Goal: Task Accomplishment & Management: Use online tool/utility

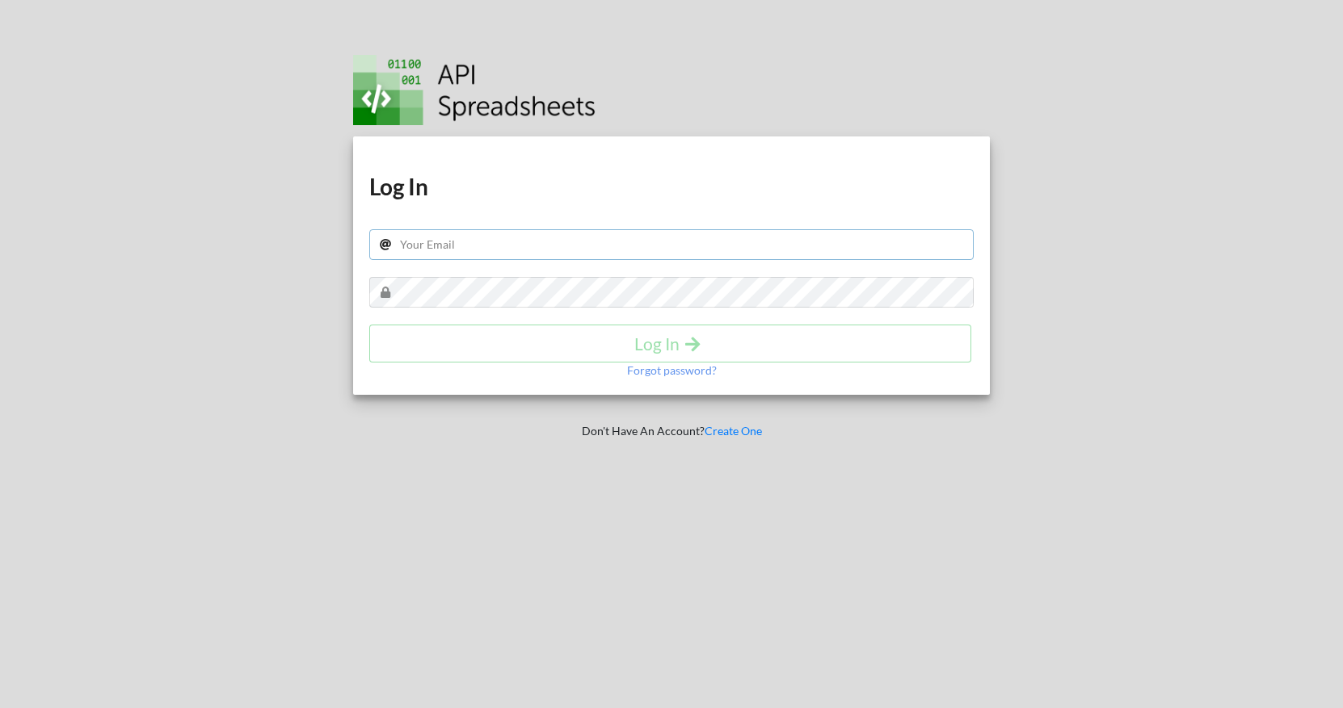
click at [431, 241] on input "text" at bounding box center [671, 244] width 604 height 31
type input "zcdev@hotmail.com"
click at [530, 335] on h4 "Log In" at bounding box center [670, 344] width 568 height 20
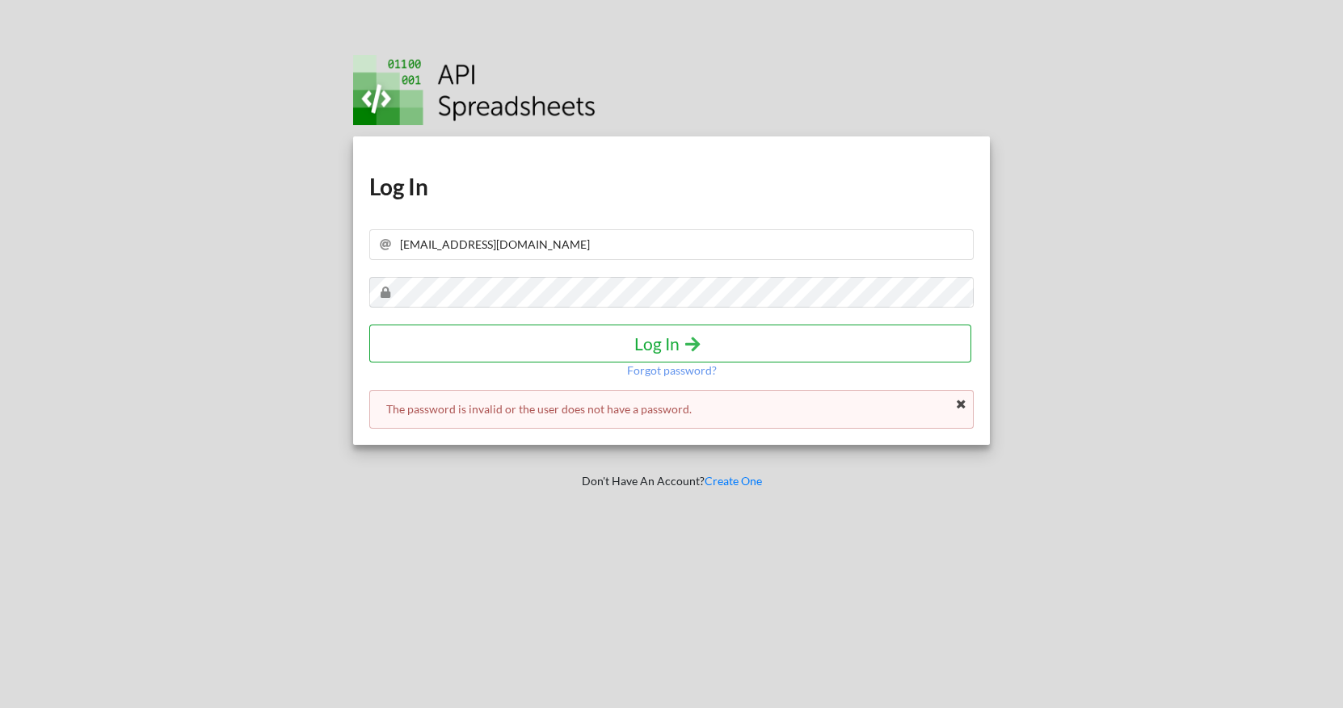
click at [624, 351] on h4 "Log In" at bounding box center [670, 344] width 568 height 20
click at [542, 346] on h4 "Log In" at bounding box center [670, 344] width 568 height 20
click at [638, 372] on p "Forgot password?" at bounding box center [672, 371] width 90 height 16
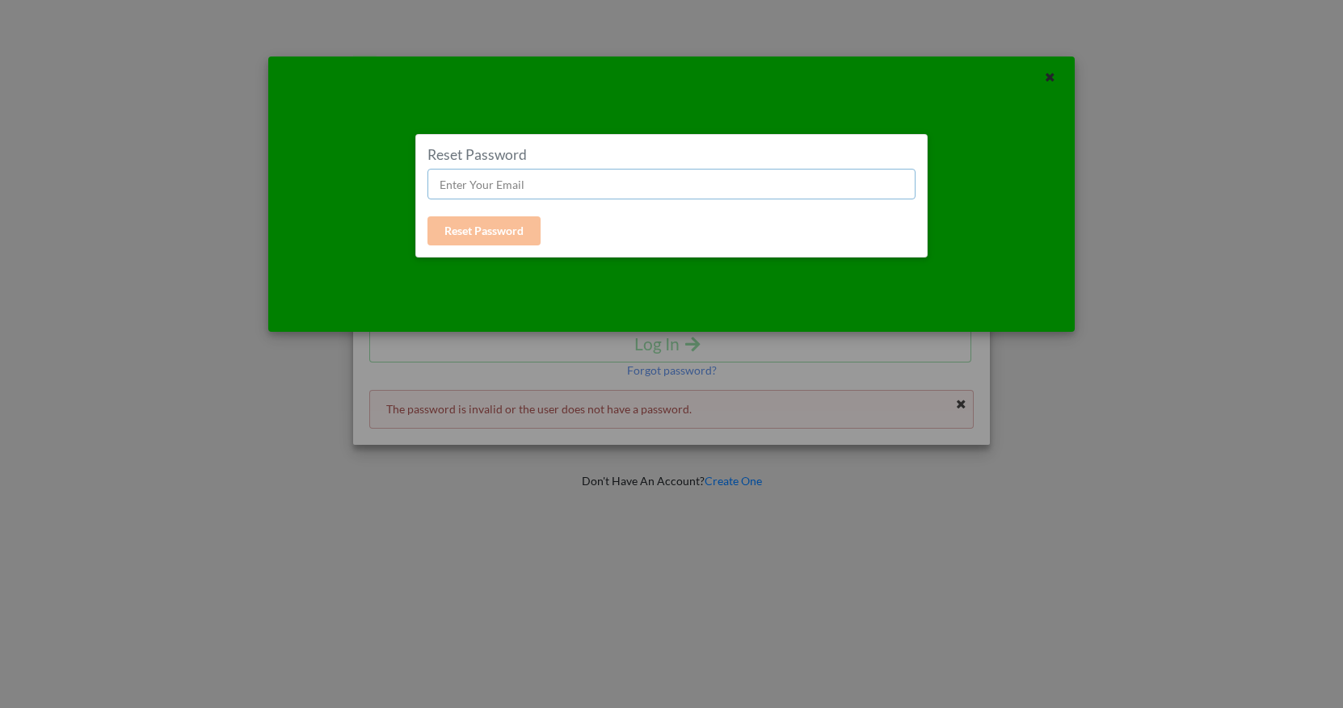
click at [503, 190] on input "text" at bounding box center [670, 184] width 487 height 31
type input "zcdev@hotmail.com"
click at [494, 236] on button "Reset Password" at bounding box center [483, 231] width 113 height 29
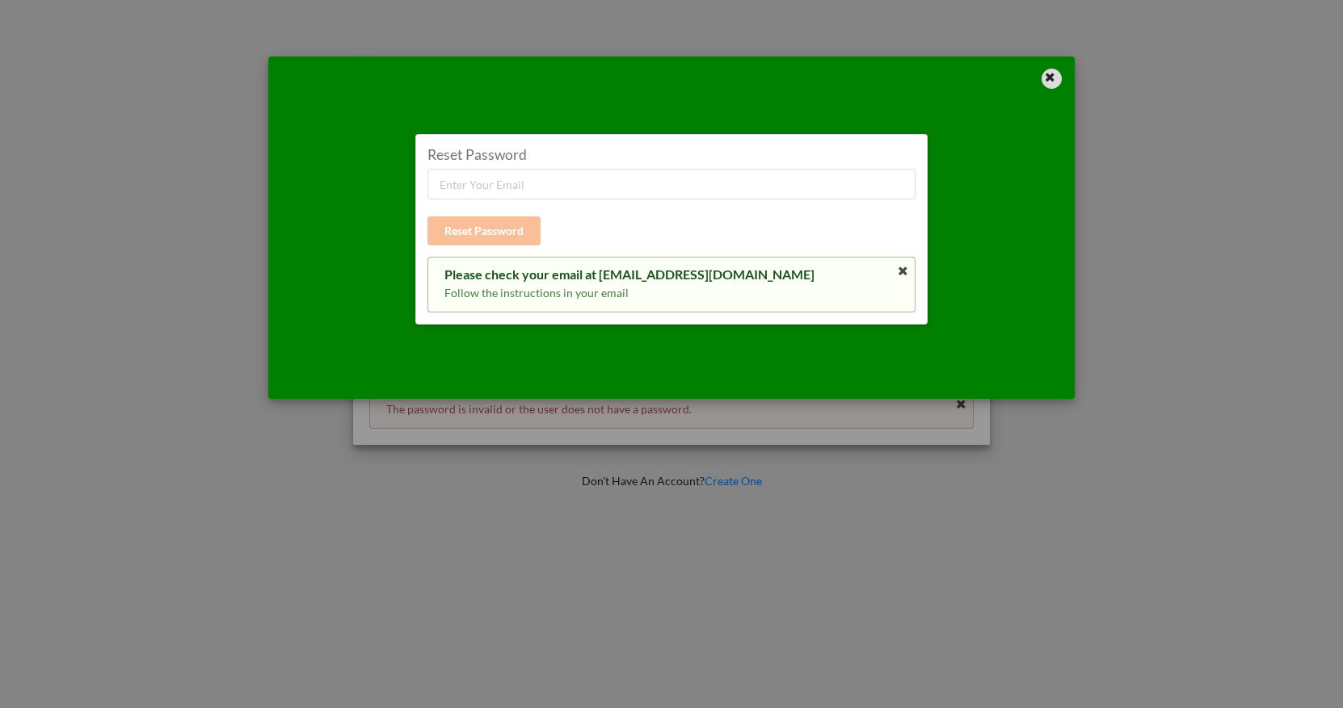
click at [1047, 77] on icon at bounding box center [1050, 74] width 14 height 11
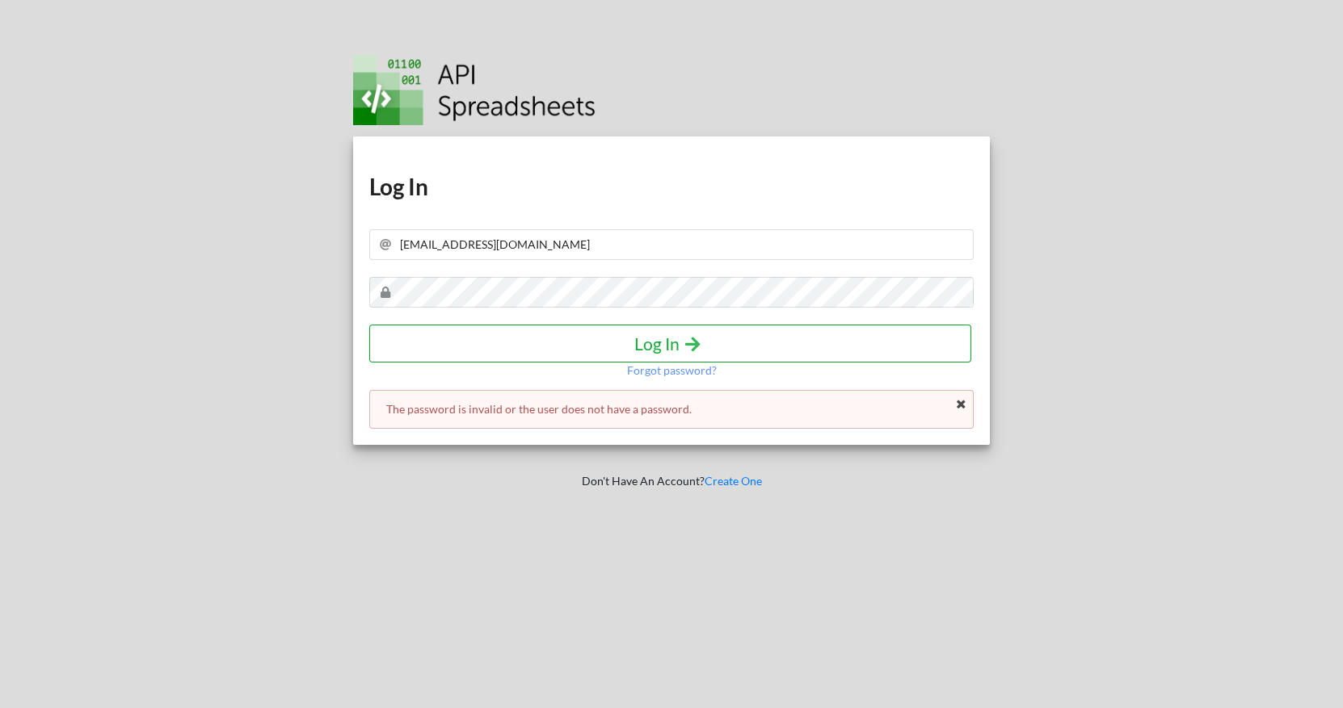
click at [495, 341] on h4 "Log In" at bounding box center [670, 344] width 568 height 20
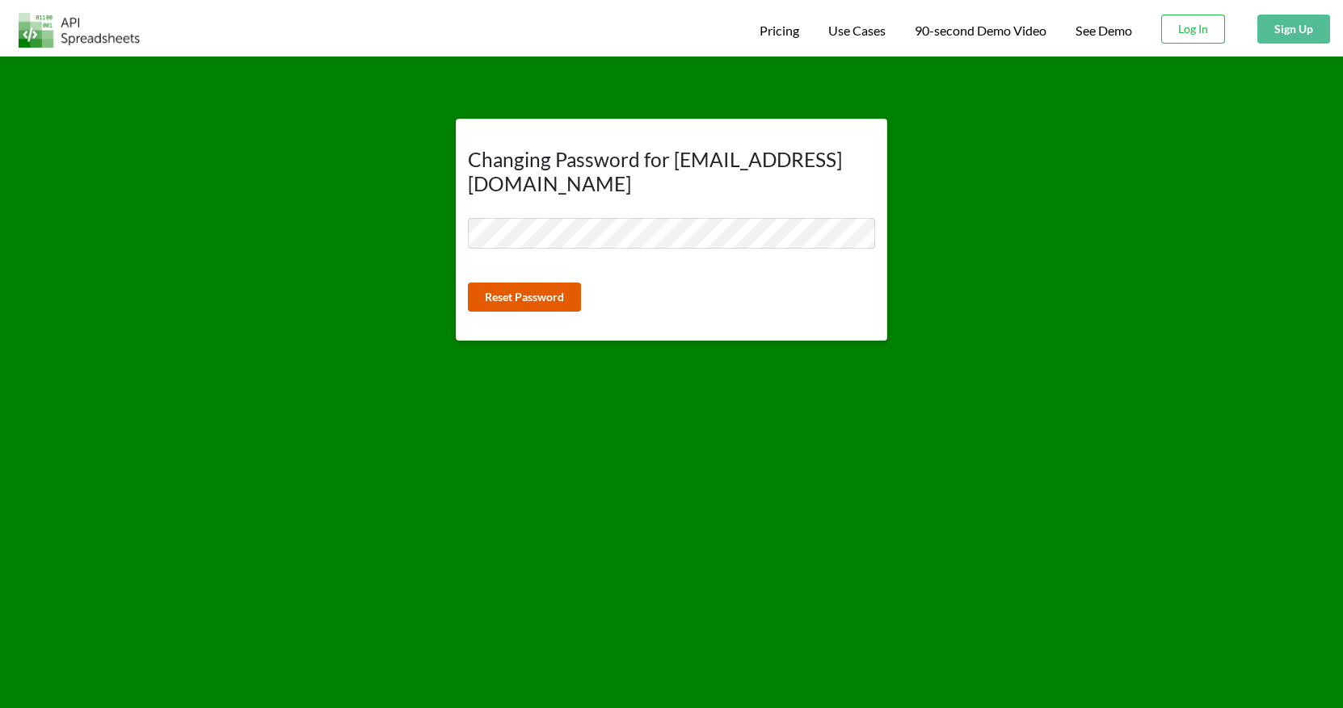
click at [546, 283] on button "Reset Password" at bounding box center [524, 297] width 113 height 29
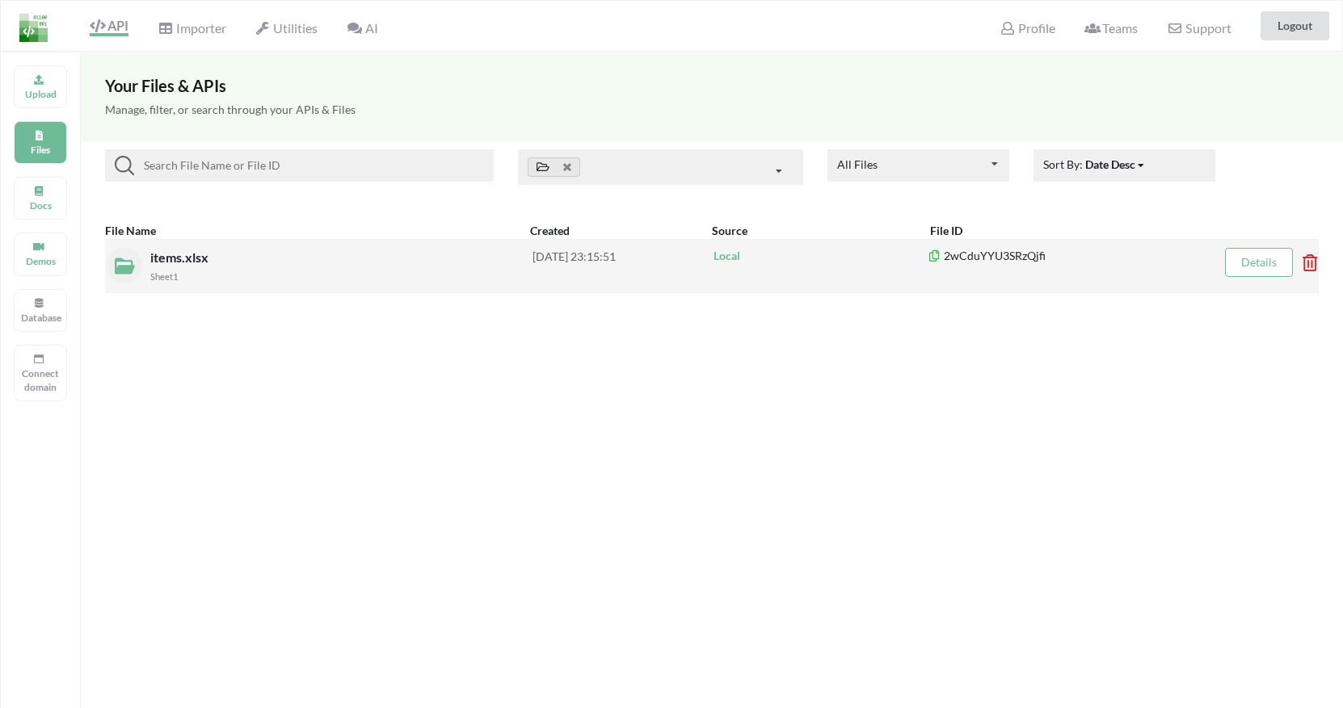
click at [250, 267] on div "Sheet1" at bounding box center [341, 275] width 382 height 17
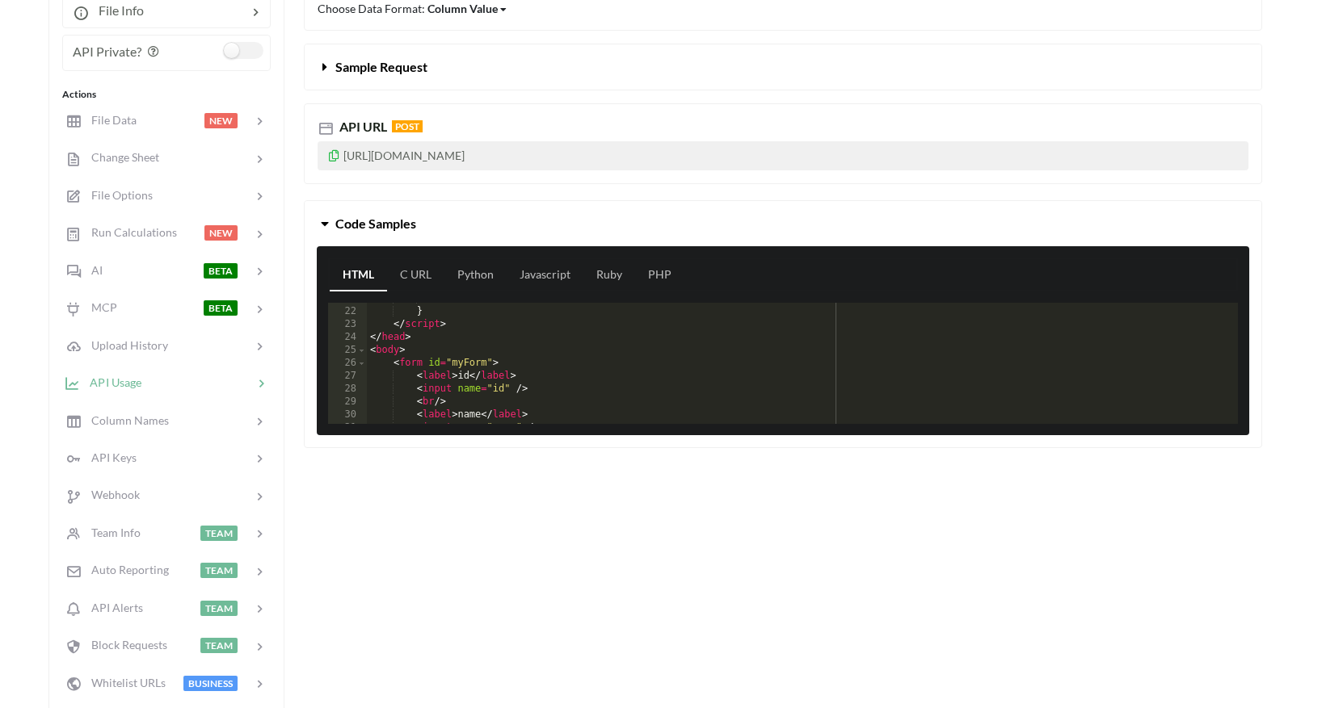
scroll to position [241, 0]
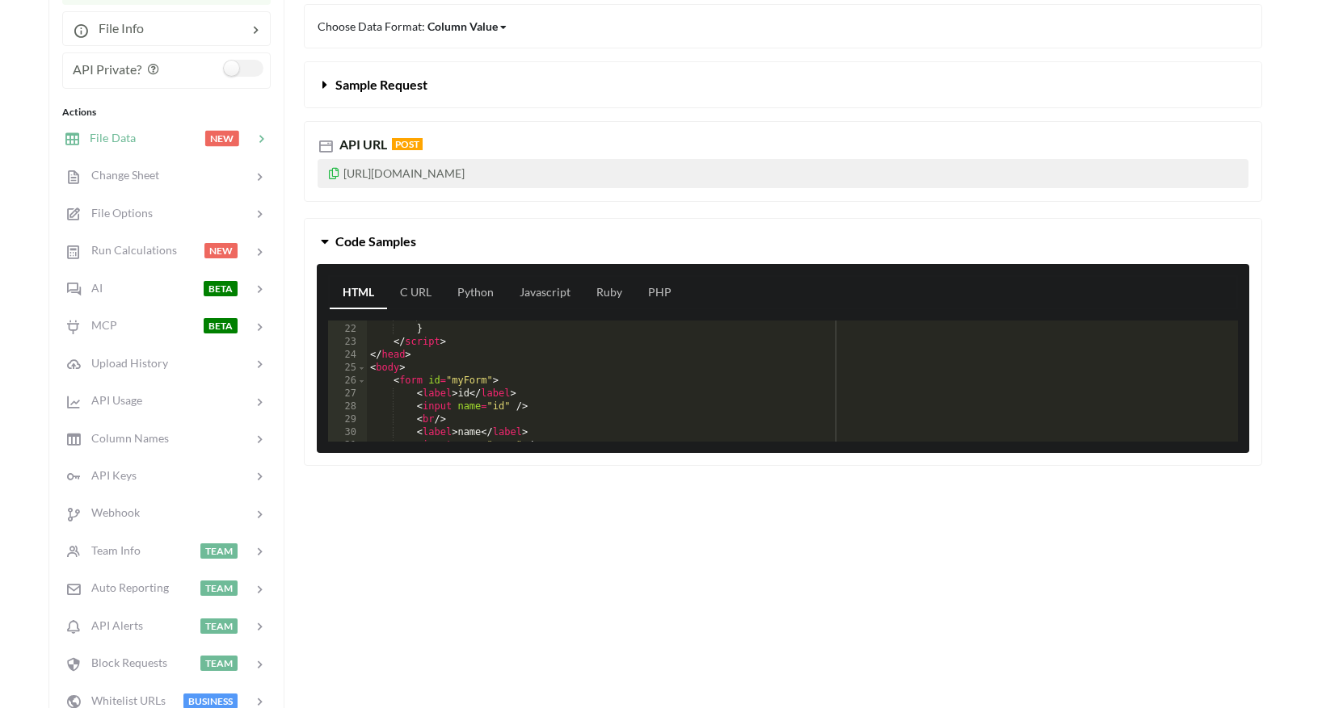
click at [139, 132] on div at bounding box center [170, 138] width 69 height 19
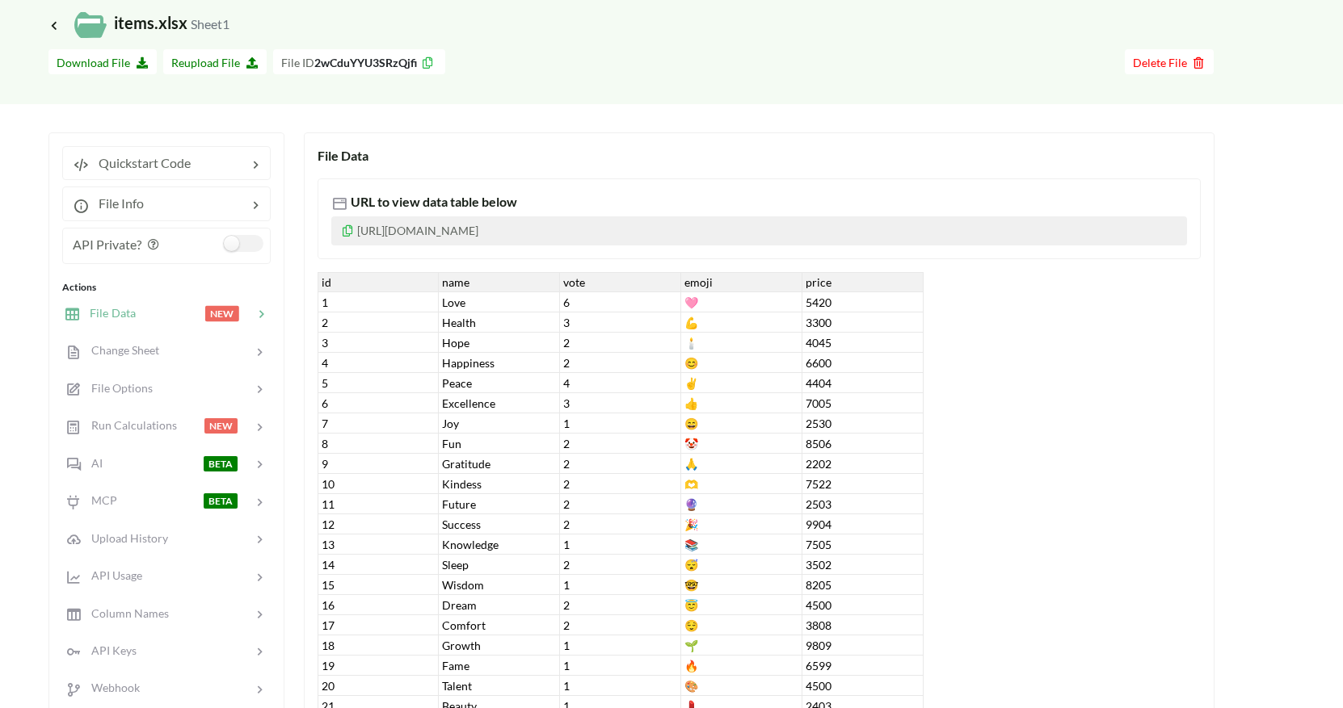
scroll to position [61, 0]
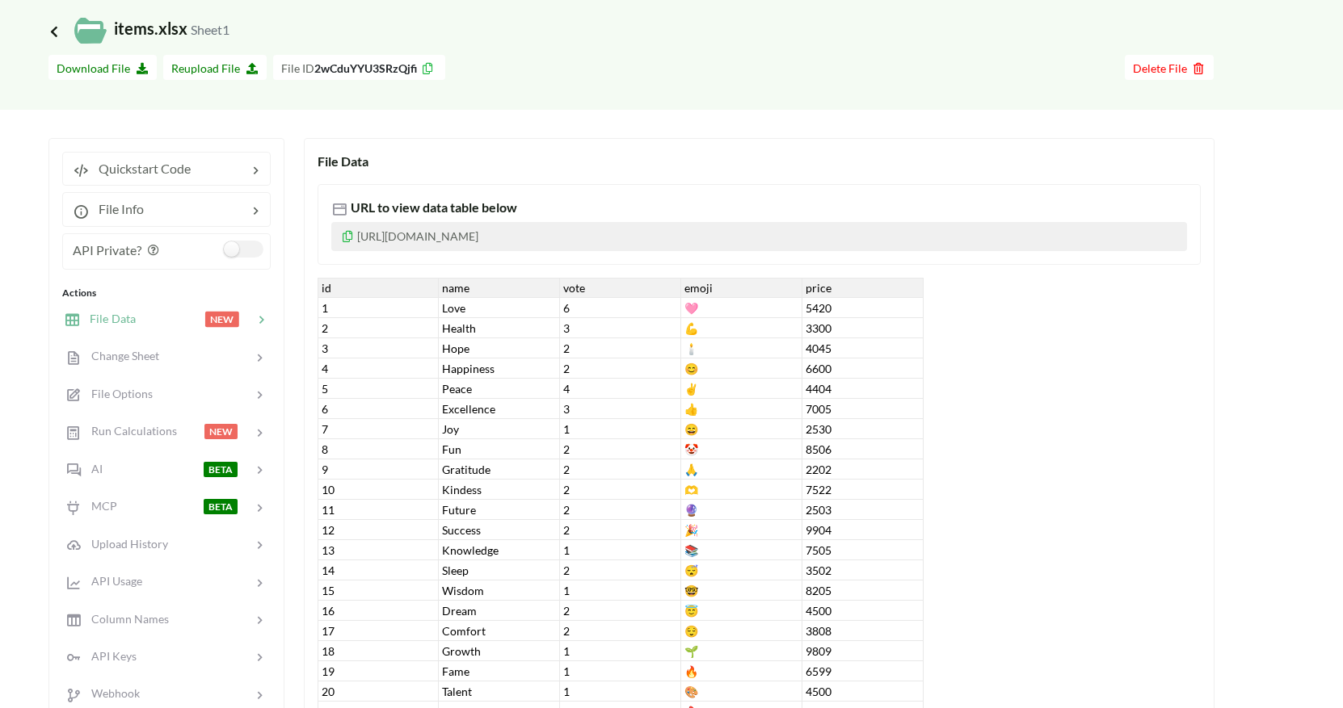
click at [57, 35] on icon at bounding box center [54, 30] width 15 height 13
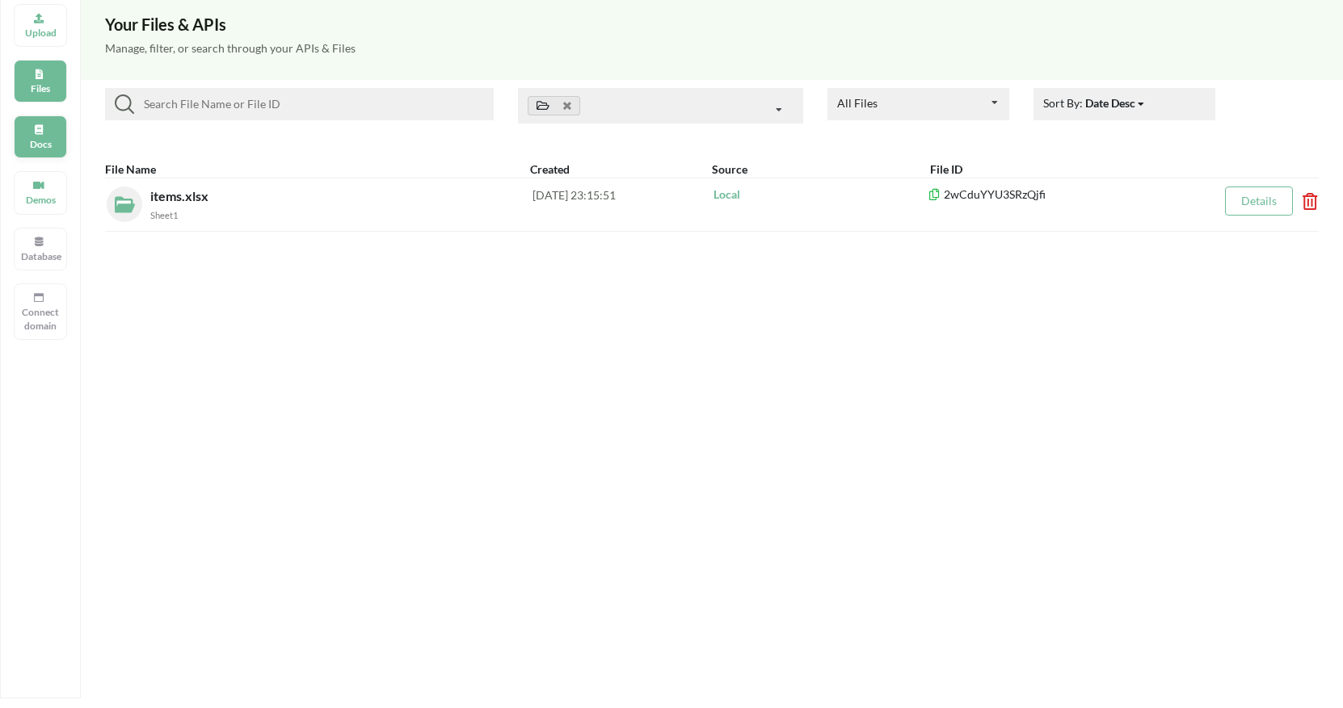
click at [41, 138] on p "Docs" at bounding box center [40, 144] width 39 height 14
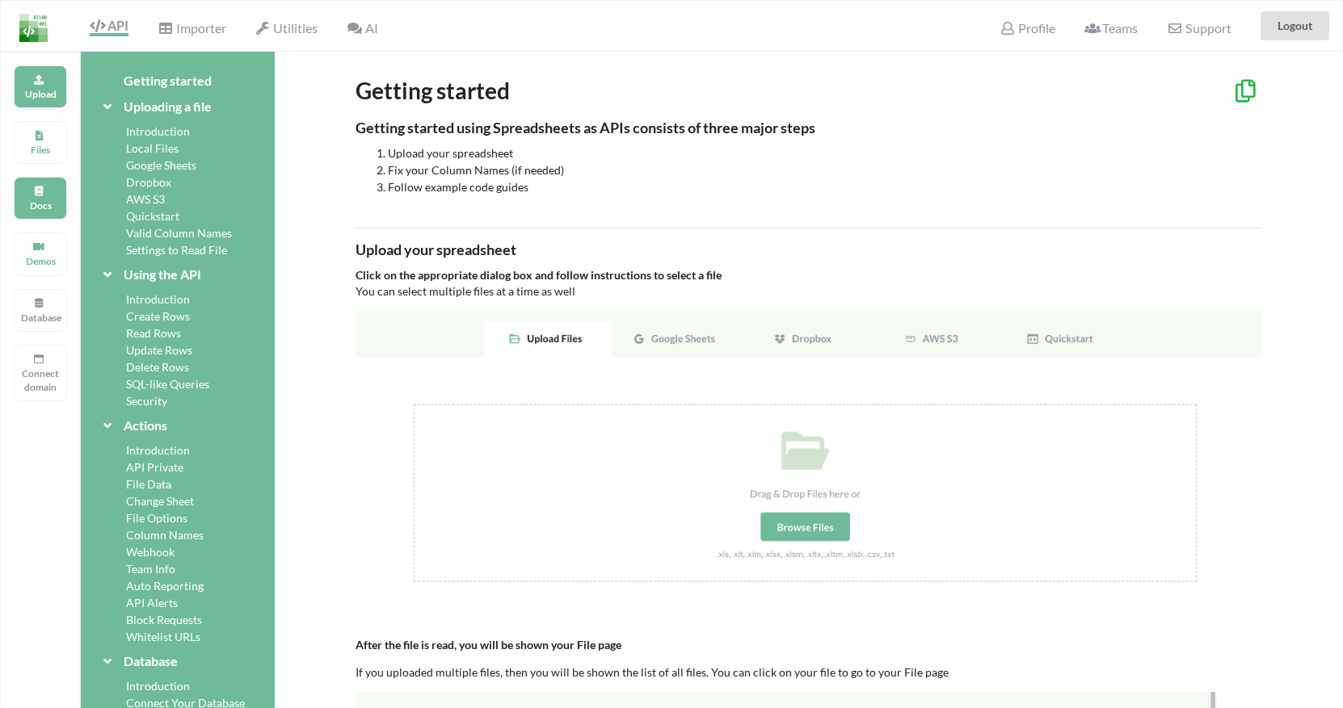
click at [32, 88] on p "Upload" at bounding box center [40, 94] width 39 height 14
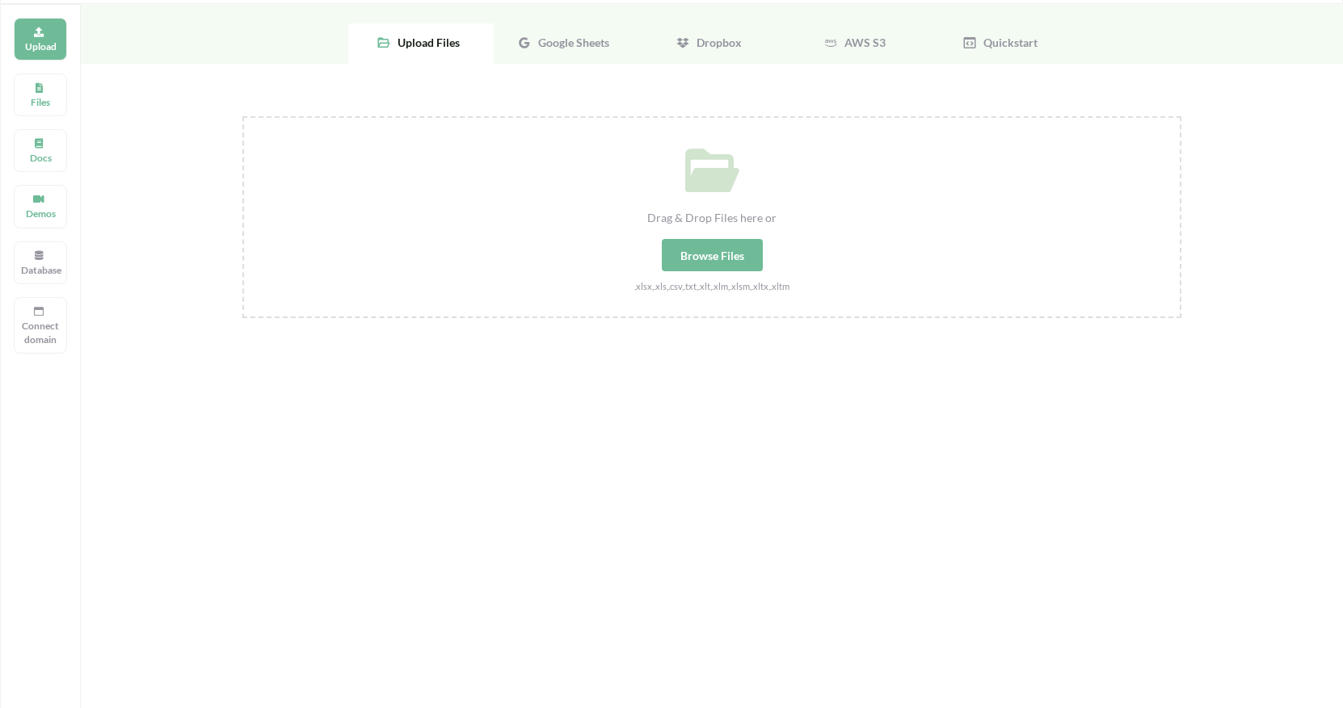
scroll to position [44, 0]
click at [726, 254] on div "Browse Files" at bounding box center [712, 258] width 101 height 32
click at [242, 120] on input "Drag & Drop Files here or Browse Files .xlsx,.xls,.csv,.txt,.xlt,.xlm,.xlsm,.xl…" at bounding box center [242, 120] width 0 height 0
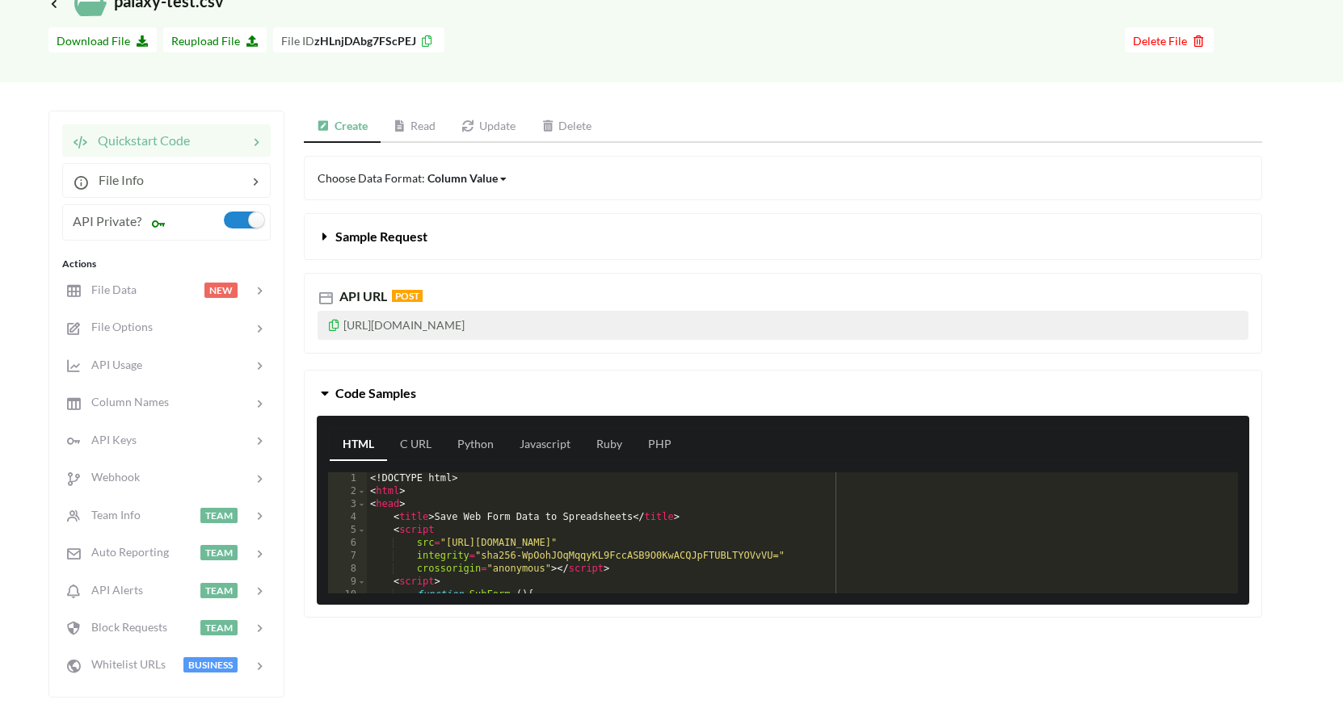
scroll to position [94, 0]
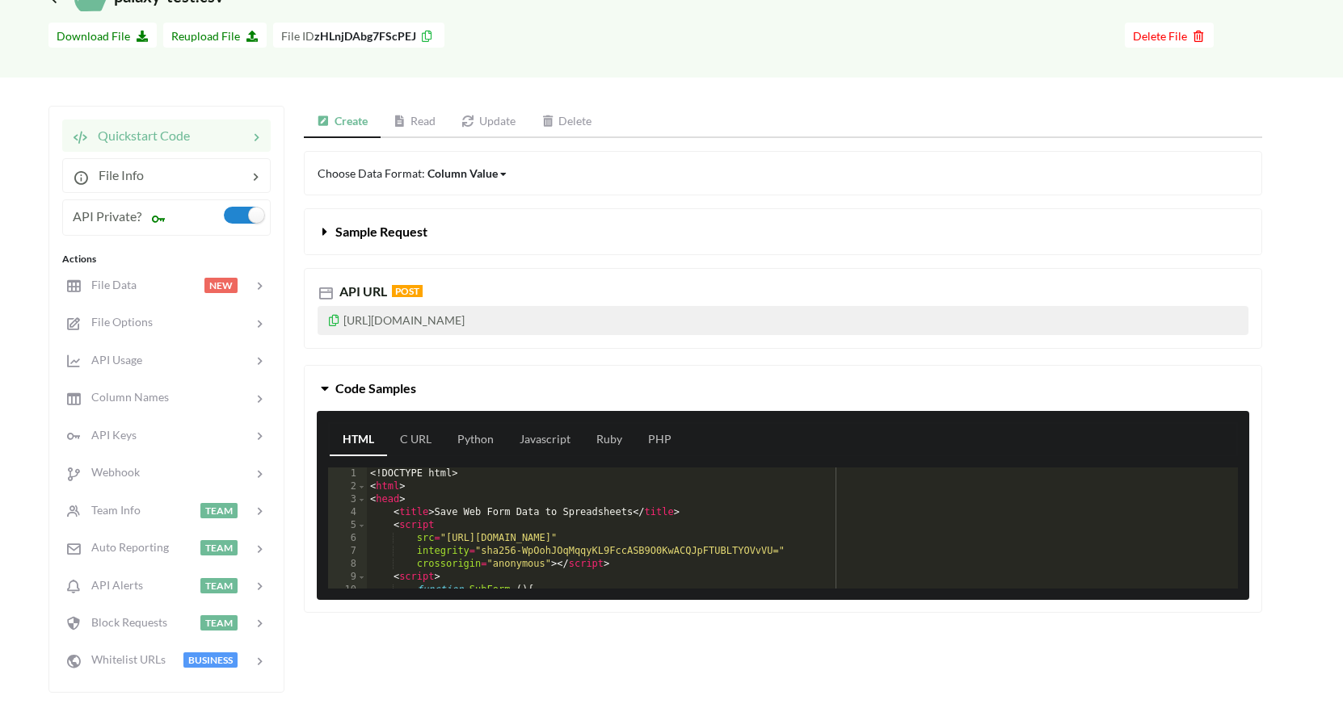
click at [327, 227] on icon at bounding box center [324, 228] width 15 height 13
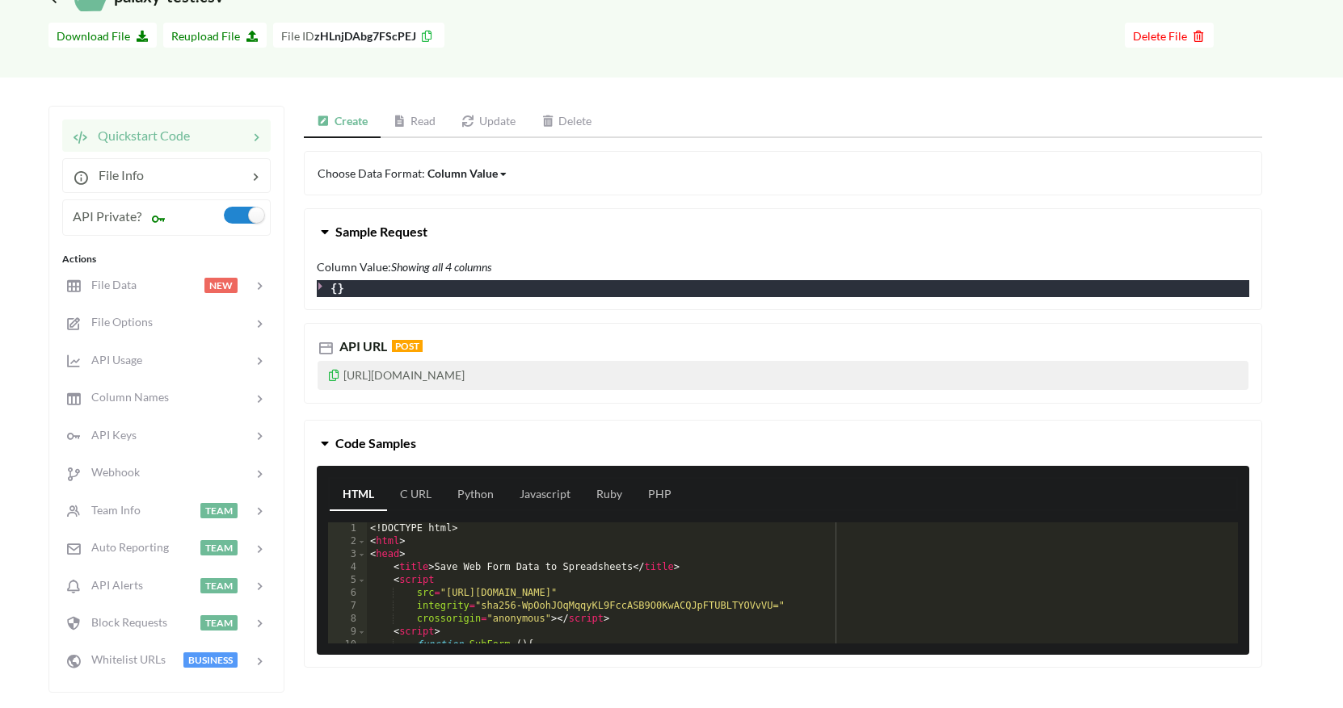
drag, startPoint x: 652, startPoint y: 381, endPoint x: 503, endPoint y: 355, distance: 150.7
click at [503, 355] on div "API URL POST https://api.apispreadsheets.com/data/zHLnjDAbg7FScPEJ/" at bounding box center [783, 363] width 958 height 81
copy div "[URL][DOMAIN_NAME]"
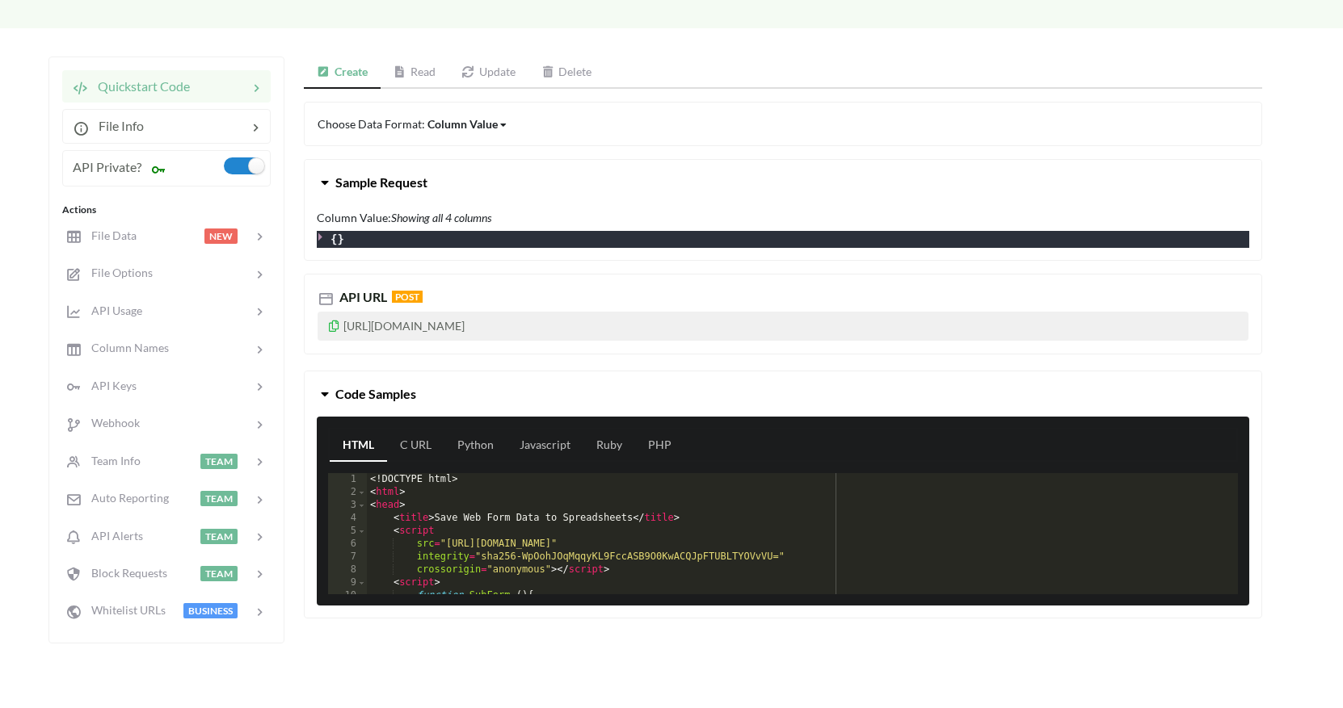
scroll to position [145, 0]
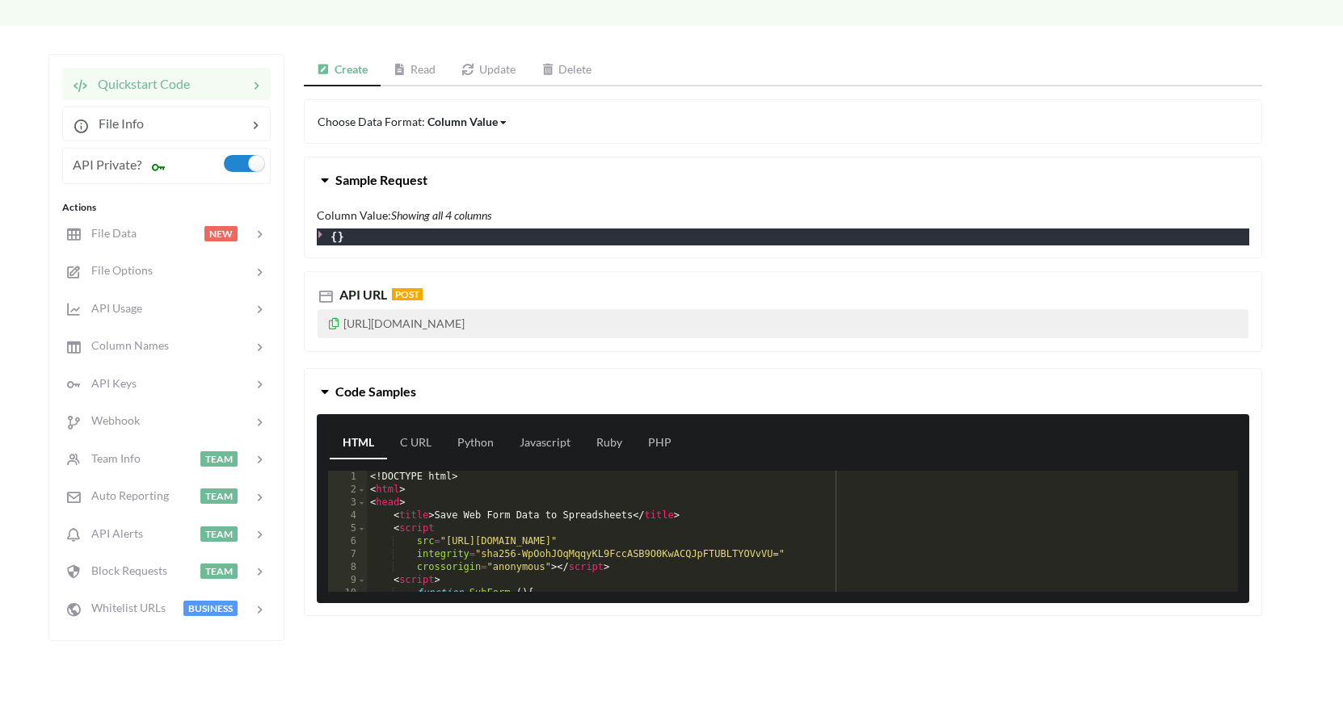
click at [412, 78] on link "Read" at bounding box center [415, 70] width 69 height 32
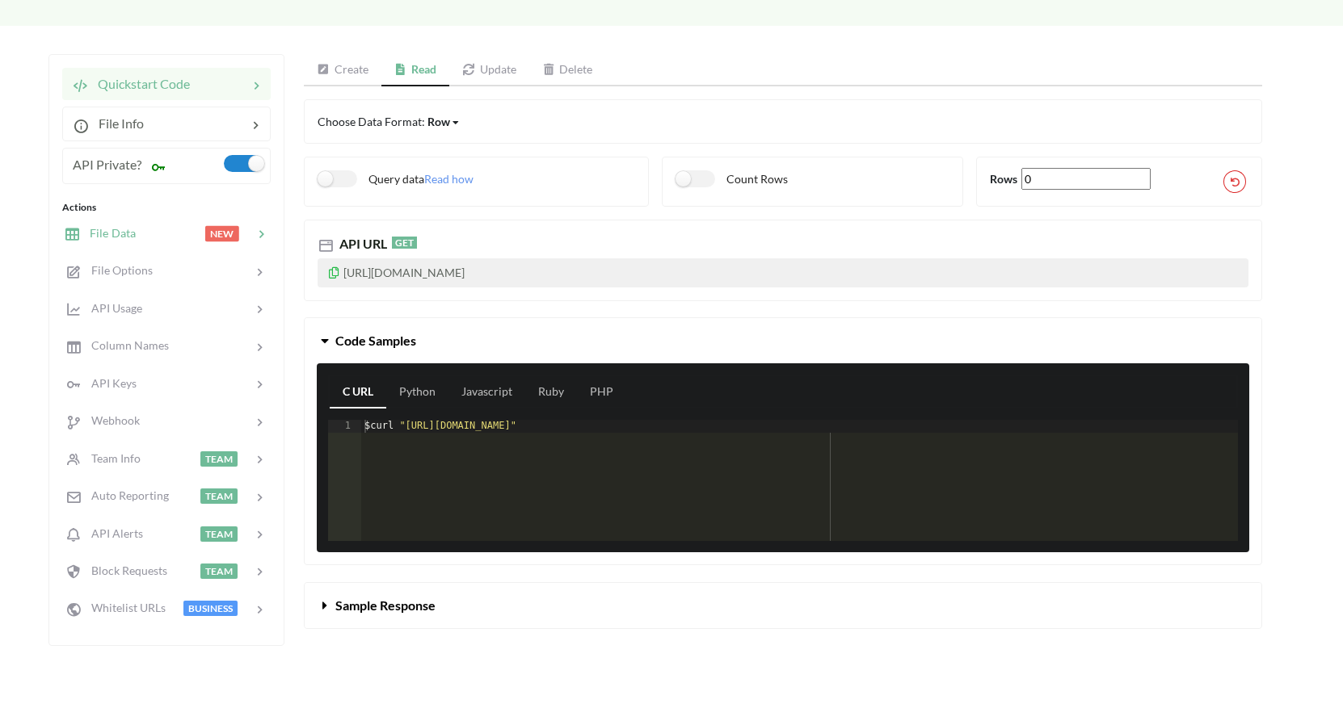
click at [142, 237] on div at bounding box center [170, 234] width 69 height 19
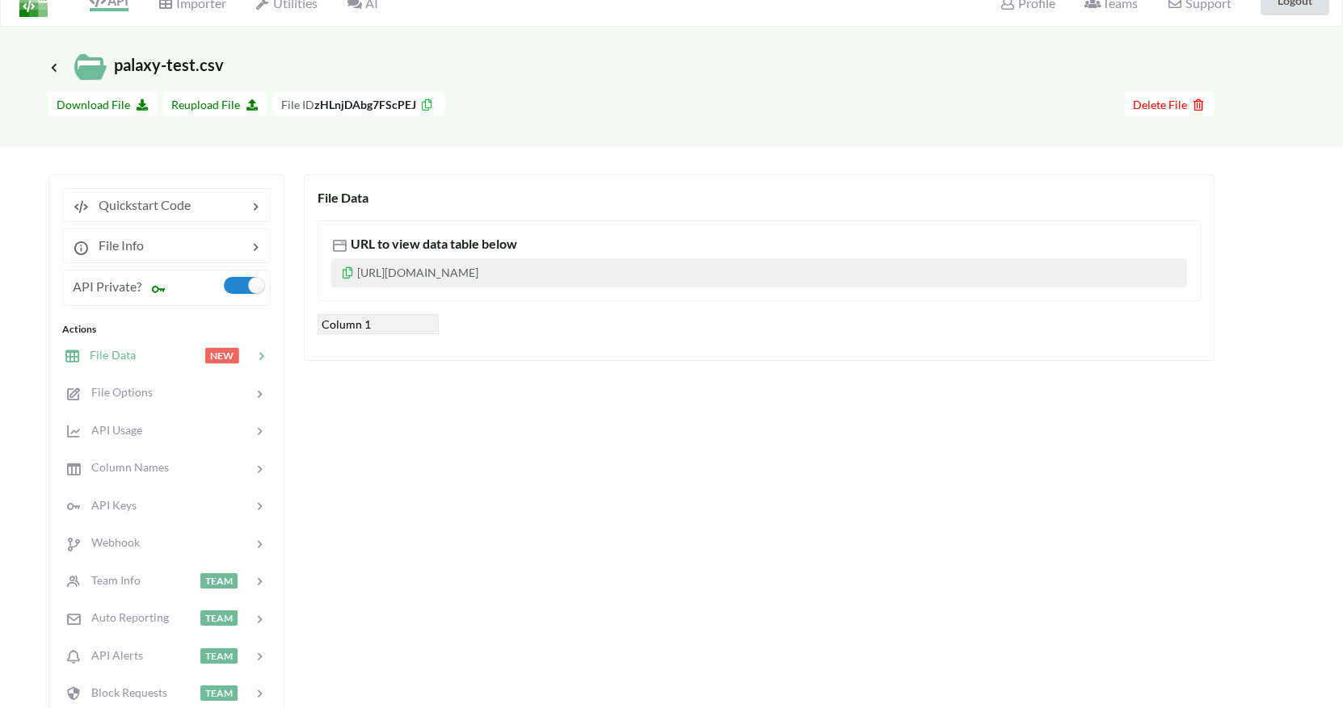
scroll to position [27, 0]
click at [147, 213] on div "Quickstart Code" at bounding box center [166, 204] width 208 height 34
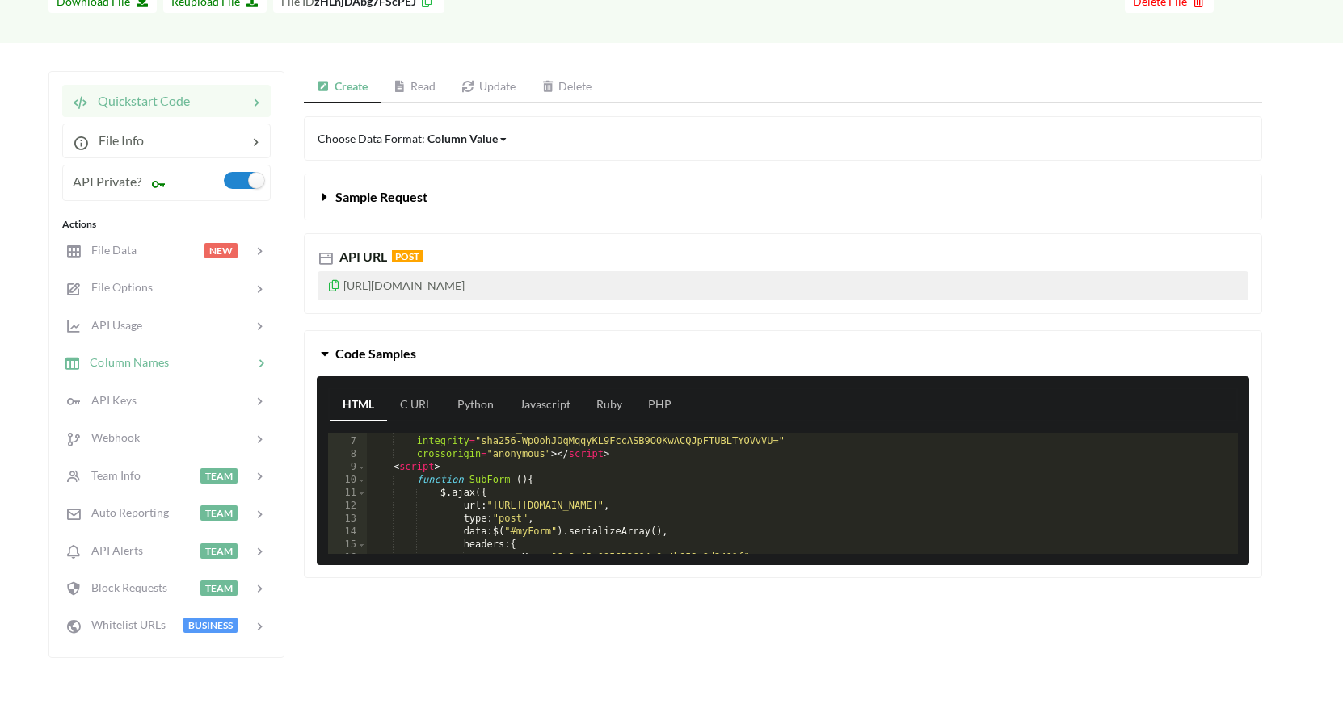
scroll to position [145, 0]
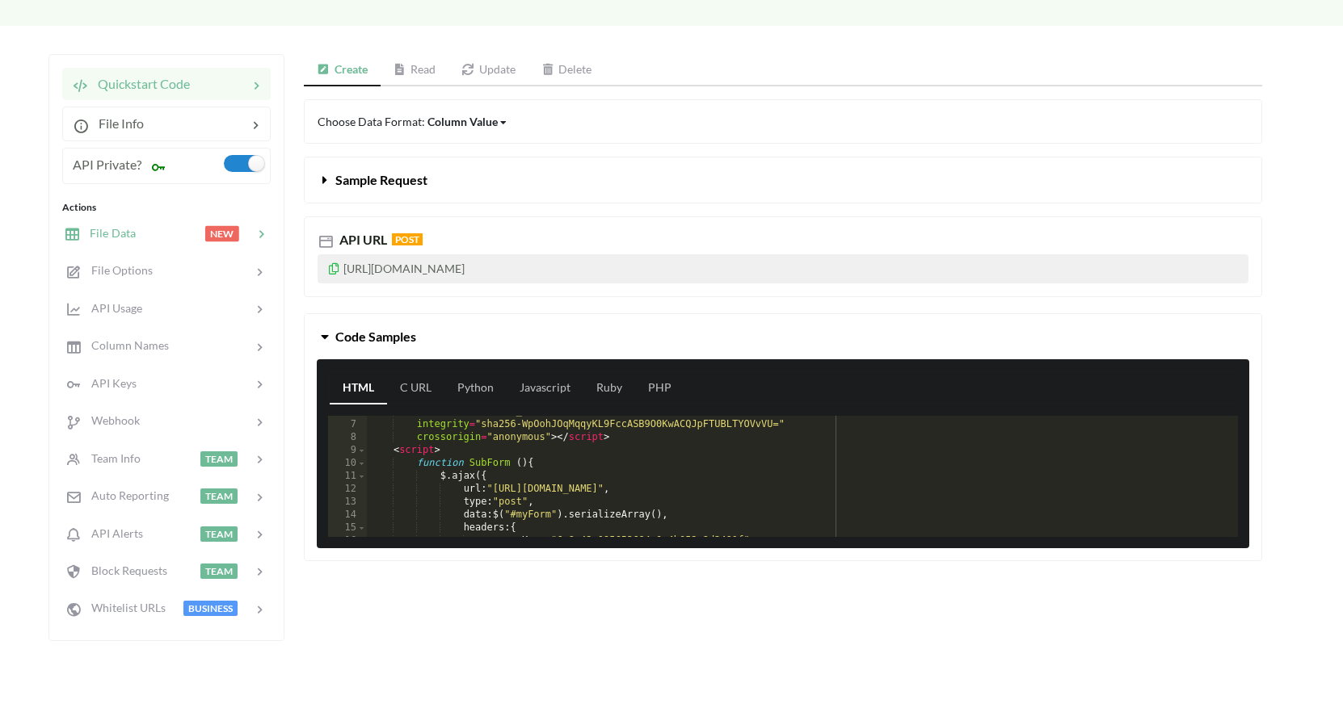
click at [162, 233] on div at bounding box center [170, 234] width 69 height 19
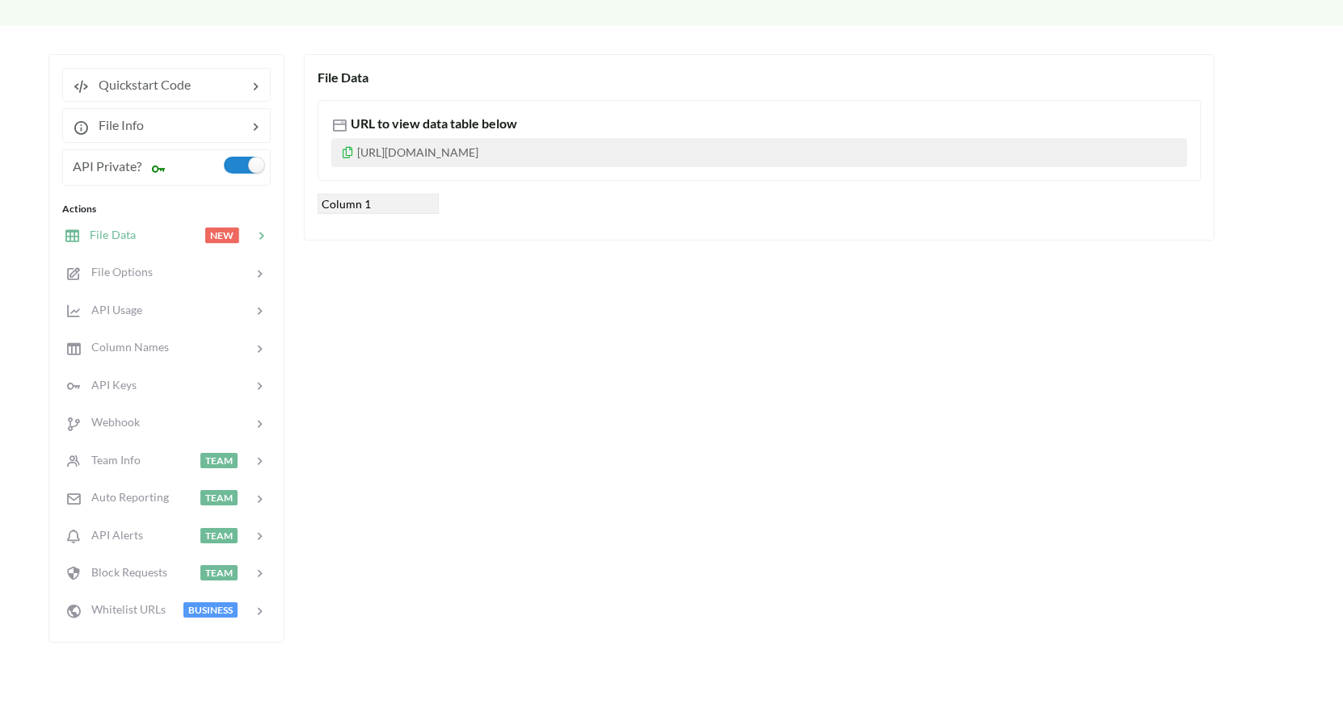
click at [367, 214] on div "Column 1" at bounding box center [377, 204] width 121 height 20
click at [421, 161] on p "https://www.apispreadsheets.com/table/zHLnjDAbg7FScPEJ/?accessKey=6a8a42a095653…" at bounding box center [759, 152] width 856 height 29
click at [158, 275] on div at bounding box center [203, 272] width 100 height 19
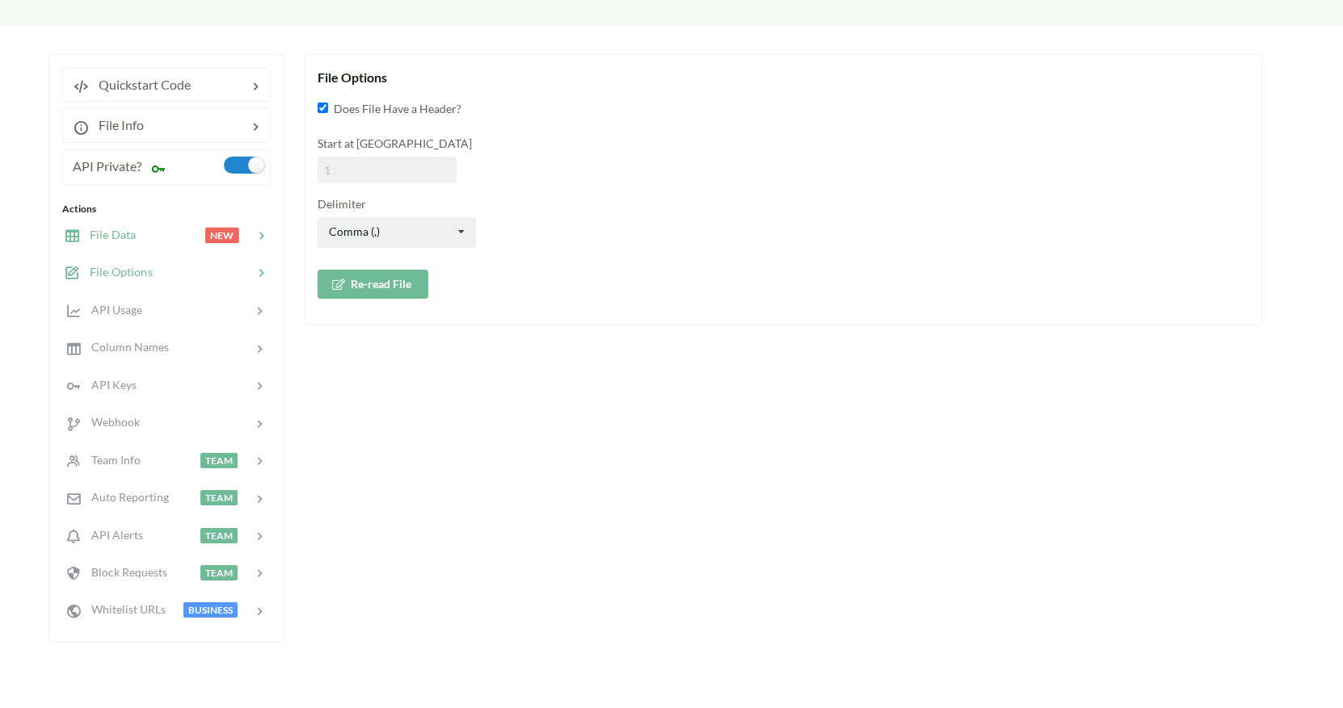
click at [137, 240] on div at bounding box center [170, 235] width 69 height 19
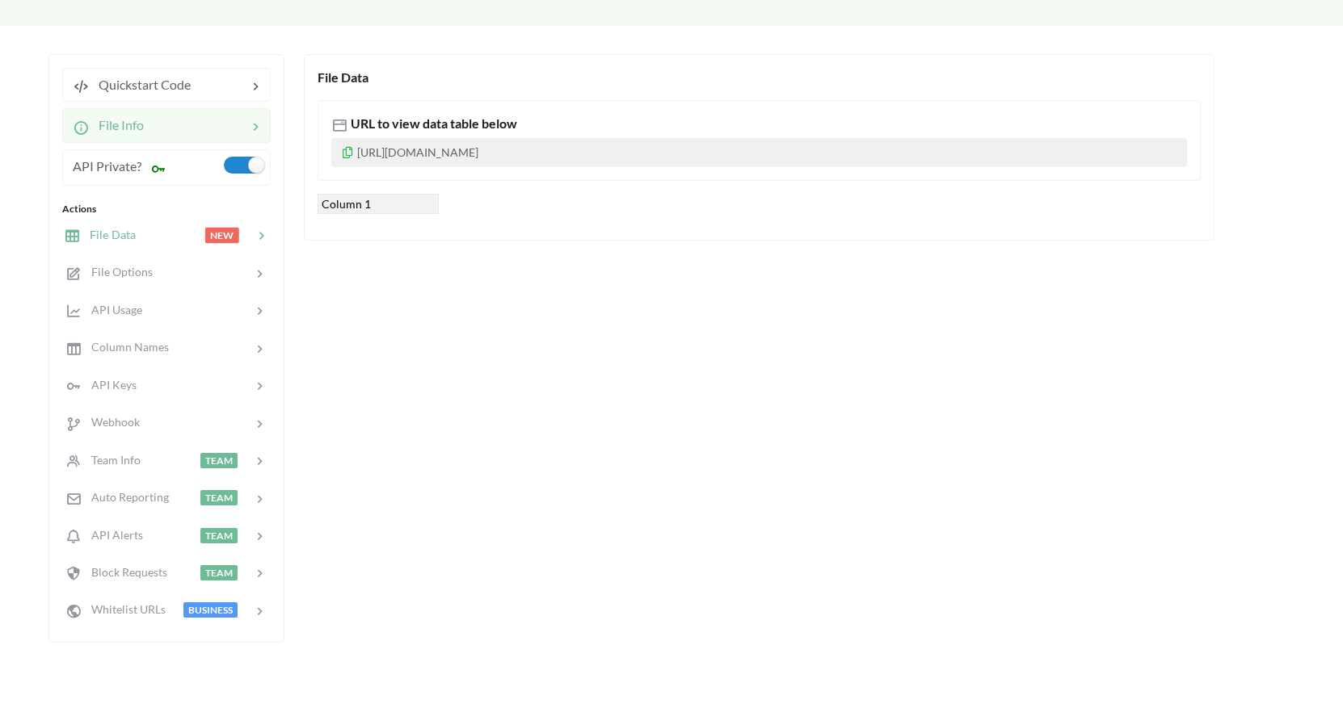
click at [147, 125] on div at bounding box center [195, 125] width 103 height 19
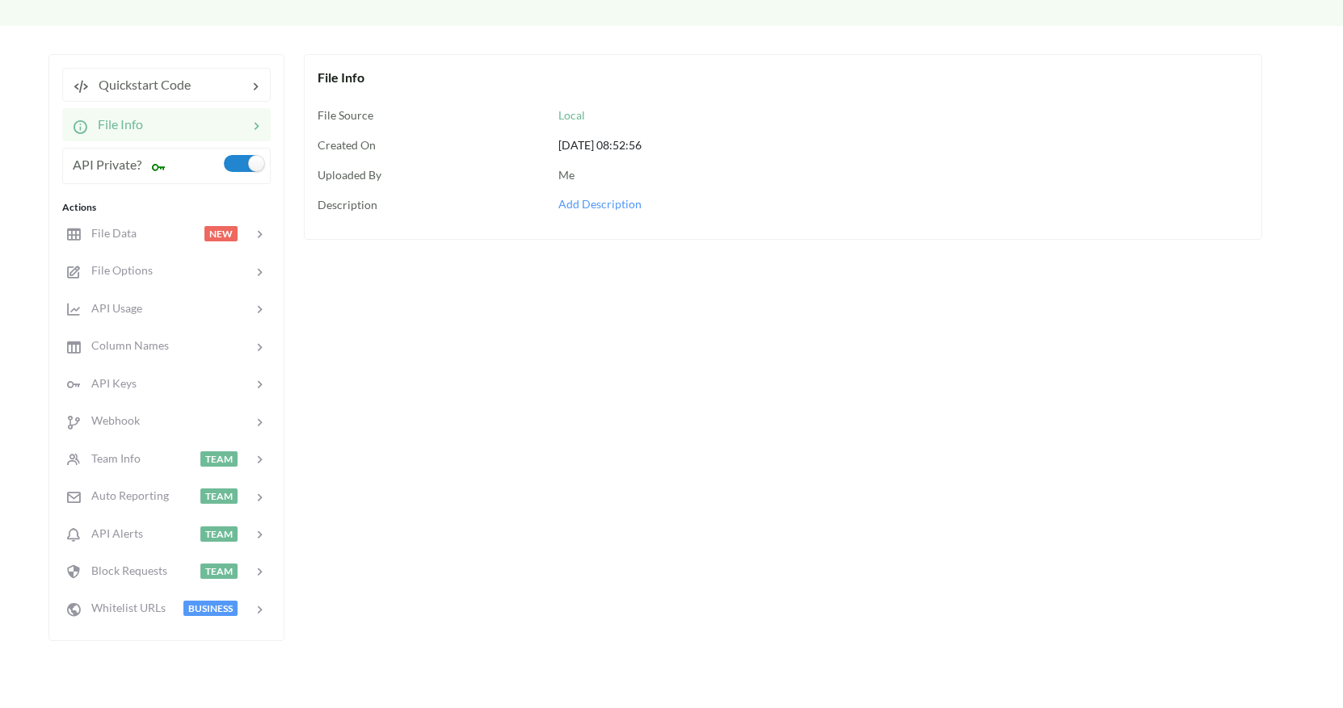
scroll to position [0, 0]
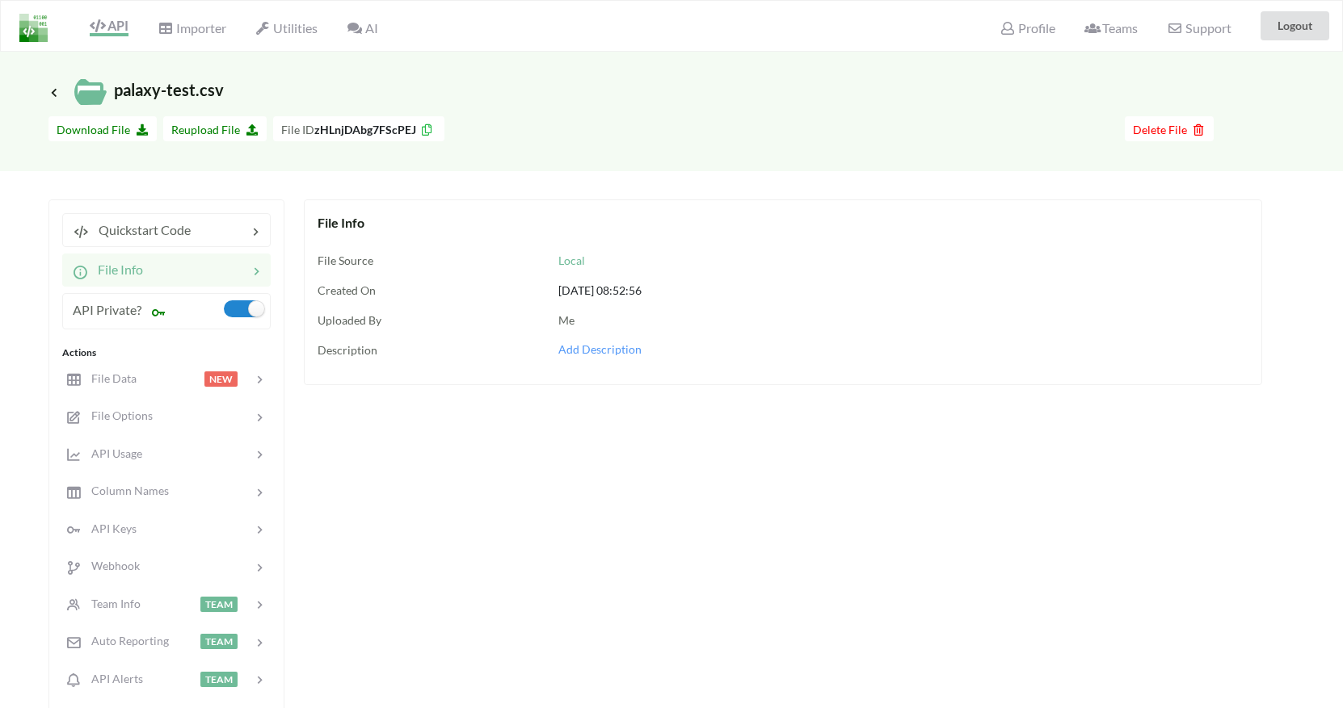
click at [325, 129] on b "zHLnjDAbg7FScPEJ" at bounding box center [365, 130] width 102 height 14
click at [158, 265] on div at bounding box center [195, 269] width 105 height 19
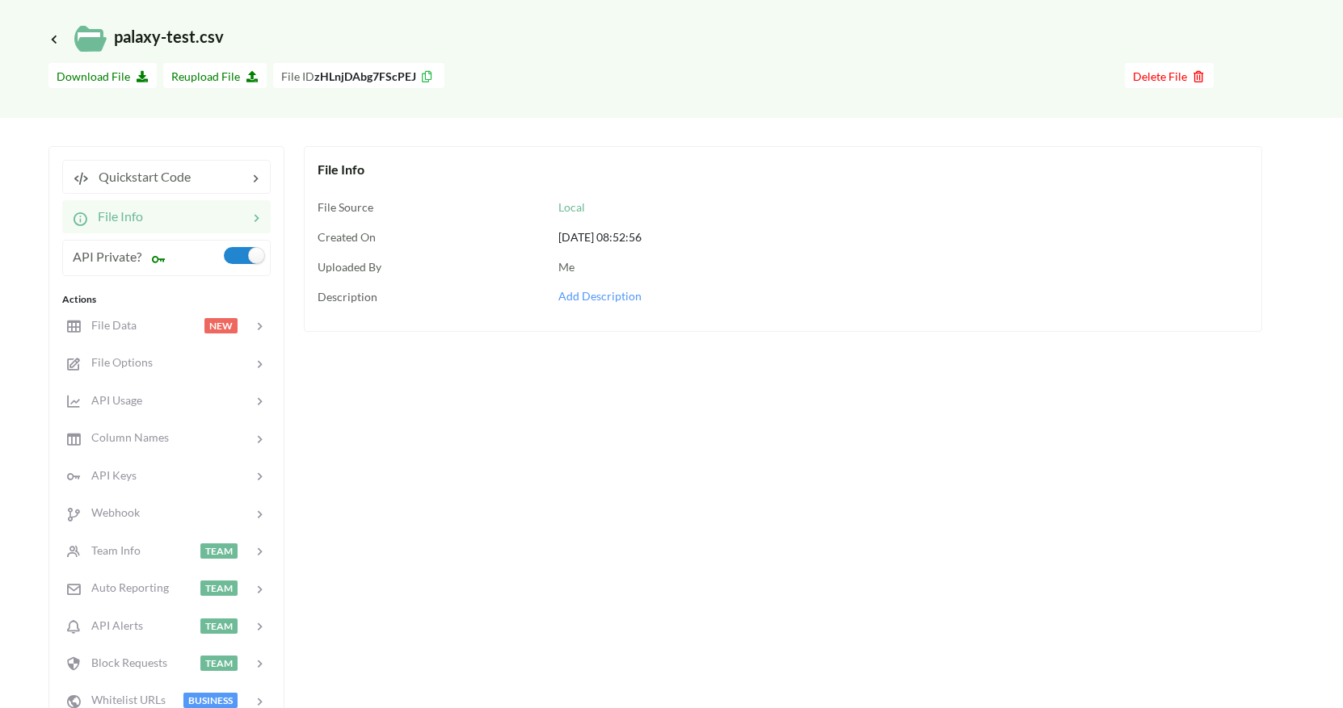
scroll to position [61, 0]
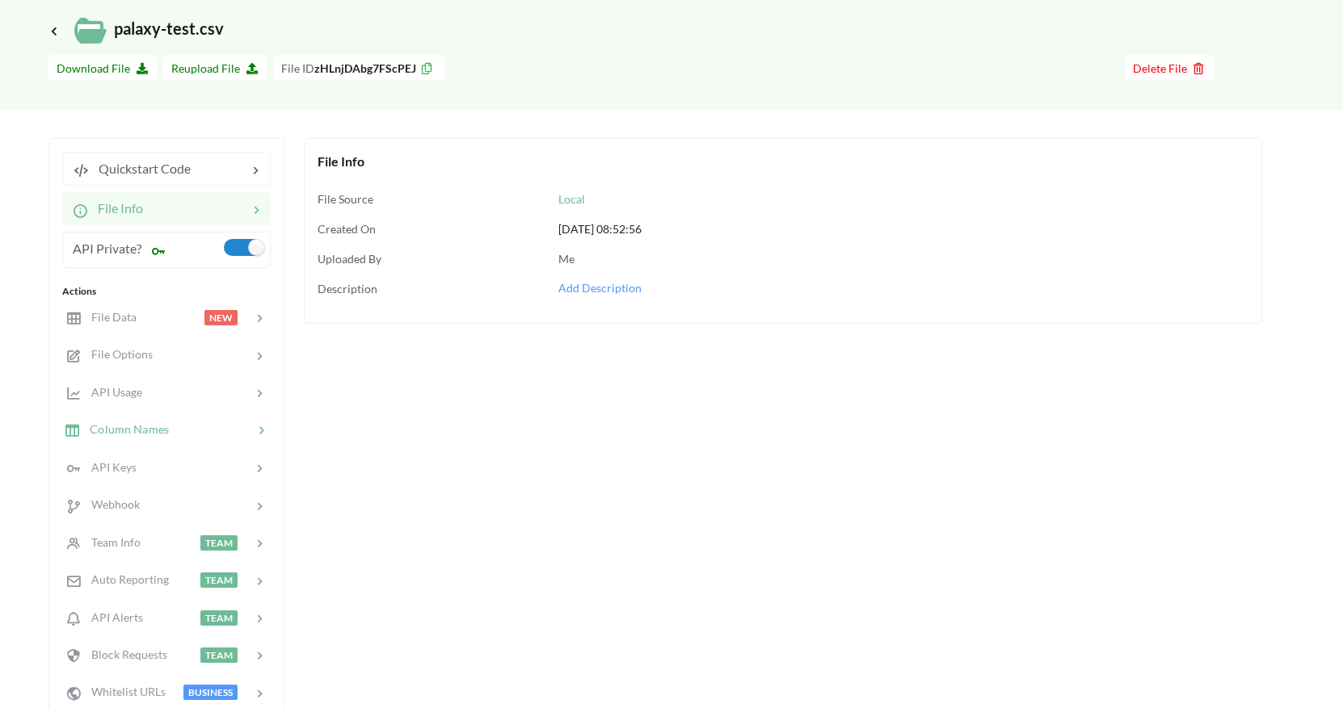
click at [213, 444] on div "Column Names" at bounding box center [166, 430] width 212 height 38
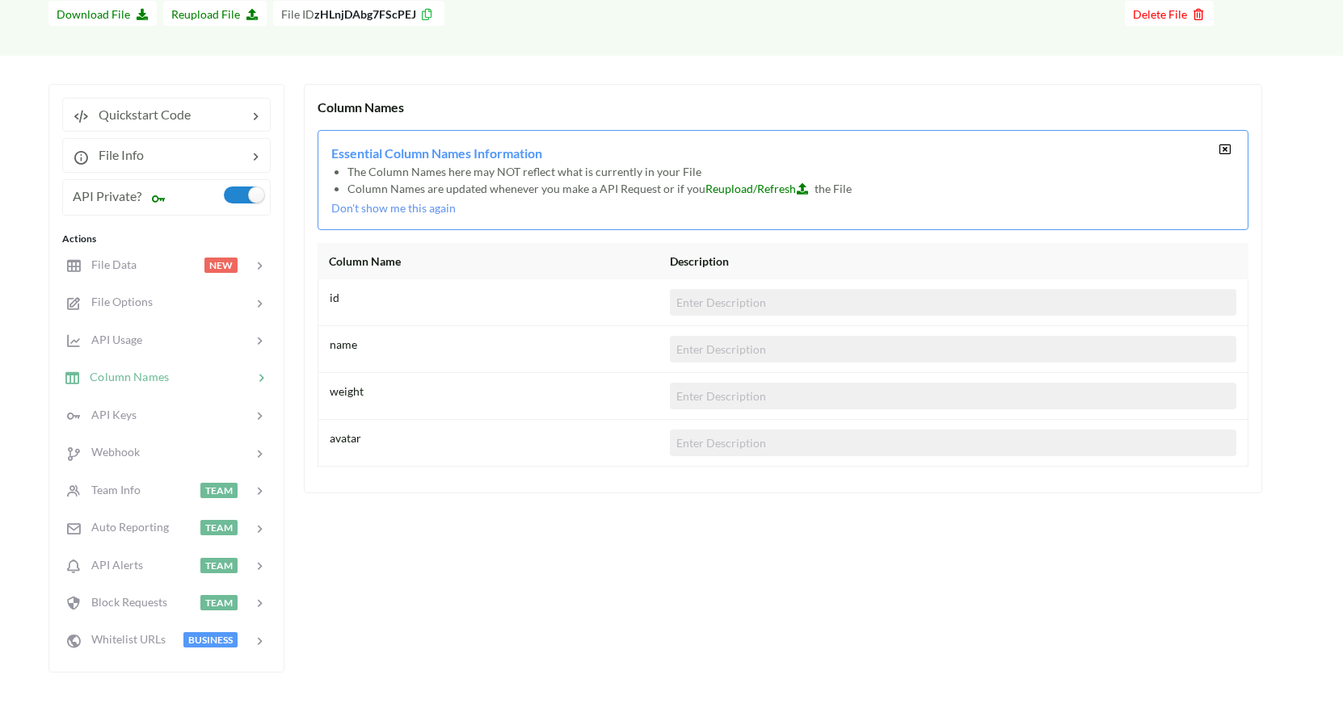
scroll to position [112, 0]
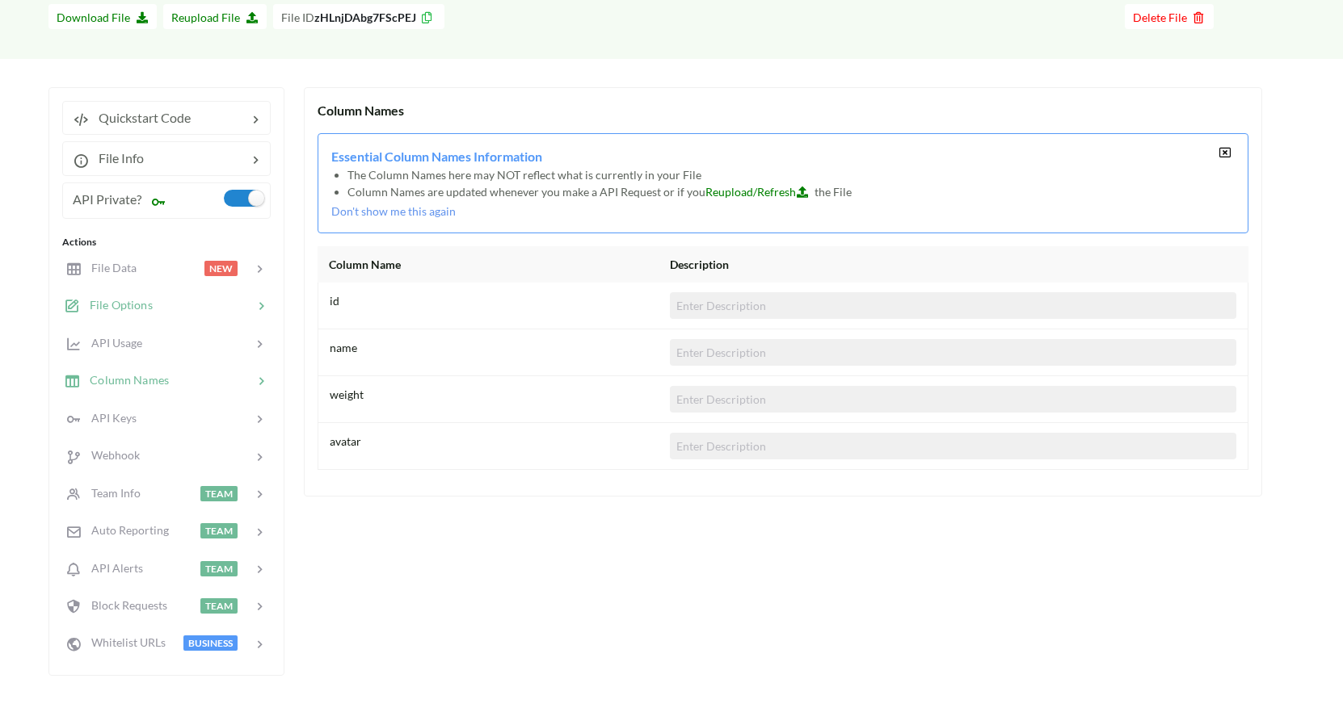
click at [177, 306] on div at bounding box center [203, 305] width 100 height 19
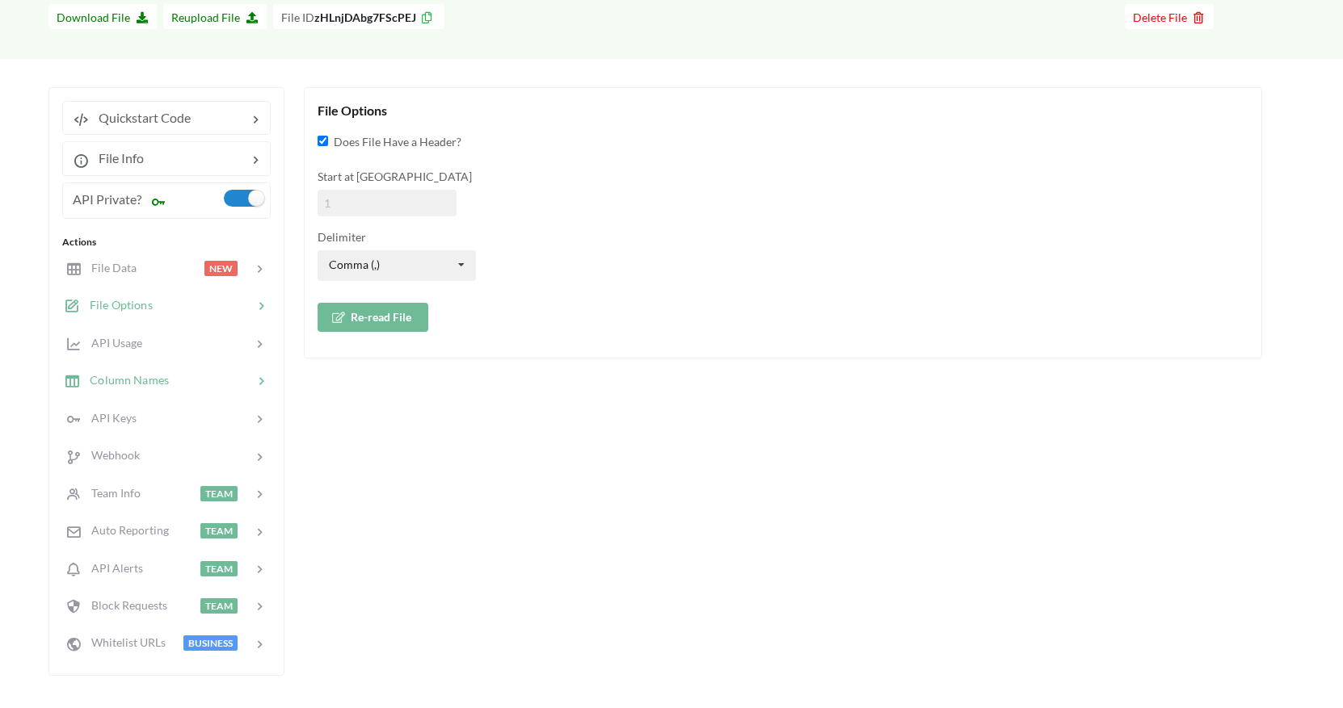
click at [182, 381] on div at bounding box center [211, 381] width 84 height 19
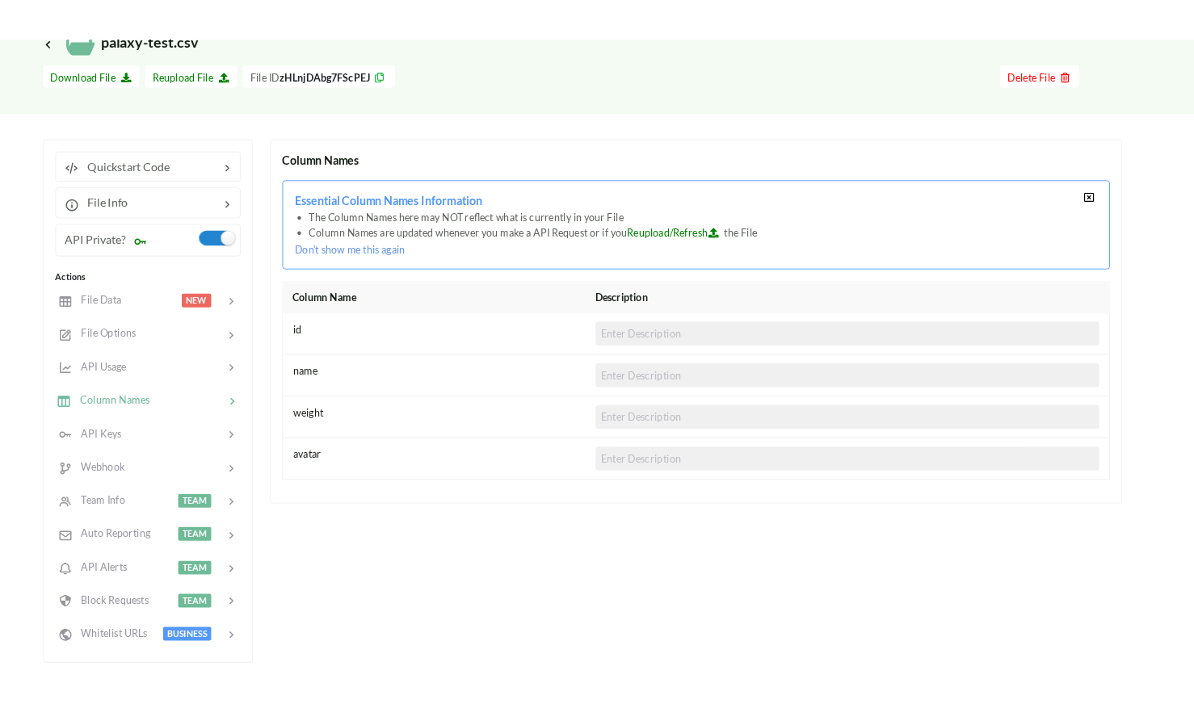
scroll to position [86, 0]
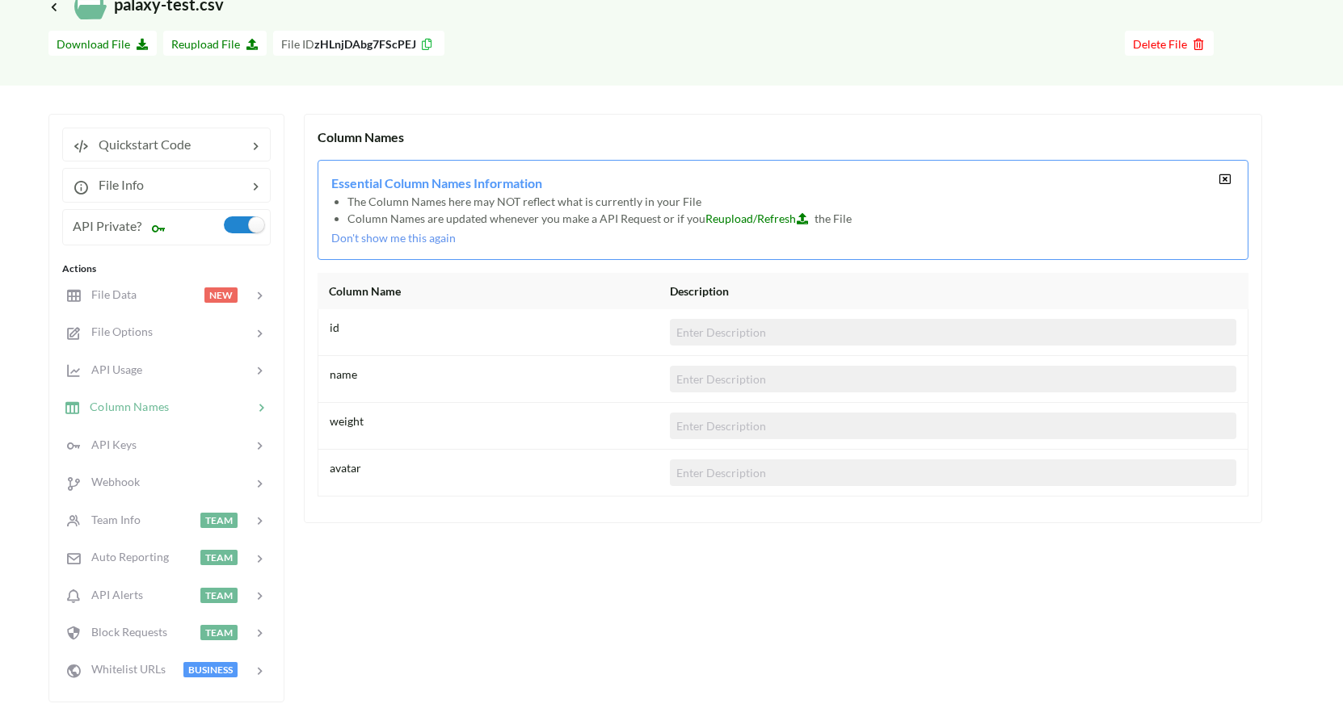
click at [749, 219] on span "Reupload/Refresh" at bounding box center [759, 219] width 109 height 14
click at [801, 220] on icon at bounding box center [803, 216] width 14 height 11
click at [210, 41] on span "Reupload File" at bounding box center [214, 44] width 87 height 14
type input "C:\fakepath\palaxy-test.csv"
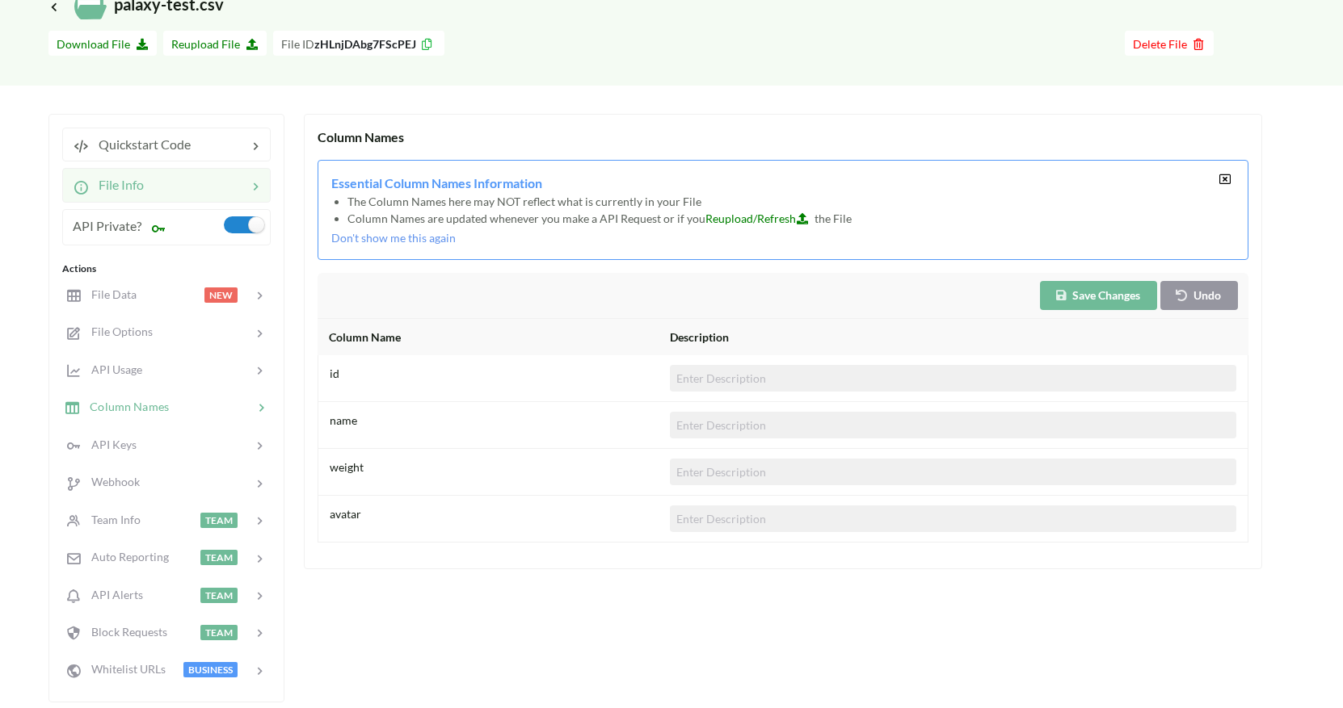
click at [165, 187] on div at bounding box center [195, 184] width 103 height 19
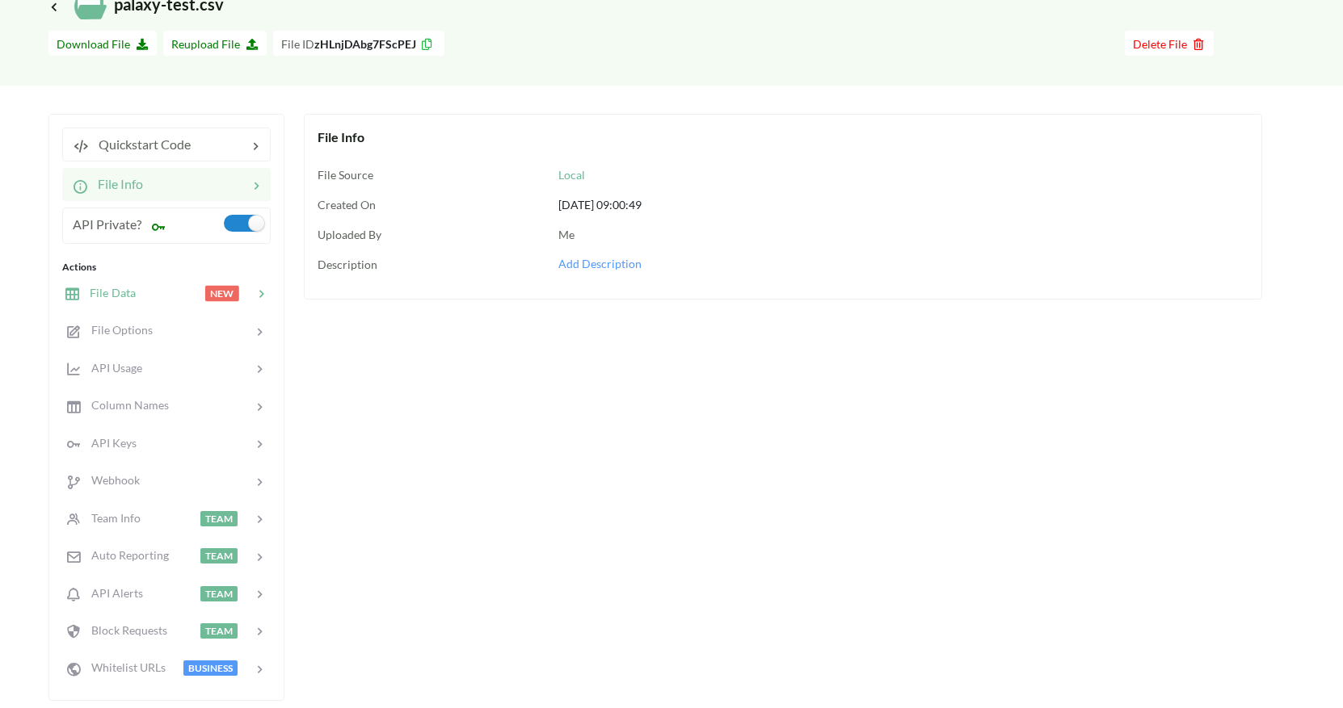
click at [178, 290] on div at bounding box center [170, 293] width 69 height 19
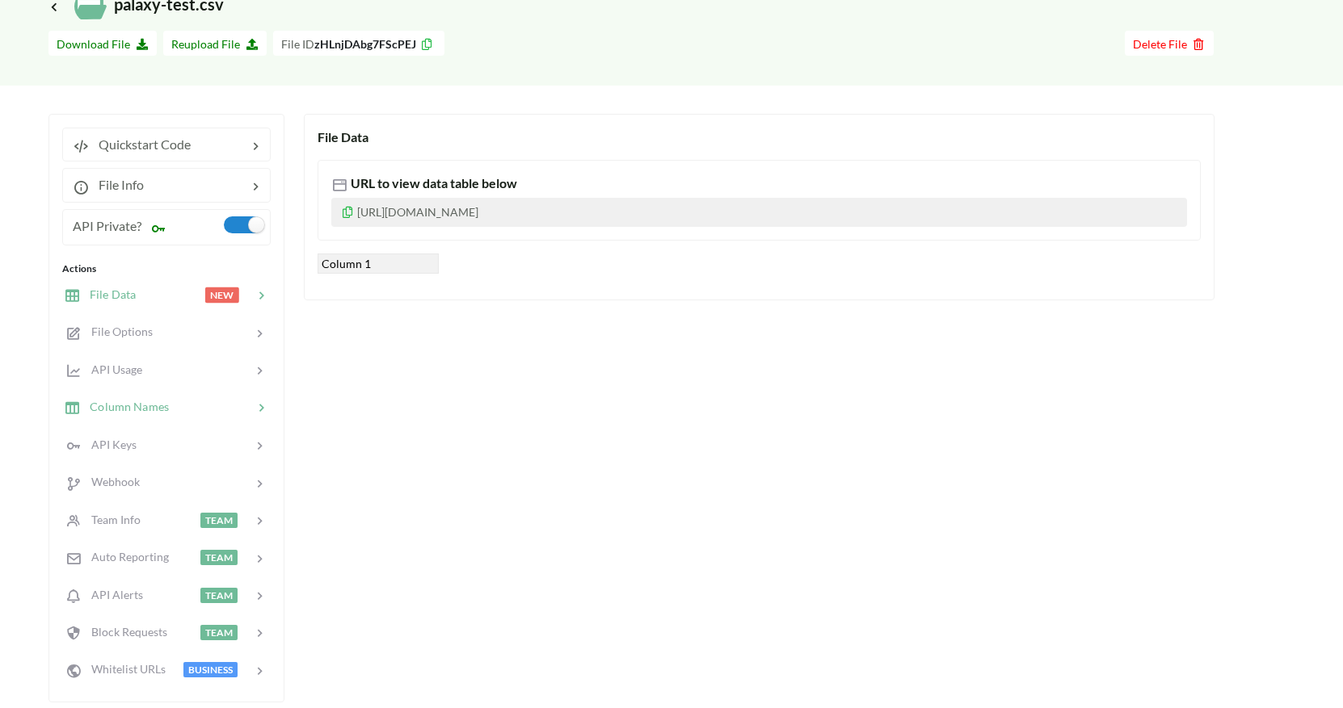
click at [154, 406] on span "Column Names" at bounding box center [124, 407] width 89 height 14
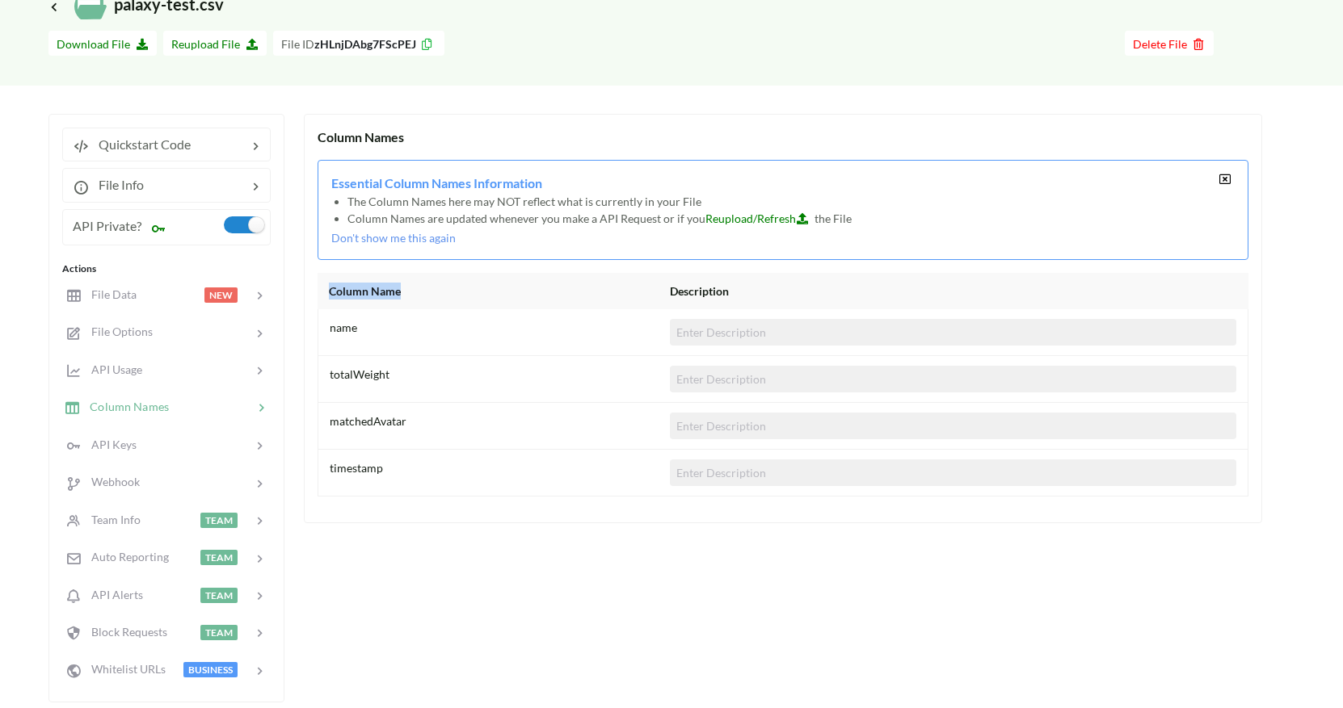
drag, startPoint x: 414, startPoint y: 302, endPoint x: 328, endPoint y: 284, distance: 87.6
click at [328, 284] on div "Column Name Description" at bounding box center [782, 291] width 931 height 36
copy div "Column Name"
click at [402, 477] on div "timestamp" at bounding box center [500, 473] width 340 height 27
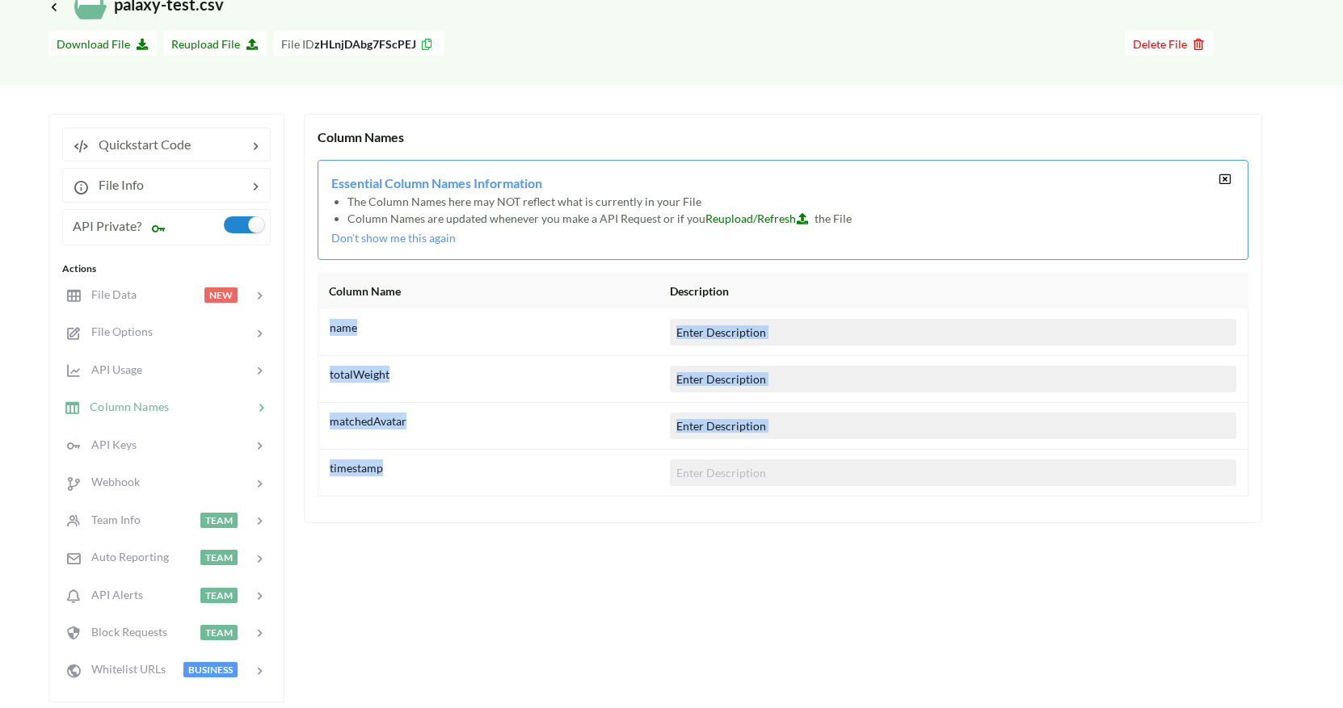
drag, startPoint x: 387, startPoint y: 472, endPoint x: 330, endPoint y: 330, distance: 153.3
click at [330, 330] on div "Column Name Description name totalWeight matchedAvatar timestamp" at bounding box center [782, 385] width 931 height 224
click at [406, 338] on div "name" at bounding box center [500, 332] width 340 height 27
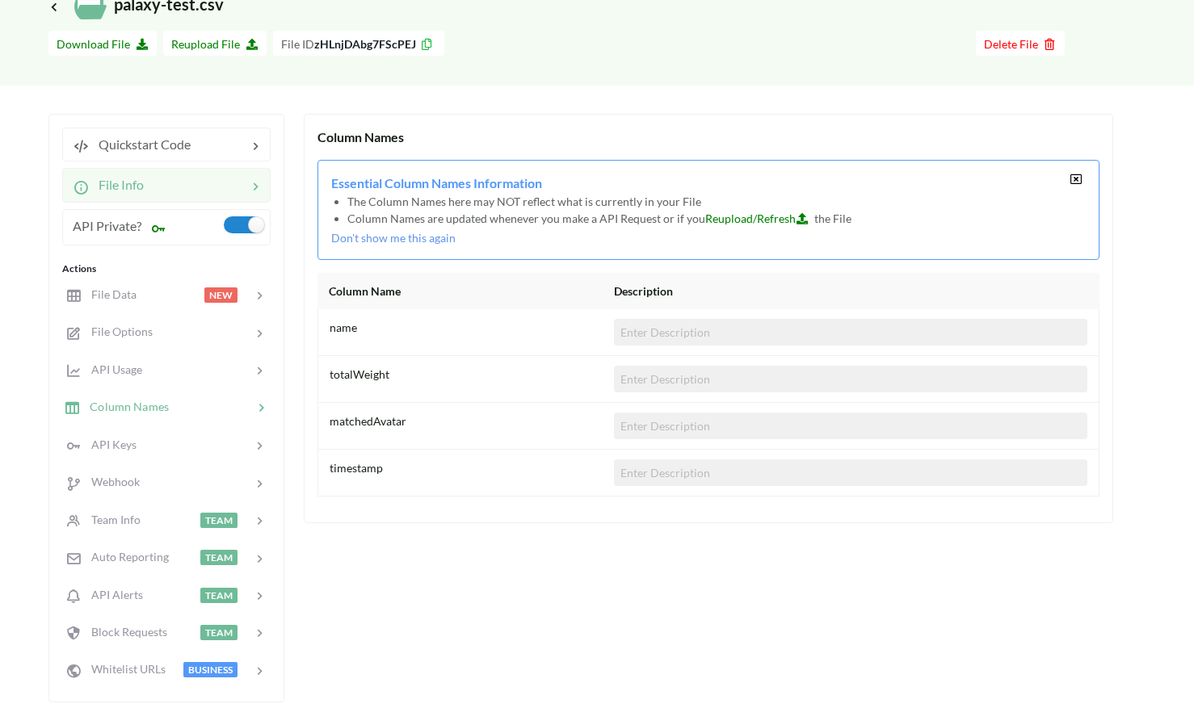
click at [186, 183] on div at bounding box center [195, 184] width 103 height 19
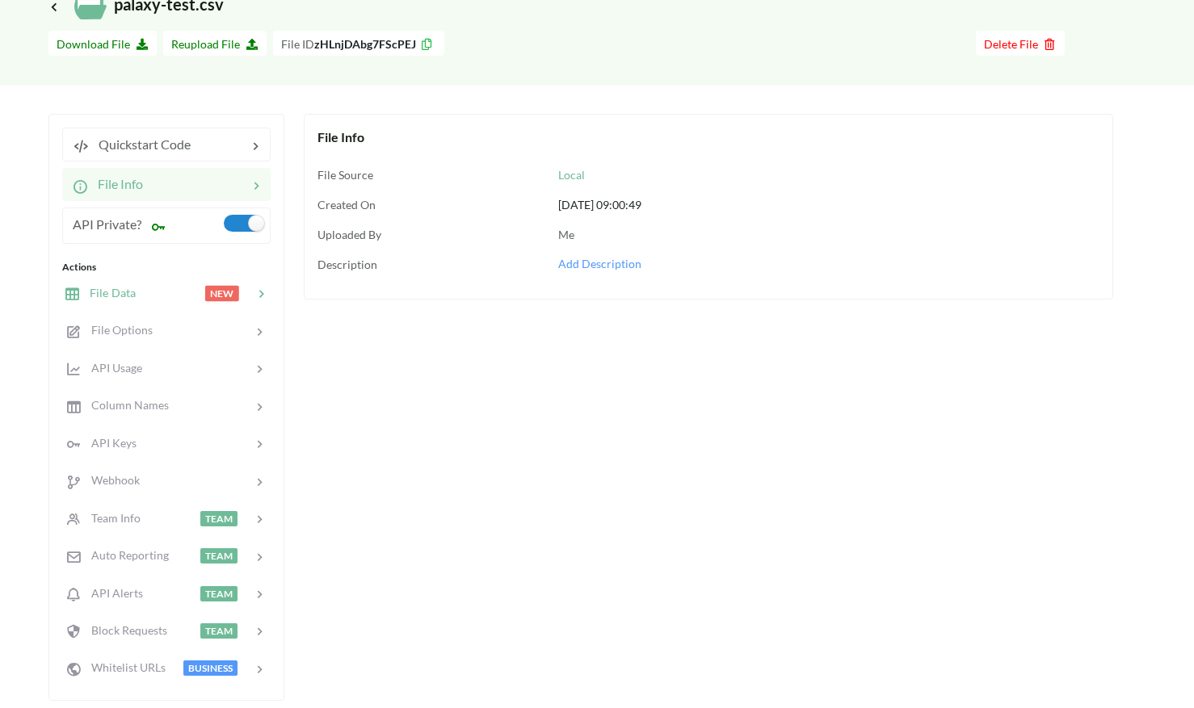
click at [173, 293] on div at bounding box center [170, 293] width 69 height 19
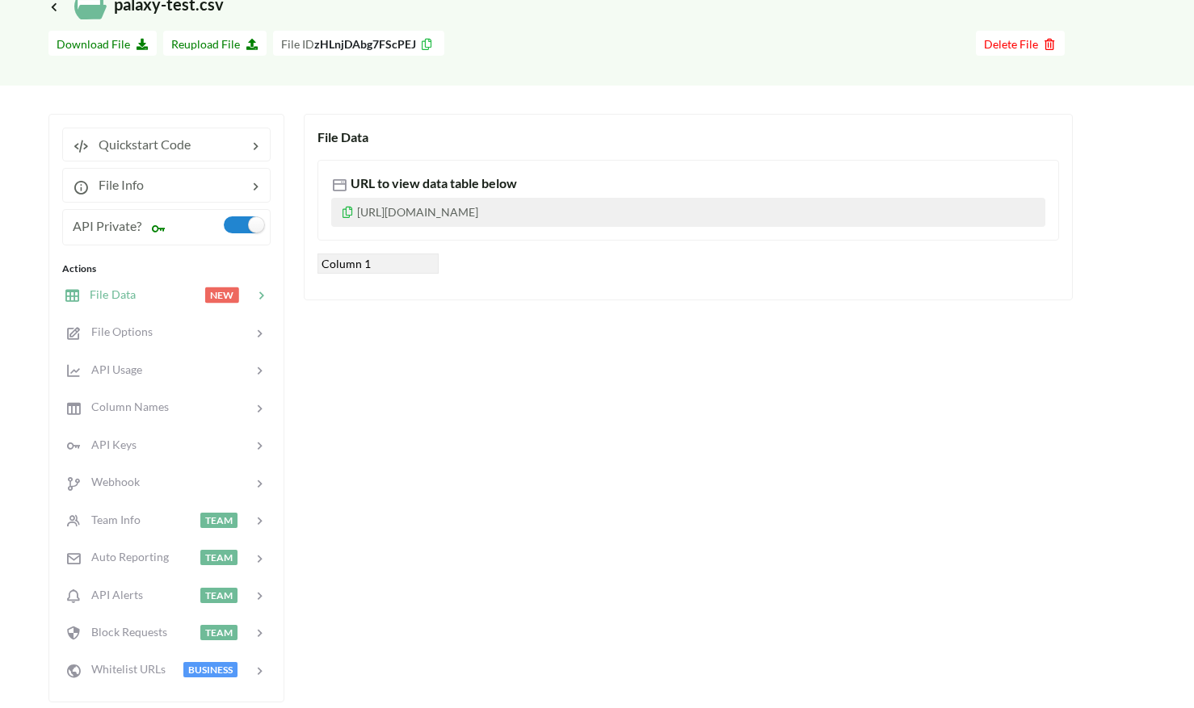
drag, startPoint x: 867, startPoint y: 227, endPoint x: 452, endPoint y: 217, distance: 415.4
click at [459, 217] on p "https://www.apispreadsheets.com/table/zHLnjDAbg7FScPEJ/?accessKey=6a8a42a095653…" at bounding box center [688, 212] width 714 height 29
click at [348, 212] on icon at bounding box center [348, 209] width 14 height 11
click at [173, 184] on div at bounding box center [195, 184] width 103 height 19
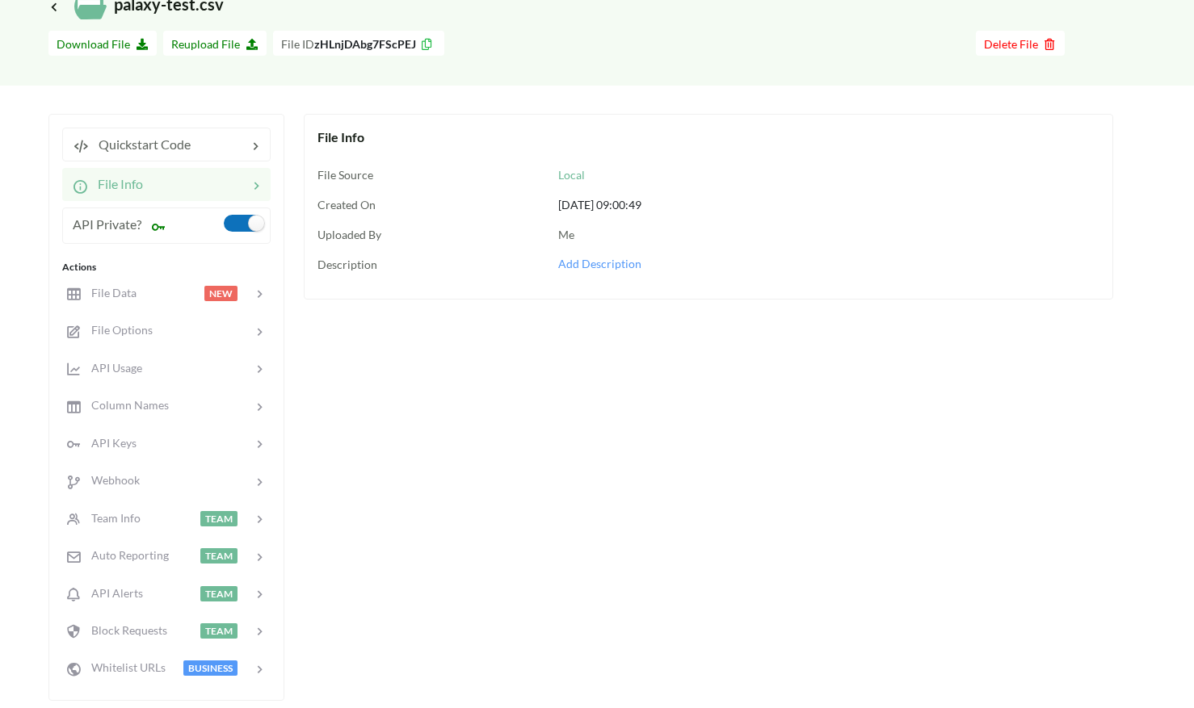
click at [241, 224] on label at bounding box center [244, 223] width 40 height 17
click at [225, 291] on span "NEW" at bounding box center [222, 293] width 34 height 15
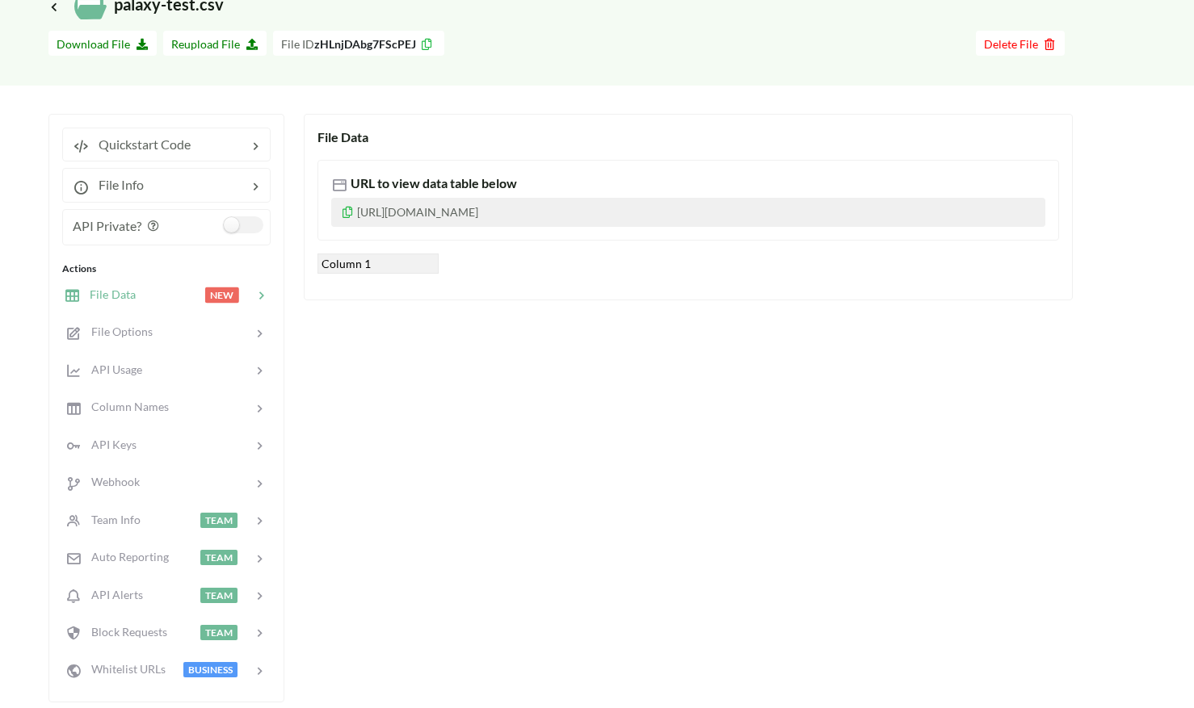
click at [349, 212] on icon at bounding box center [348, 209] width 14 height 11
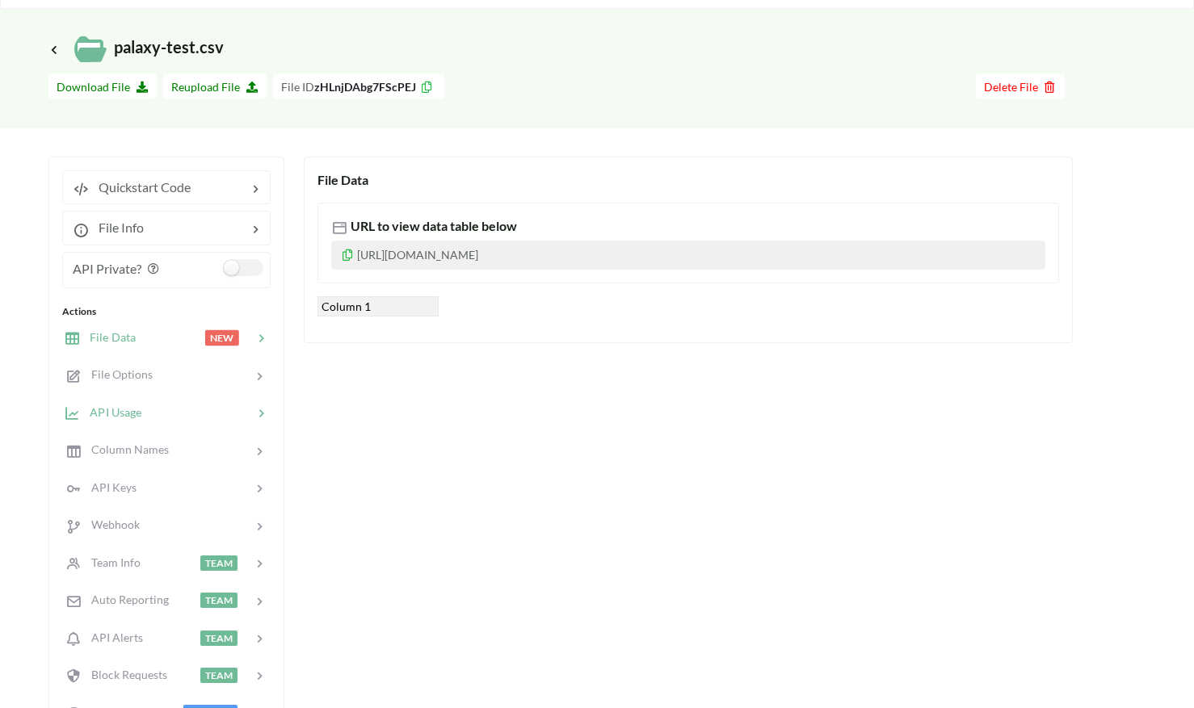
scroll to position [0, 0]
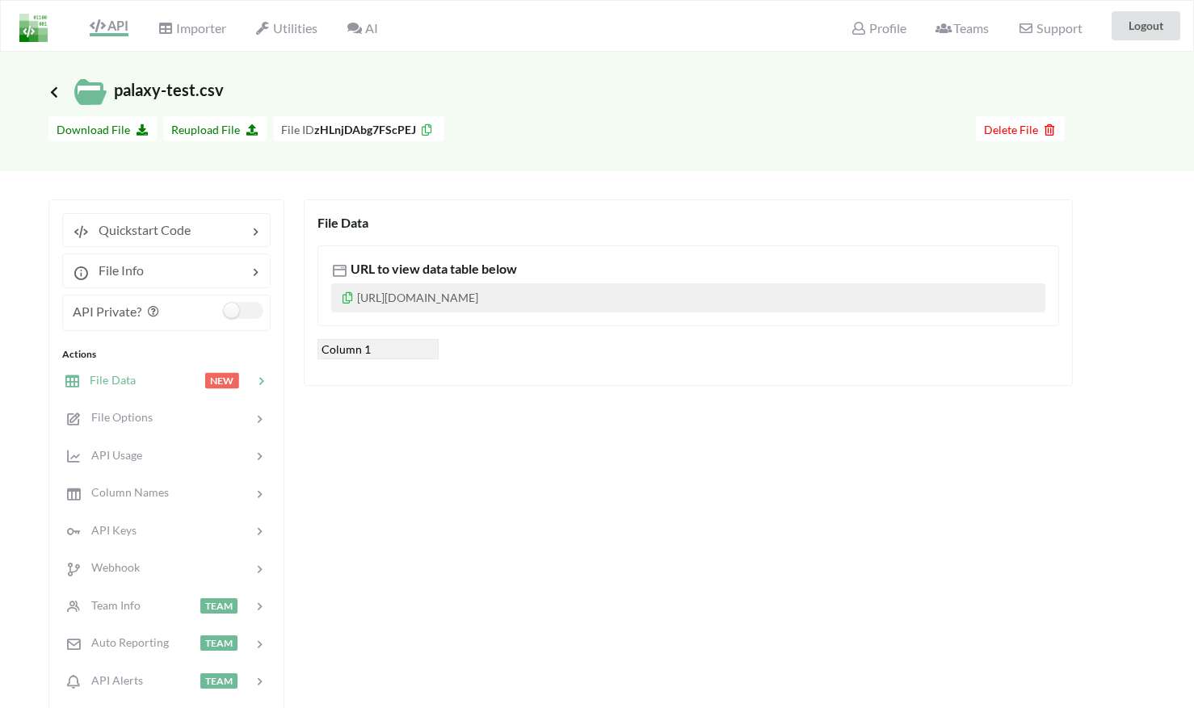
click at [55, 90] on icon at bounding box center [54, 92] width 15 height 13
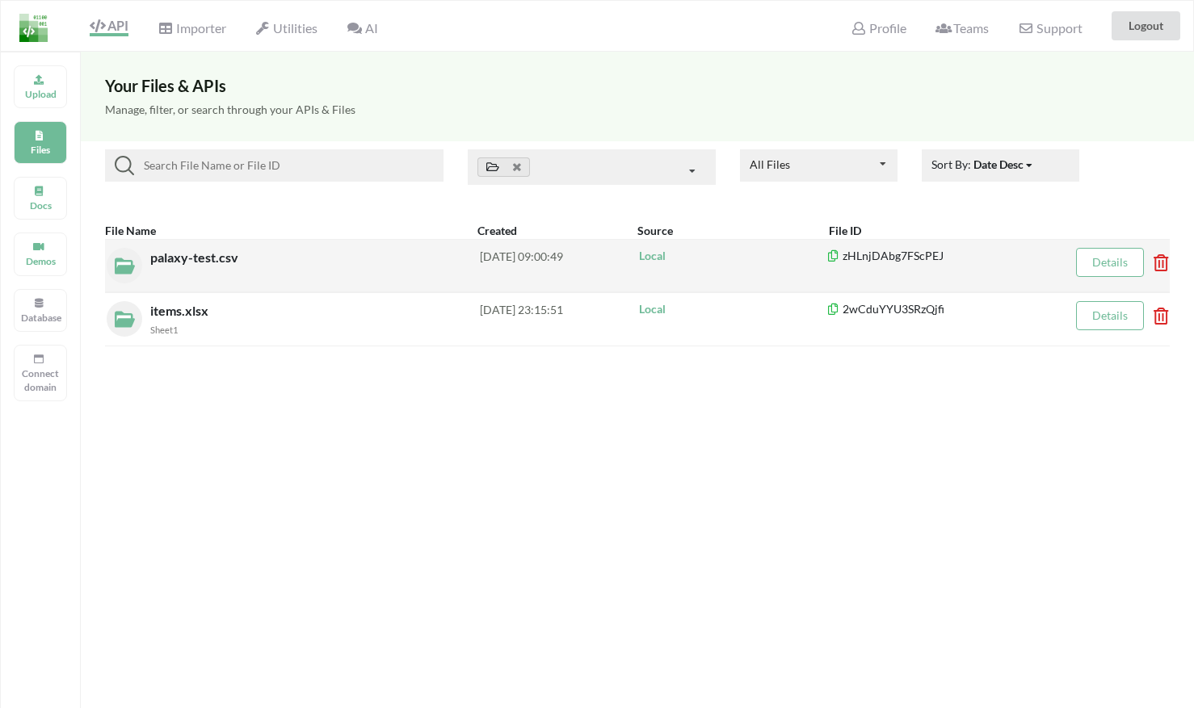
click at [196, 259] on span "palaxy-test.csv" at bounding box center [195, 257] width 91 height 15
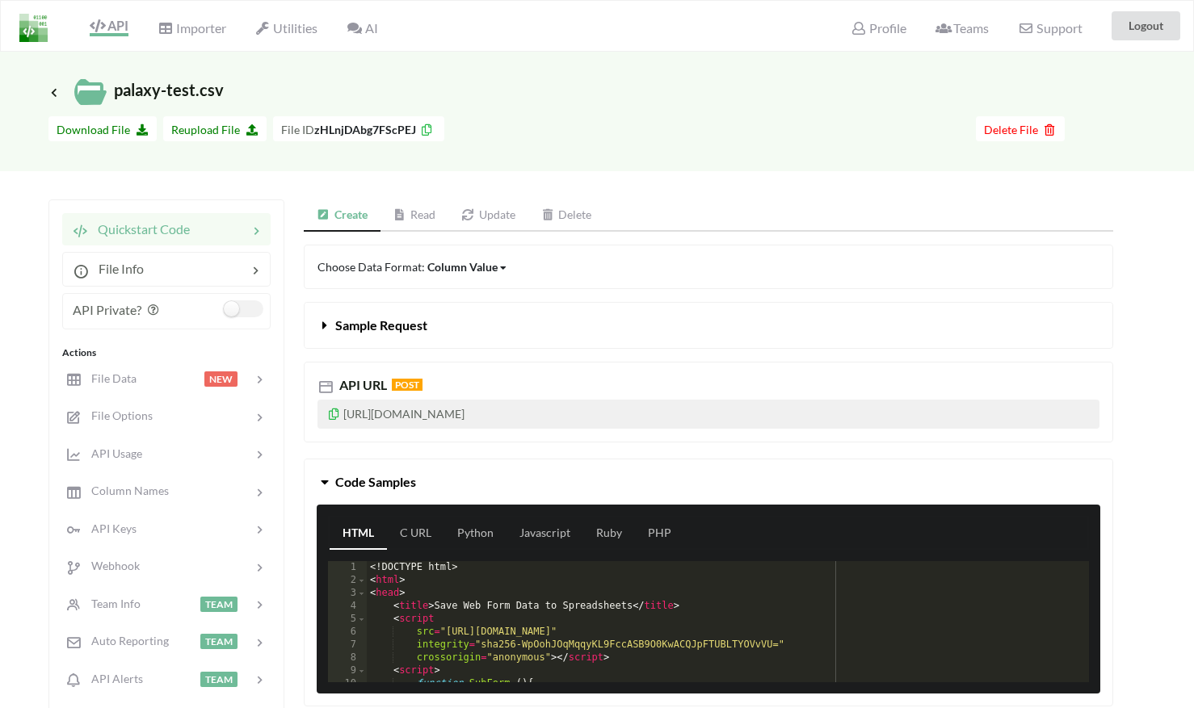
click at [427, 212] on link "Read" at bounding box center [415, 216] width 69 height 32
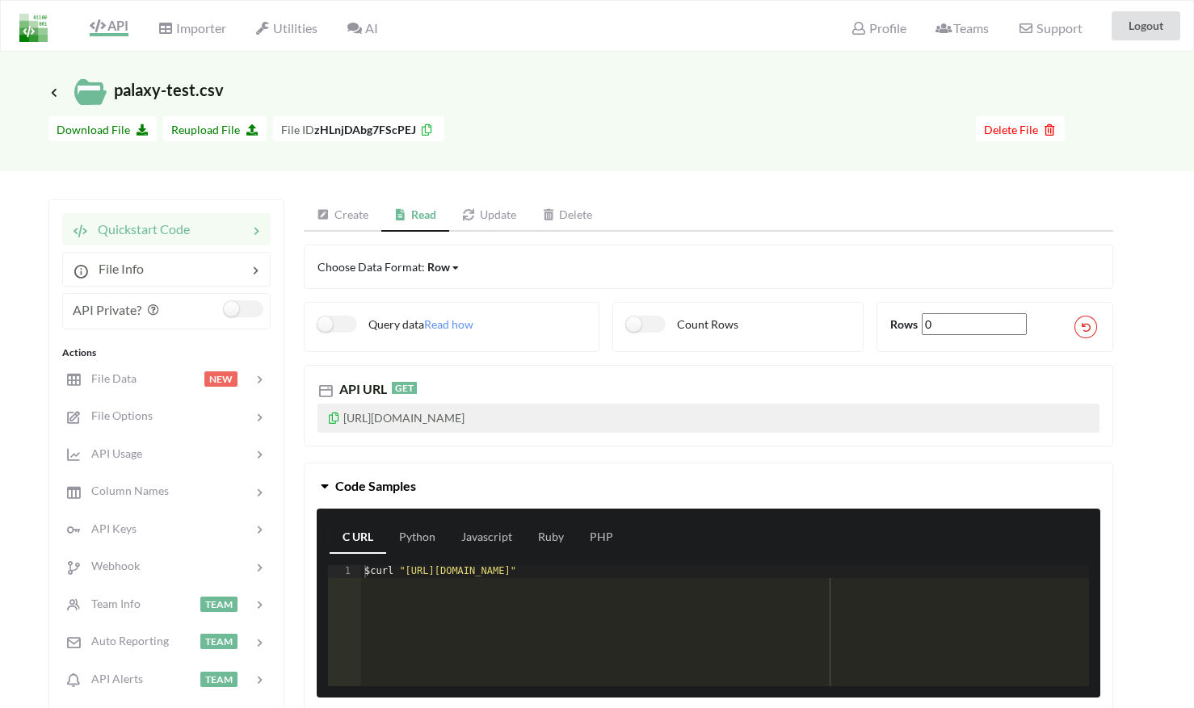
click at [354, 217] on link "Create" at bounding box center [343, 216] width 78 height 32
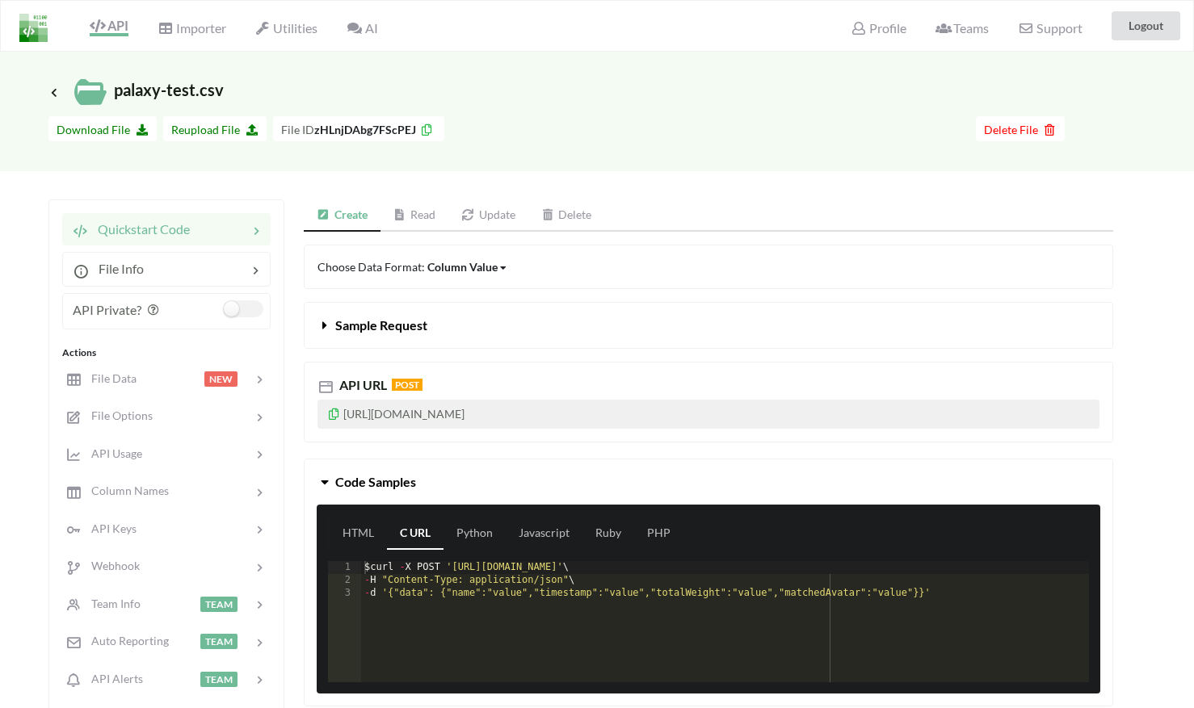
click at [388, 212] on link "Read" at bounding box center [415, 216] width 69 height 32
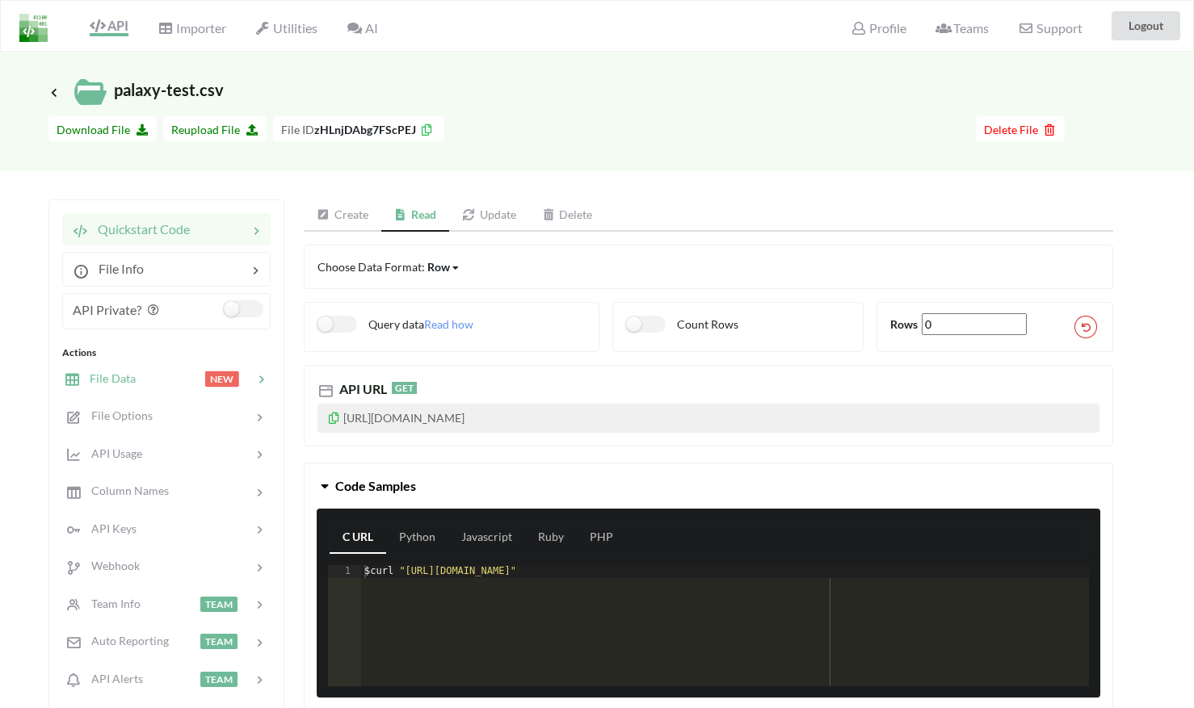
click at [164, 382] on div at bounding box center [170, 379] width 69 height 19
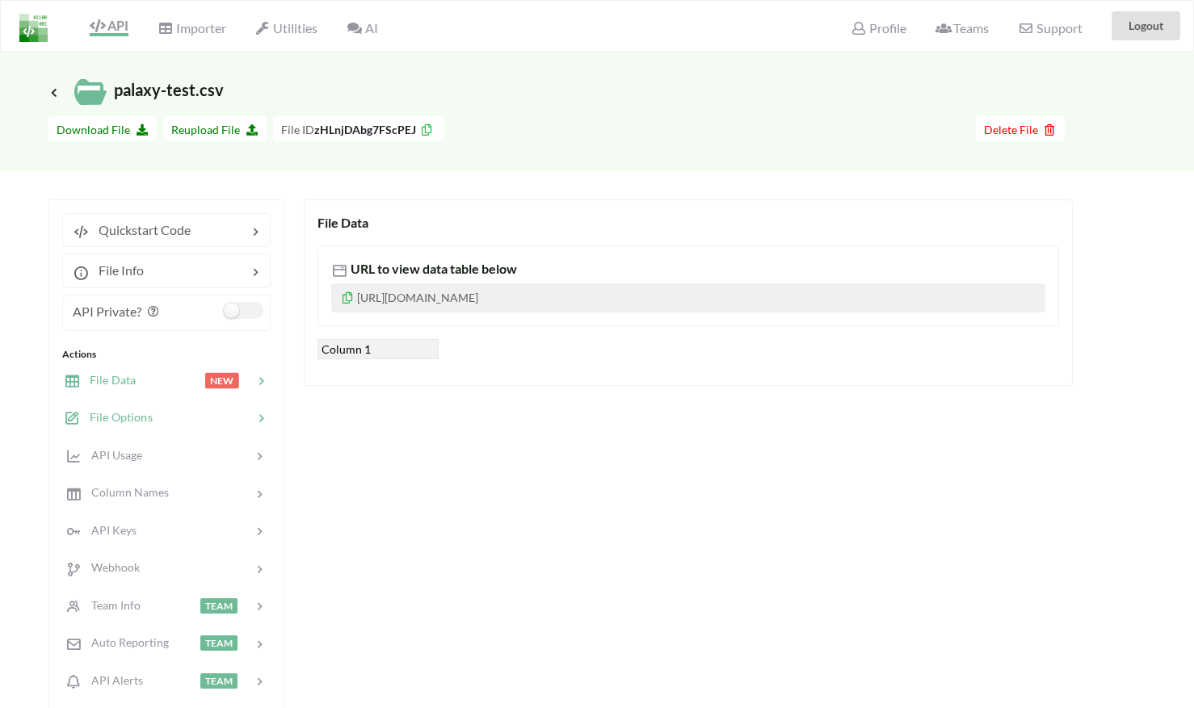
click at [174, 411] on div at bounding box center [203, 418] width 100 height 19
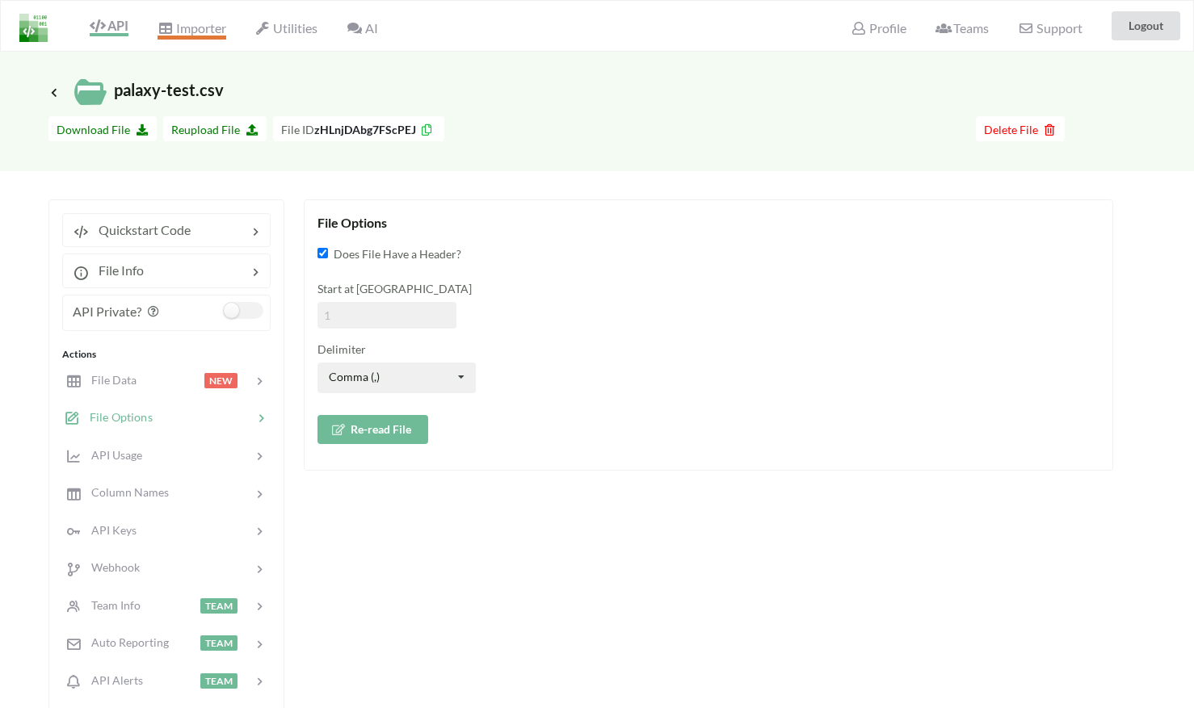
click at [207, 27] on span "Importer" at bounding box center [192, 29] width 68 height 19
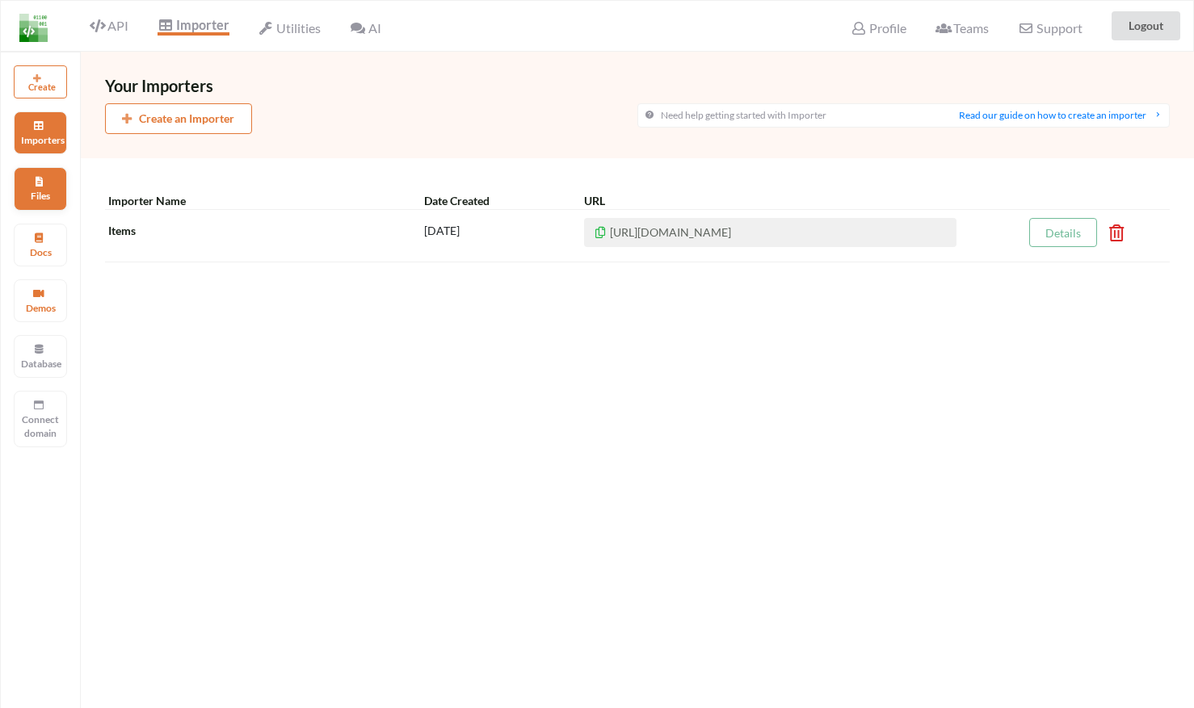
click at [52, 202] on p "Files" at bounding box center [40, 196] width 39 height 14
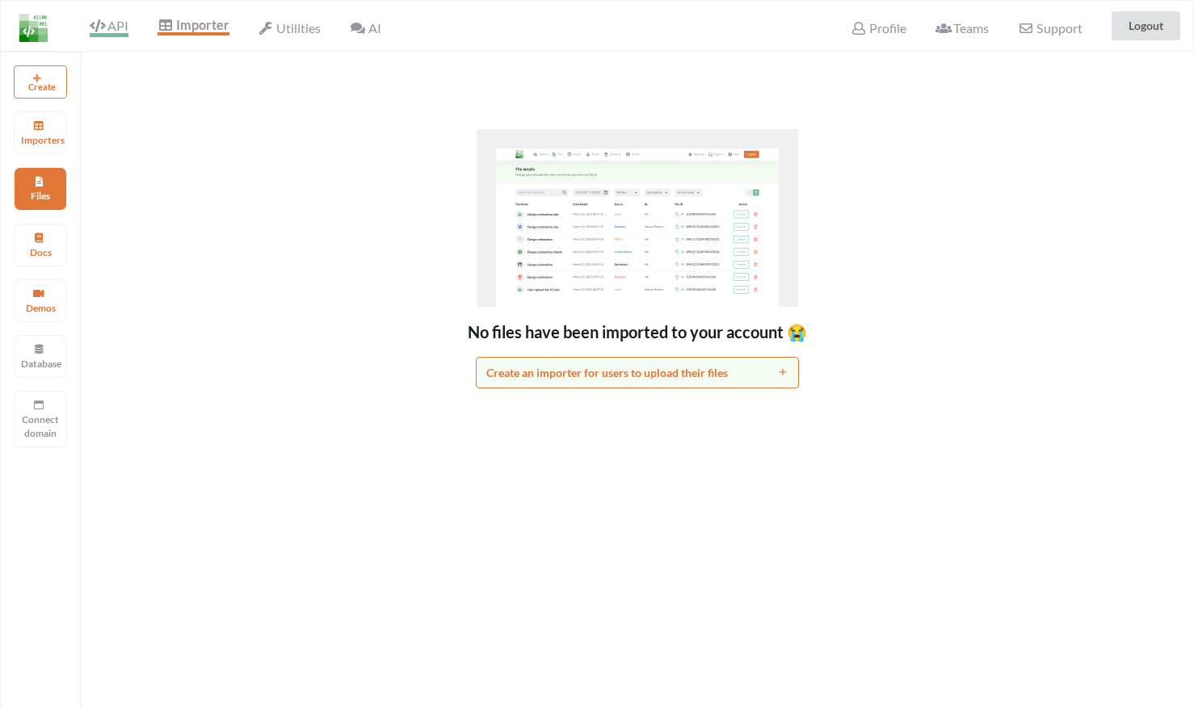
click at [97, 30] on icon at bounding box center [97, 25] width 15 height 13
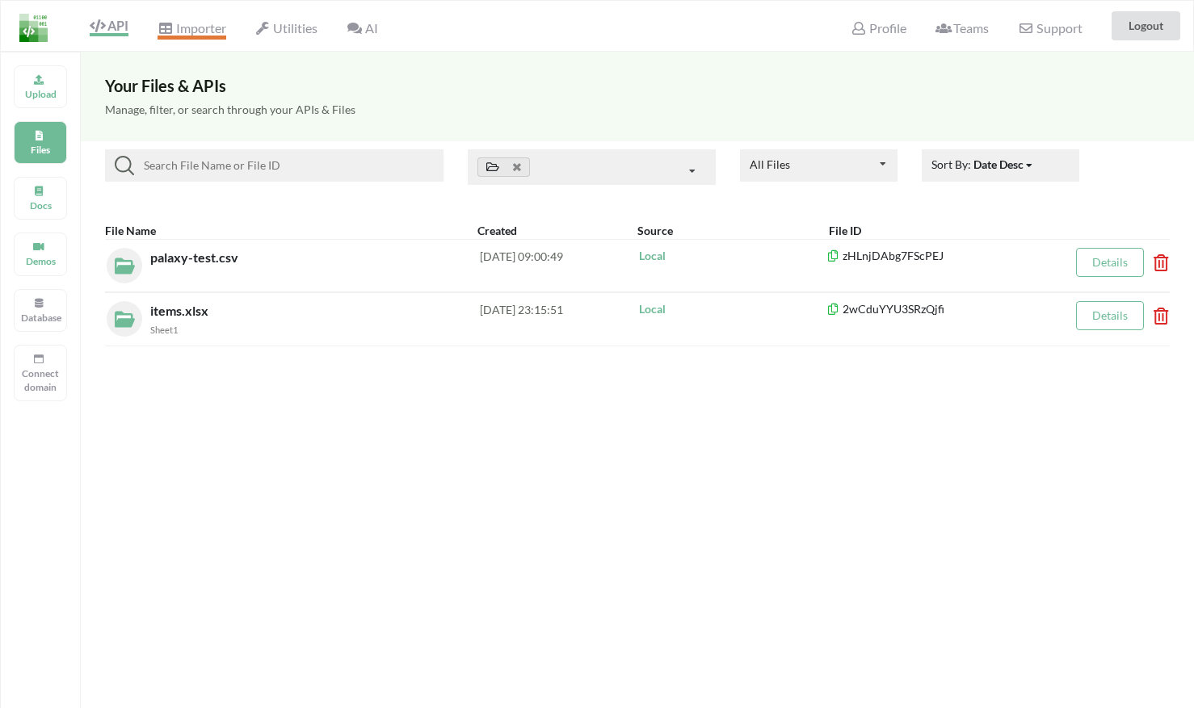
click at [187, 32] on span "Importer" at bounding box center [192, 29] width 68 height 19
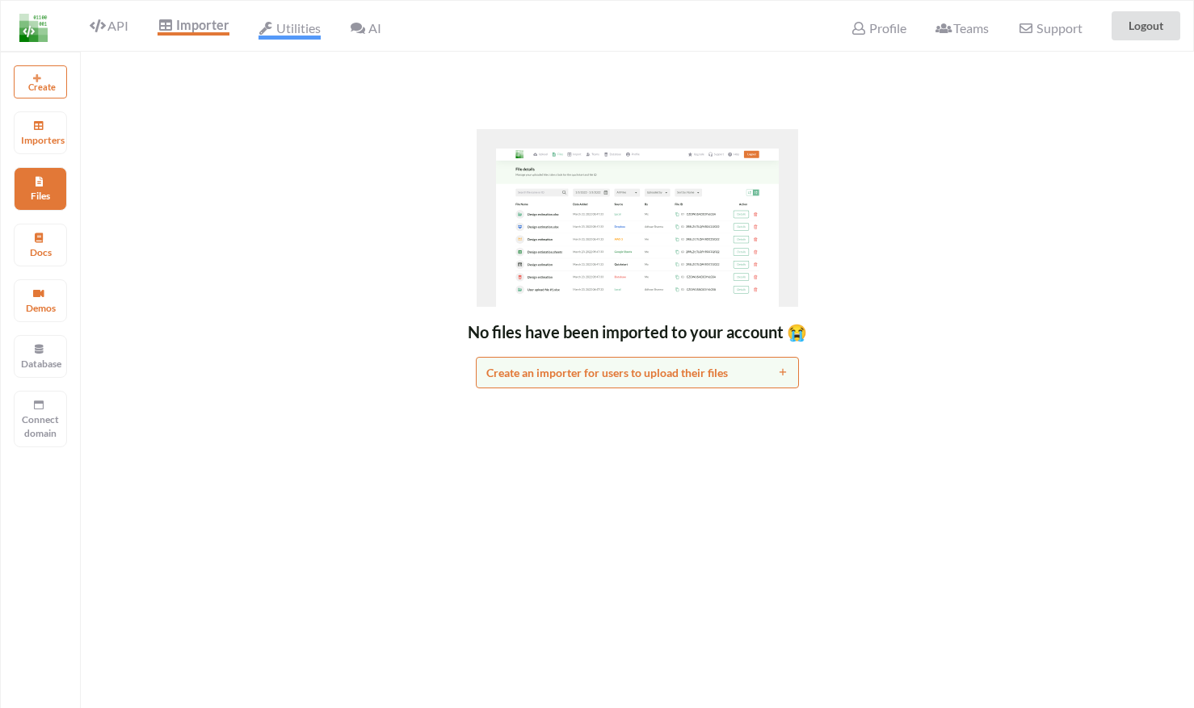
click at [280, 27] on span "Utilities" at bounding box center [290, 29] width 62 height 19
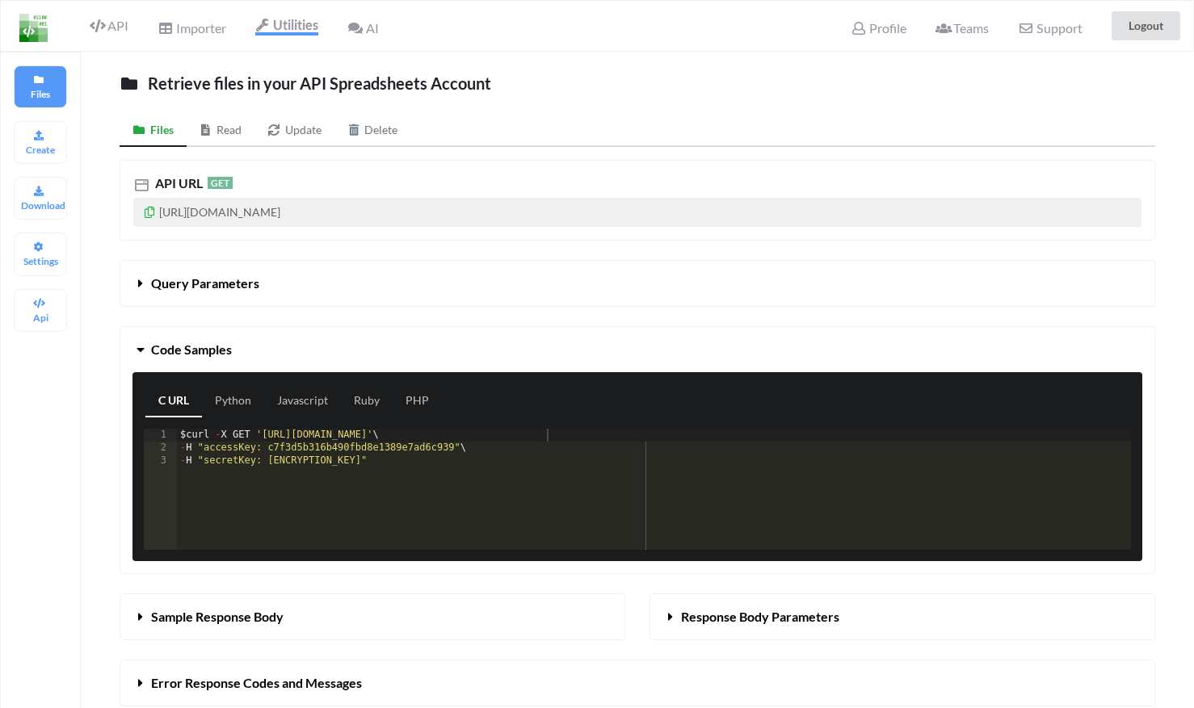
click at [359, 28] on icon at bounding box center [354, 28] width 15 height 13
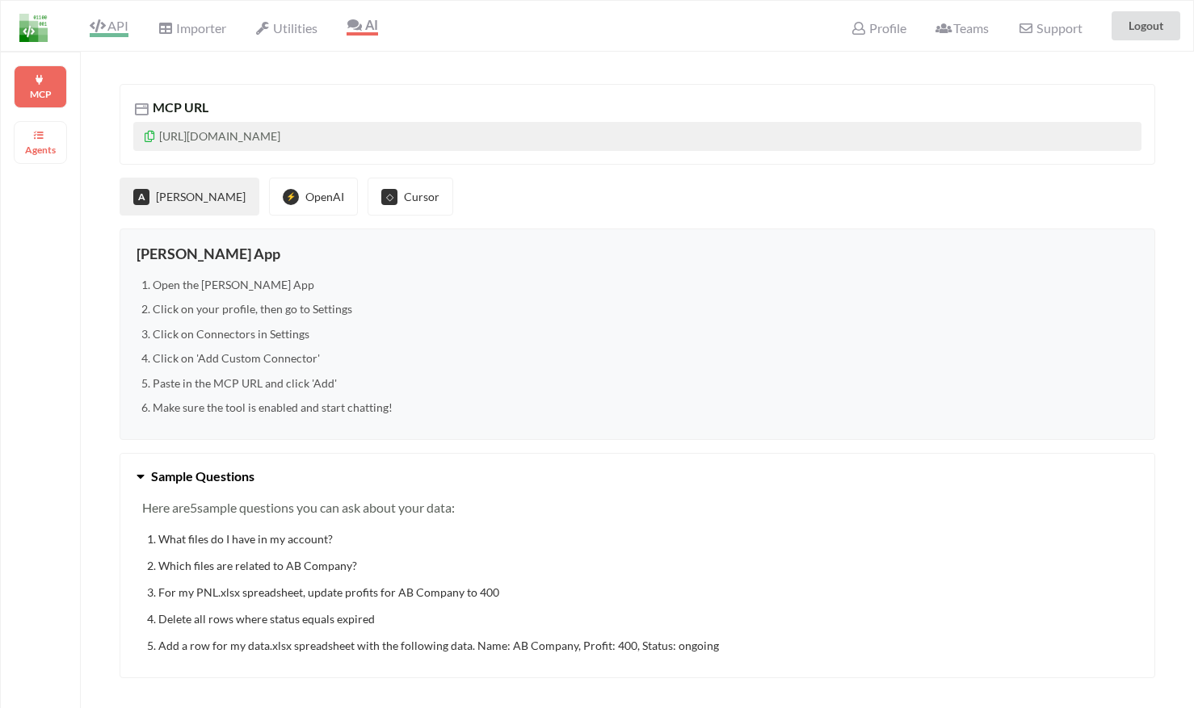
click at [121, 18] on span "API" at bounding box center [109, 27] width 39 height 19
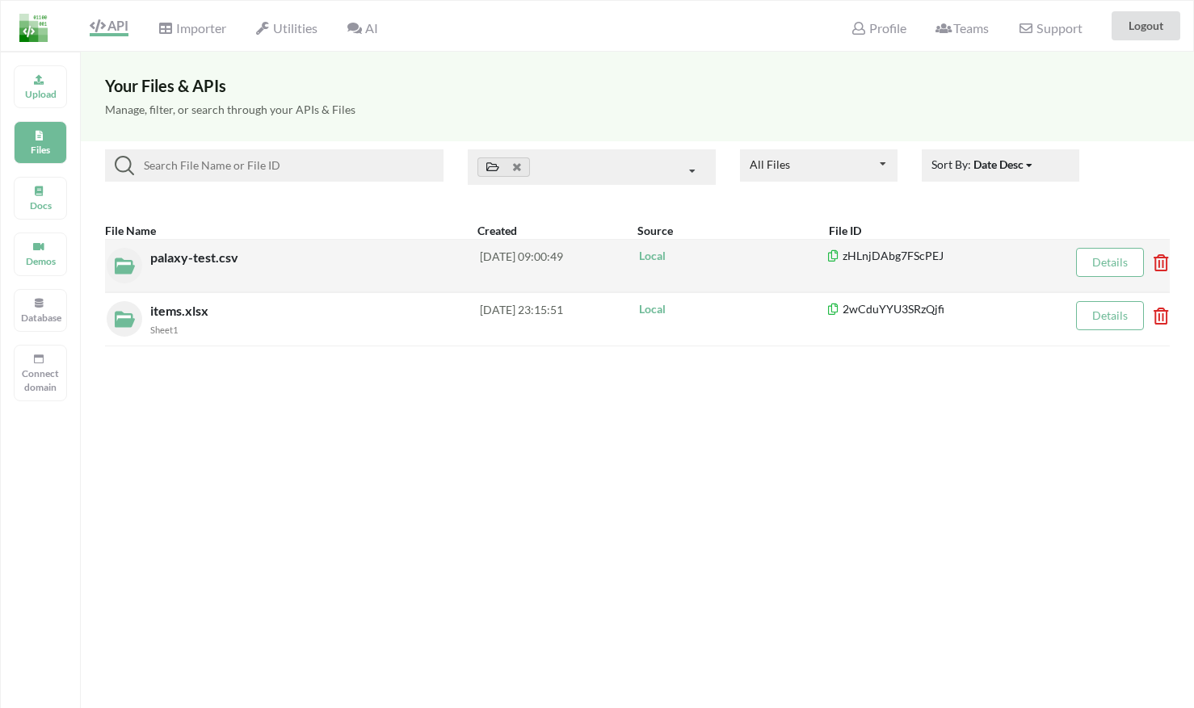
click at [225, 255] on span "palaxy-test.csv" at bounding box center [195, 257] width 91 height 15
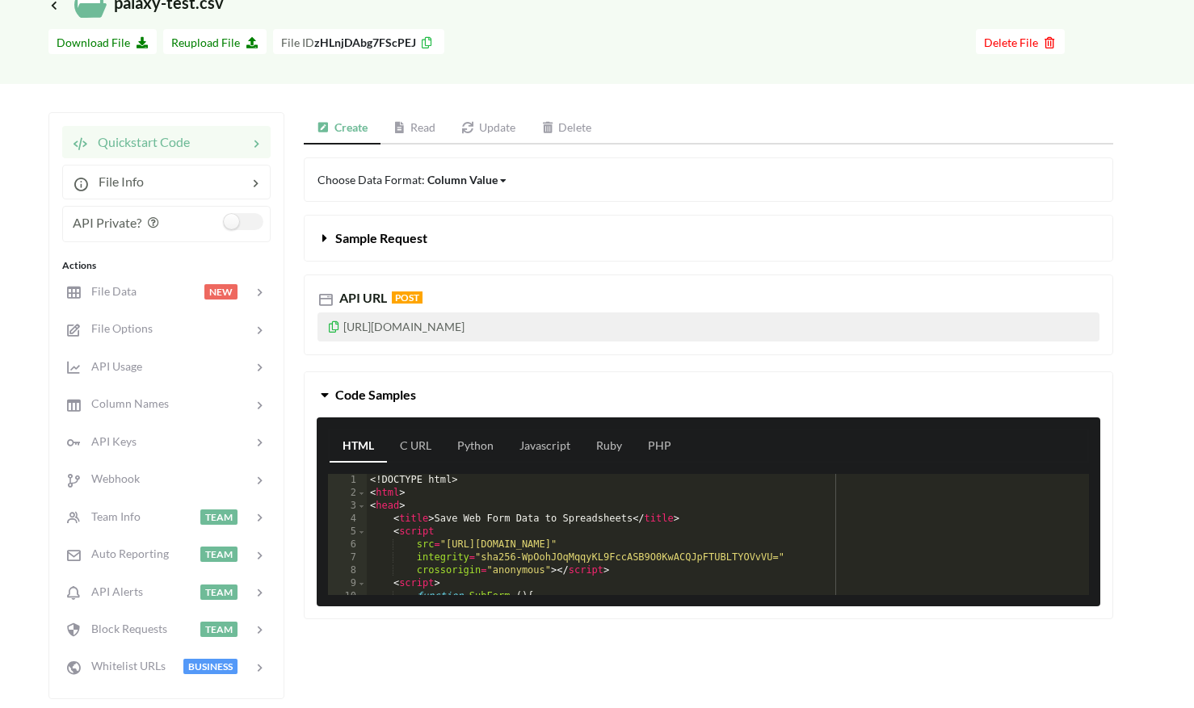
scroll to position [89, 0]
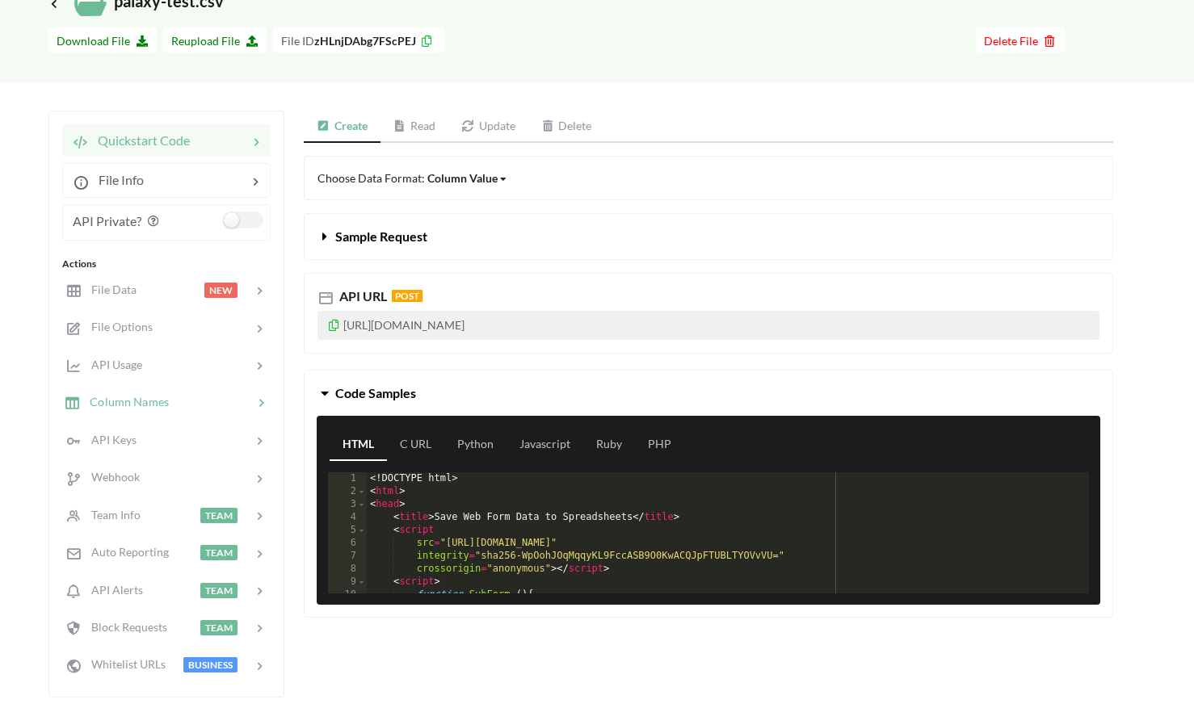
click at [169, 395] on div at bounding box center [211, 402] width 84 height 19
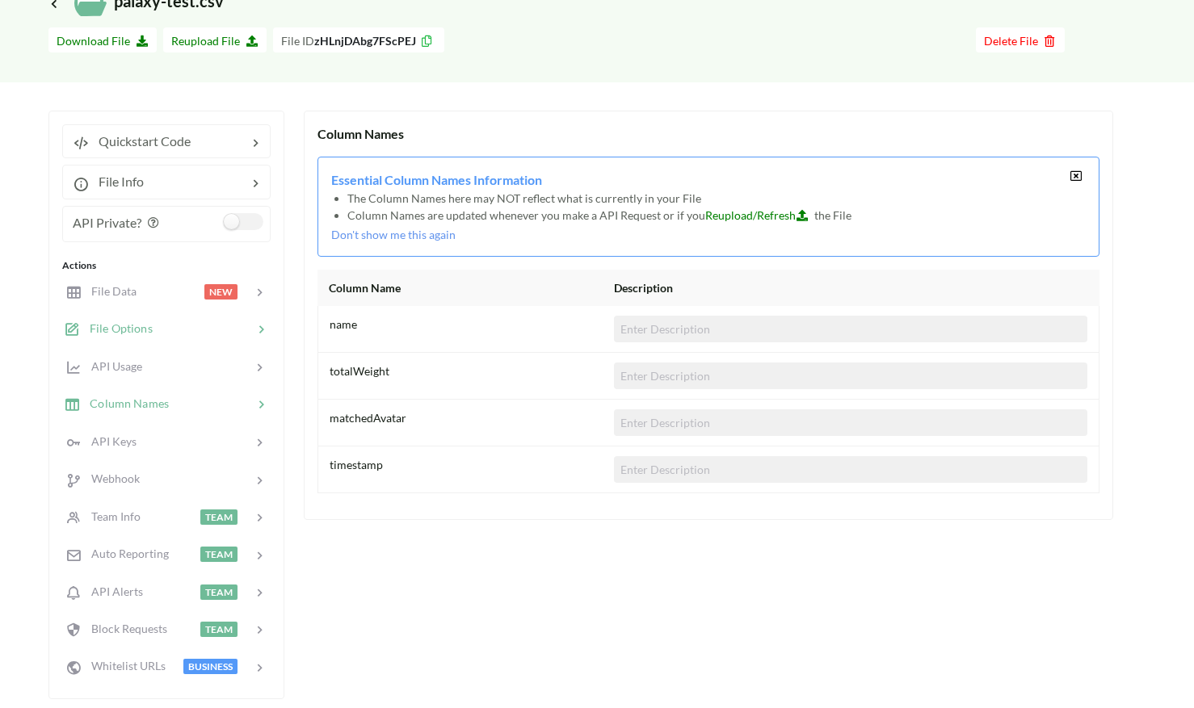
click at [132, 323] on span "File Options" at bounding box center [116, 329] width 73 height 14
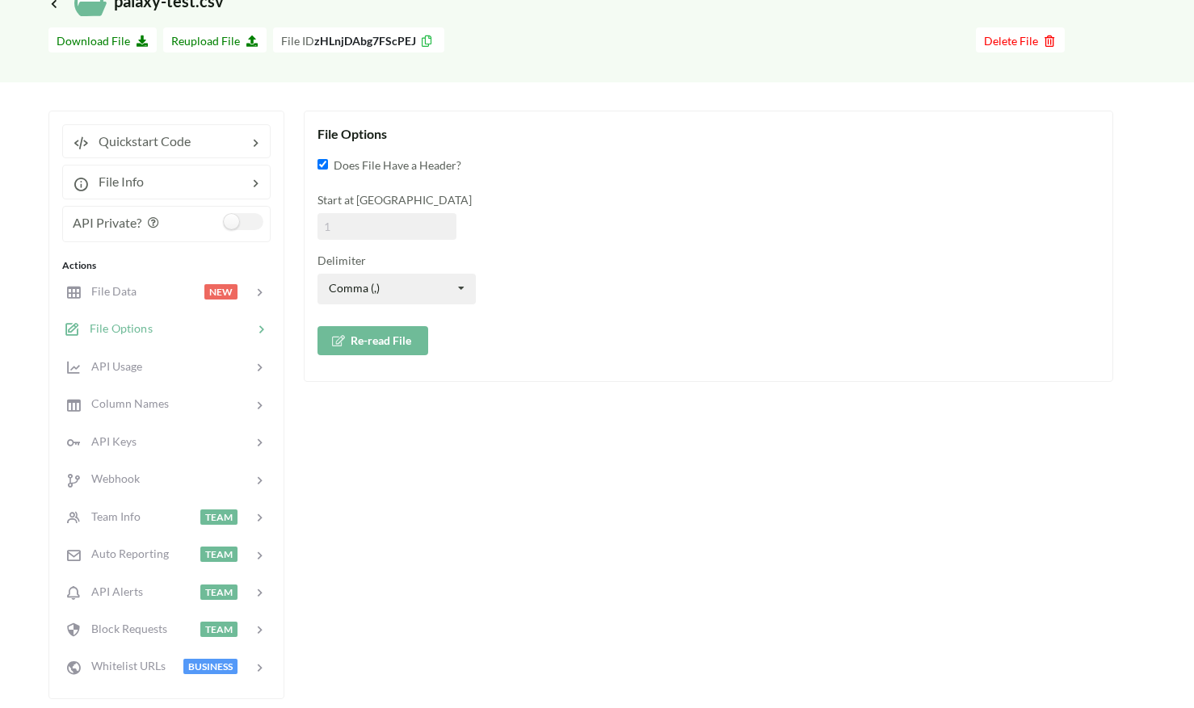
click at [350, 343] on button "Re-read File" at bounding box center [372, 340] width 111 height 29
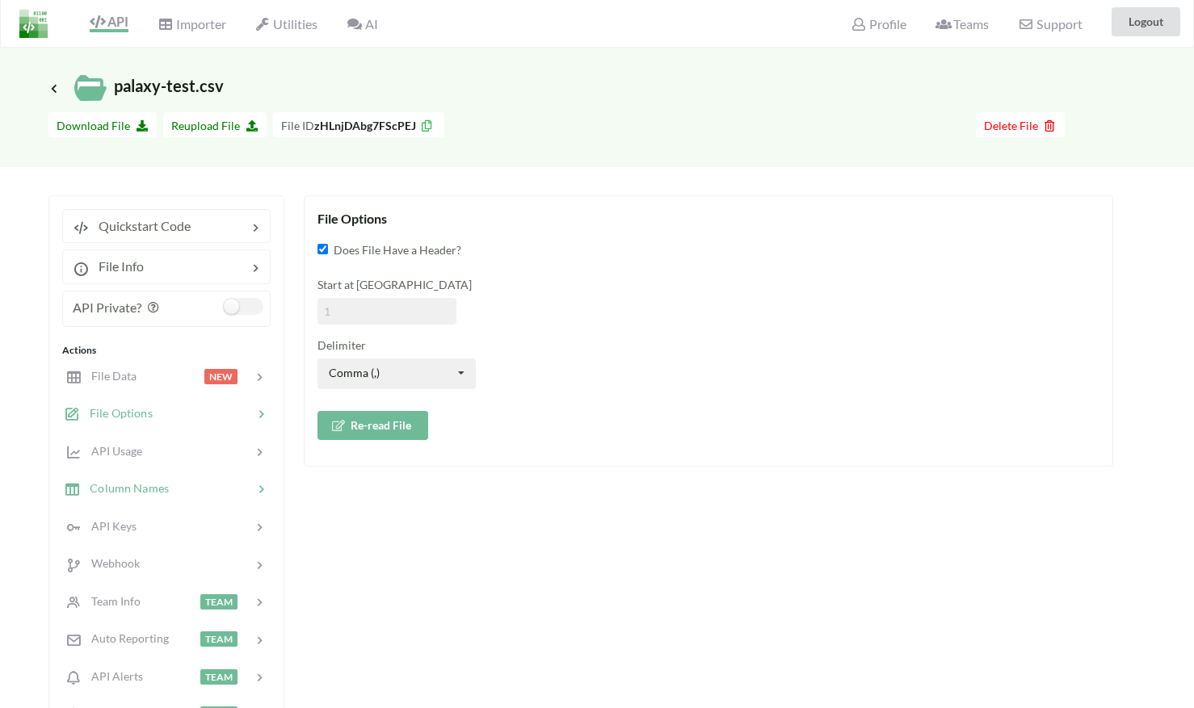
scroll to position [2, 0]
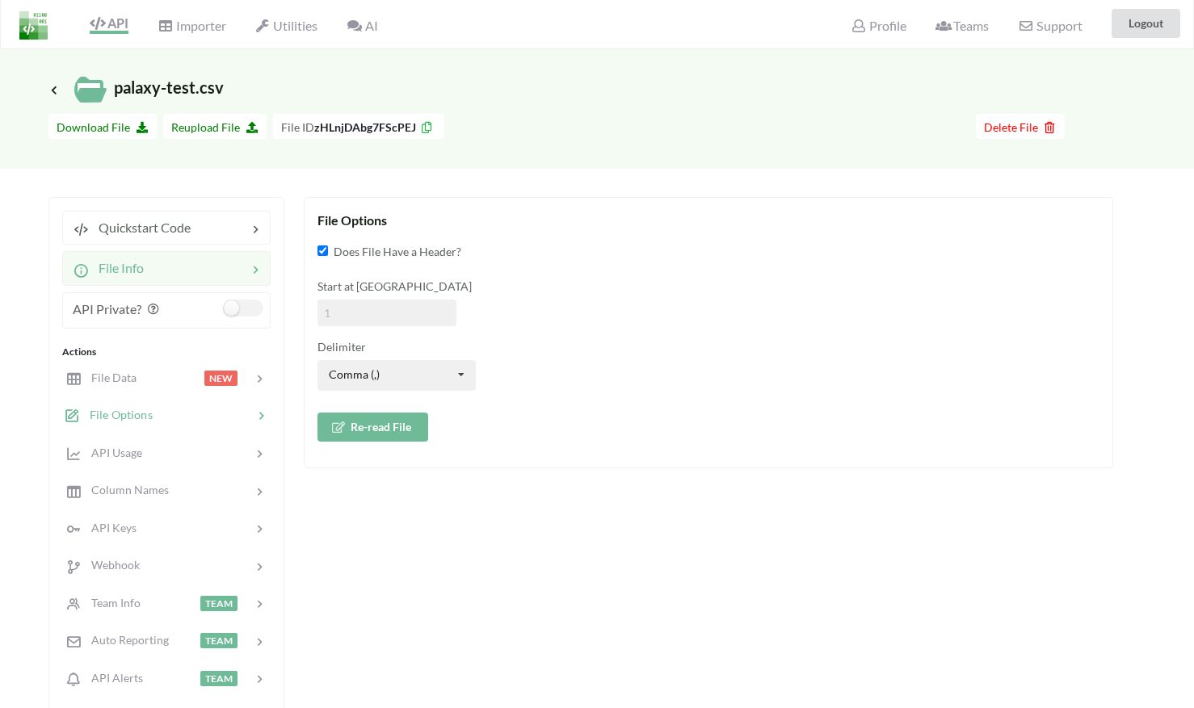
click at [206, 271] on div at bounding box center [195, 268] width 103 height 19
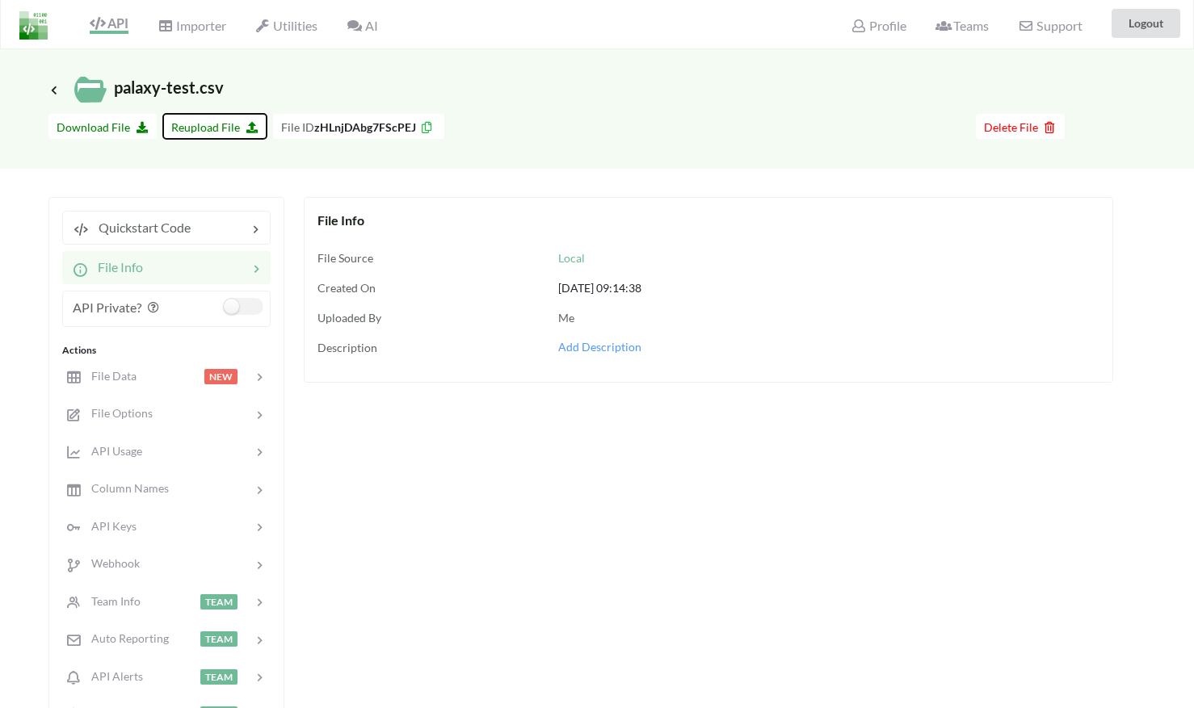
click at [219, 123] on span "Reupload File" at bounding box center [214, 127] width 87 height 14
type input "C:\fakepath\palaxy-test.csv"
click at [166, 377] on div at bounding box center [170, 377] width 69 height 19
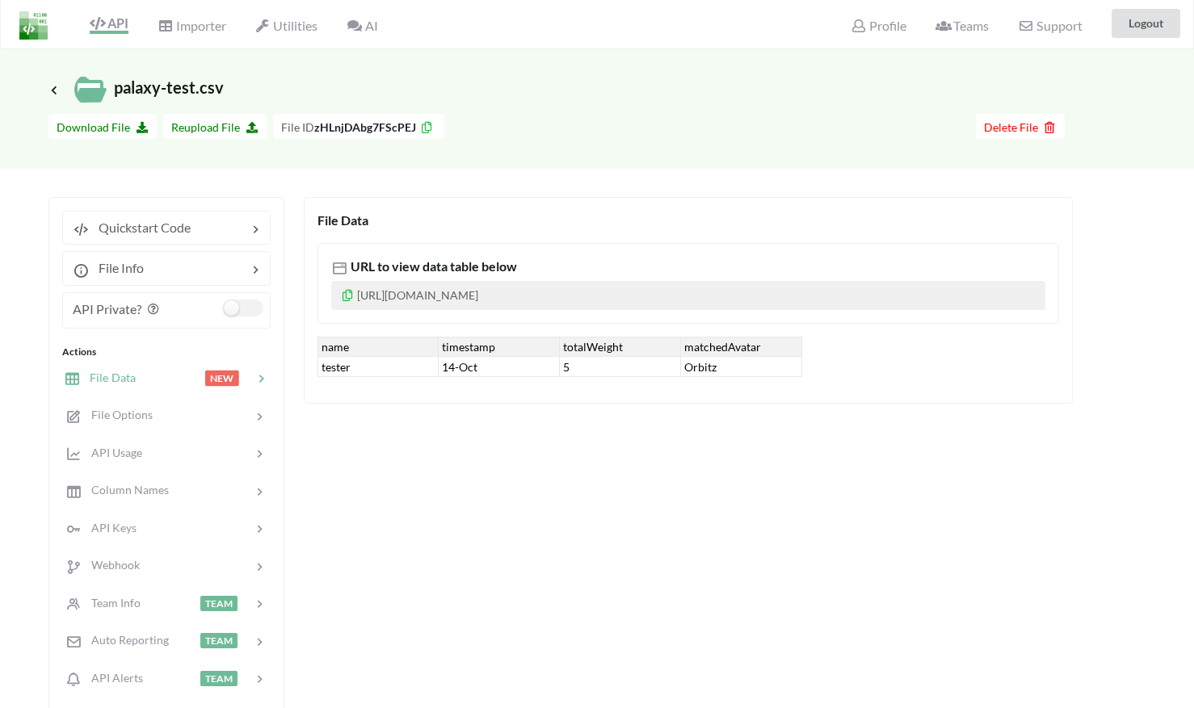
drag, startPoint x: 674, startPoint y: 296, endPoint x: 554, endPoint y: 287, distance: 120.0
click at [554, 287] on p "[URL][DOMAIN_NAME]" at bounding box center [688, 295] width 714 height 29
click at [343, 294] on icon at bounding box center [348, 293] width 14 height 11
copy p "[URL][DOMAIN_NAME]"
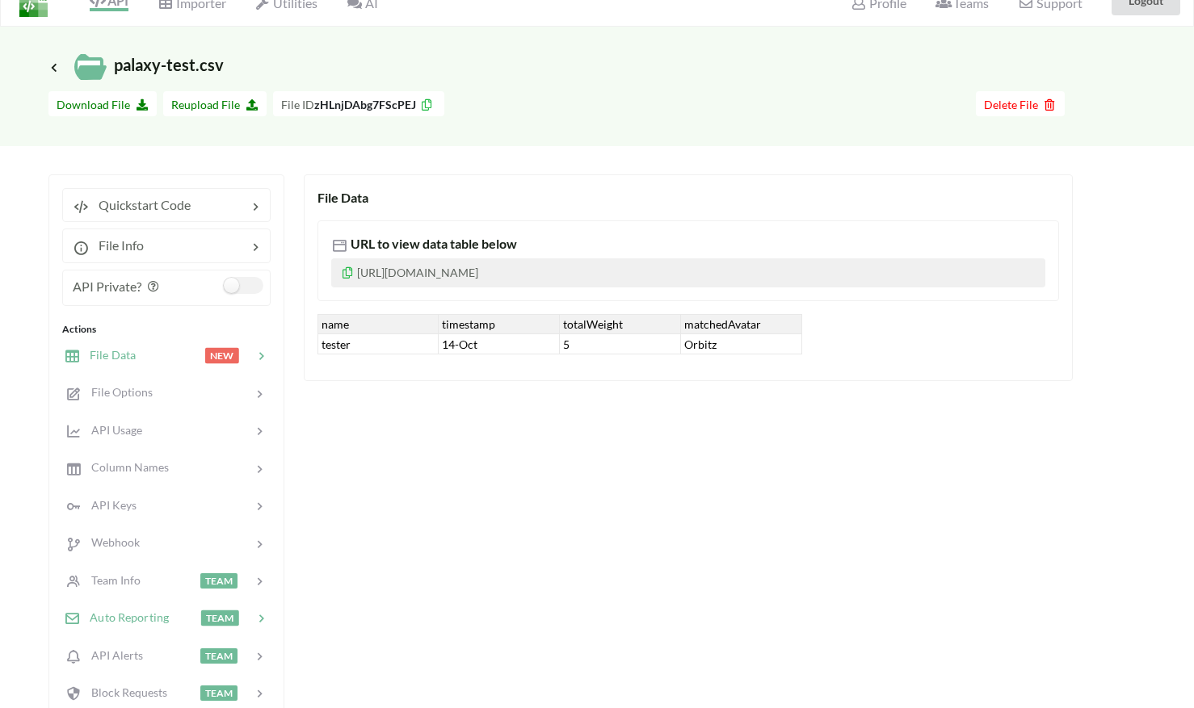
scroll to position [0, 0]
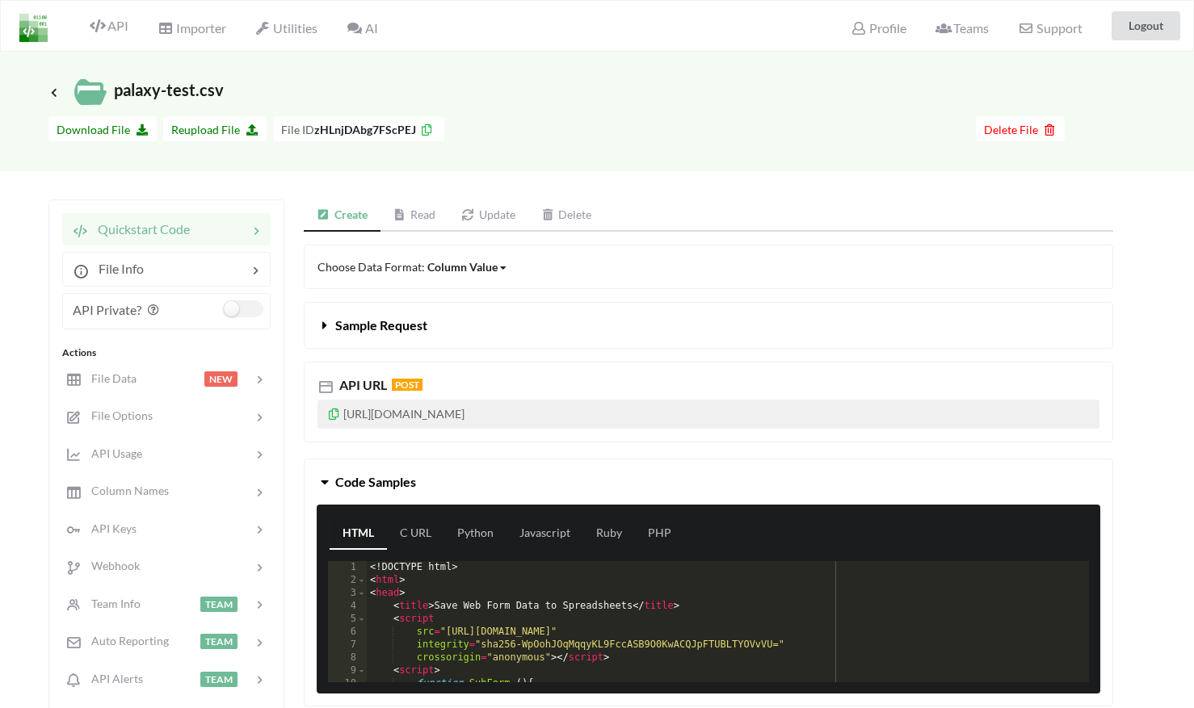
click at [416, 218] on link "Read" at bounding box center [415, 216] width 69 height 32
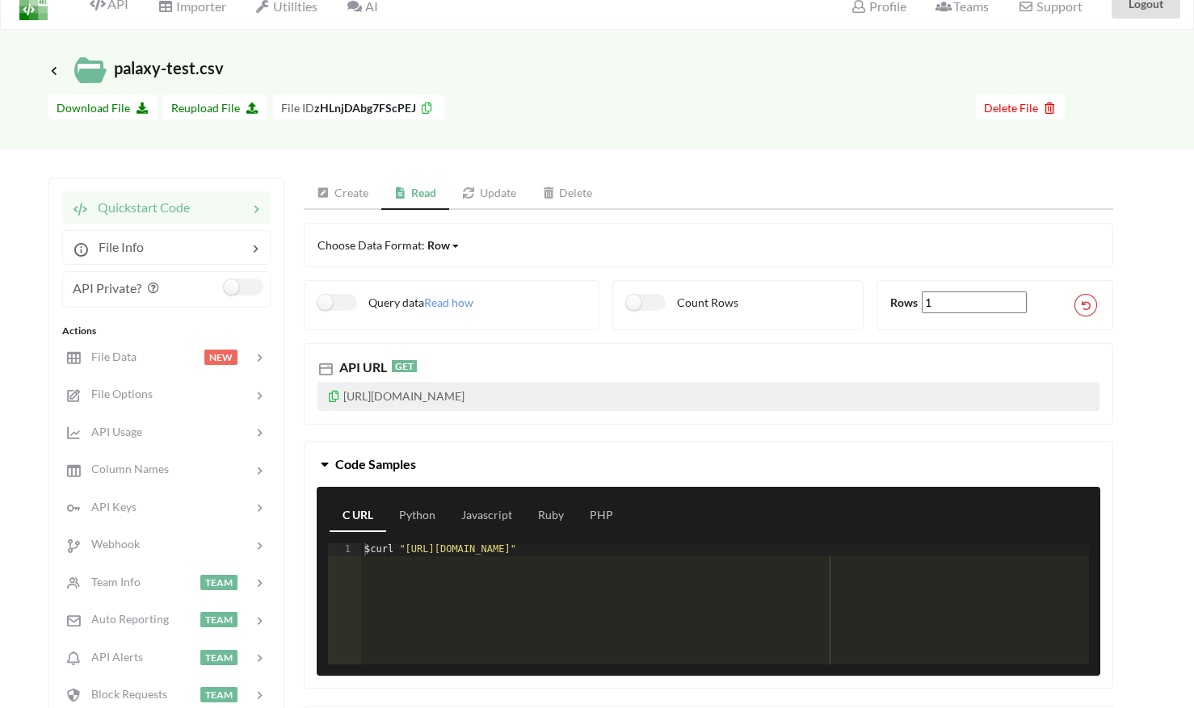
scroll to position [35, 0]
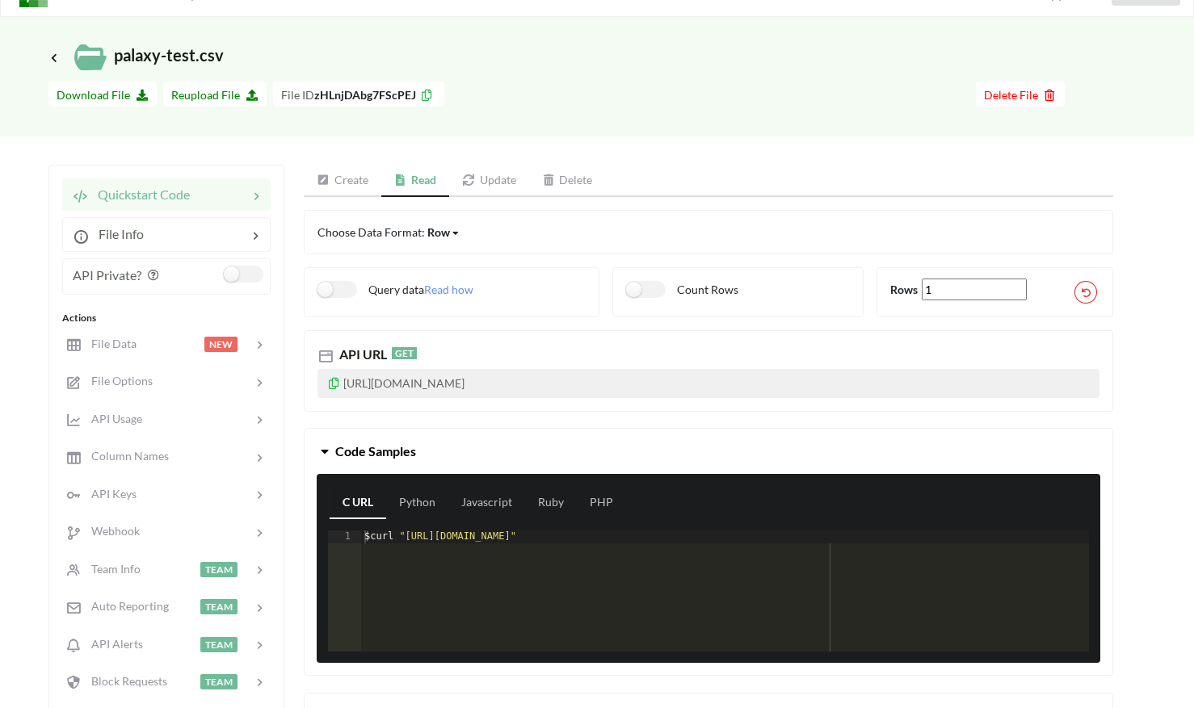
click at [515, 187] on link "Update" at bounding box center [489, 181] width 80 height 32
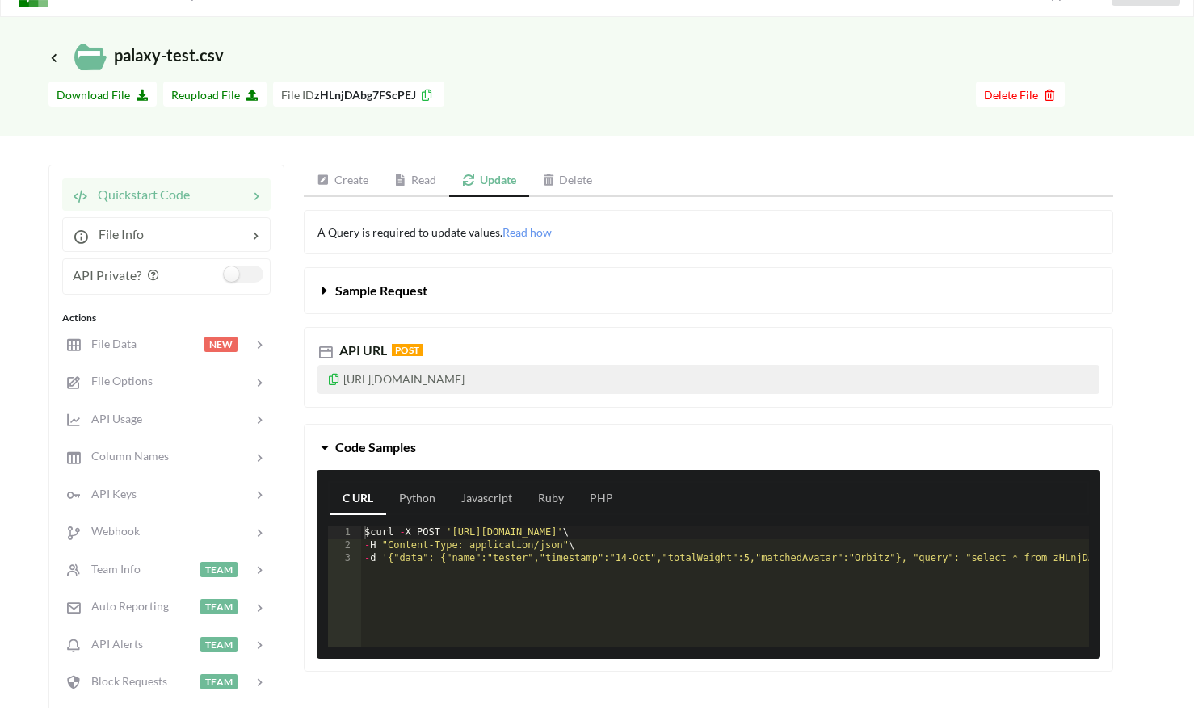
click at [426, 185] on link "Read" at bounding box center [415, 181] width 69 height 32
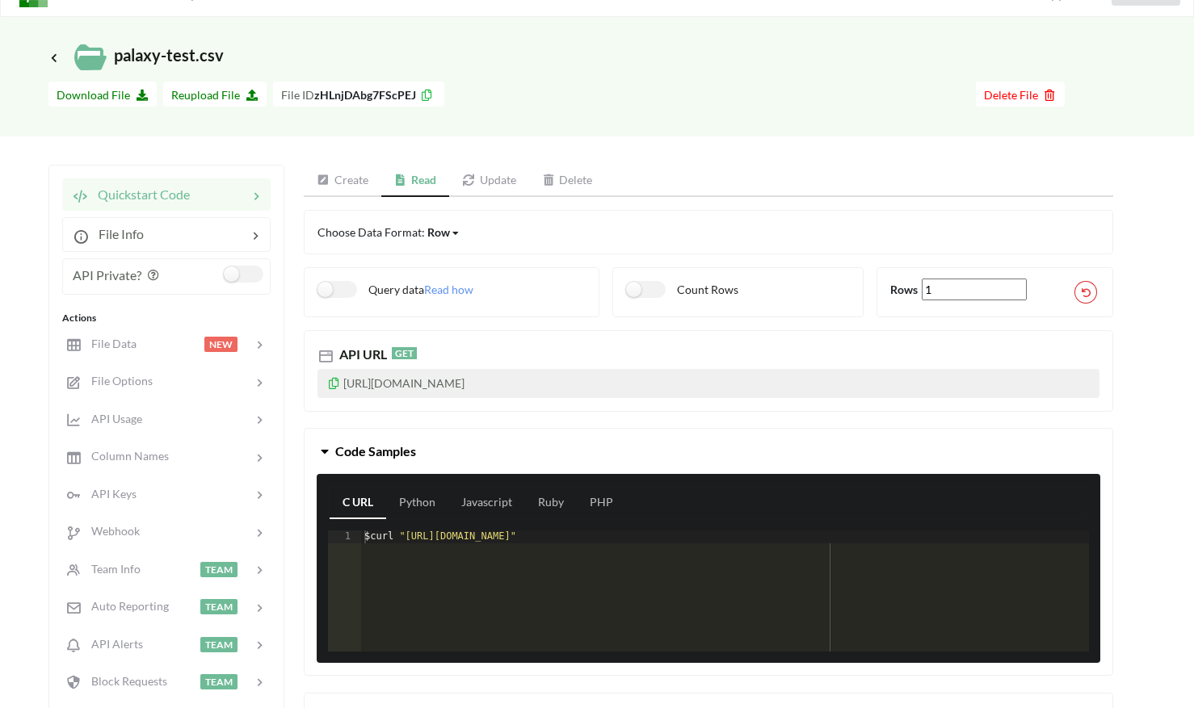
click at [358, 186] on link "Create" at bounding box center [343, 181] width 78 height 32
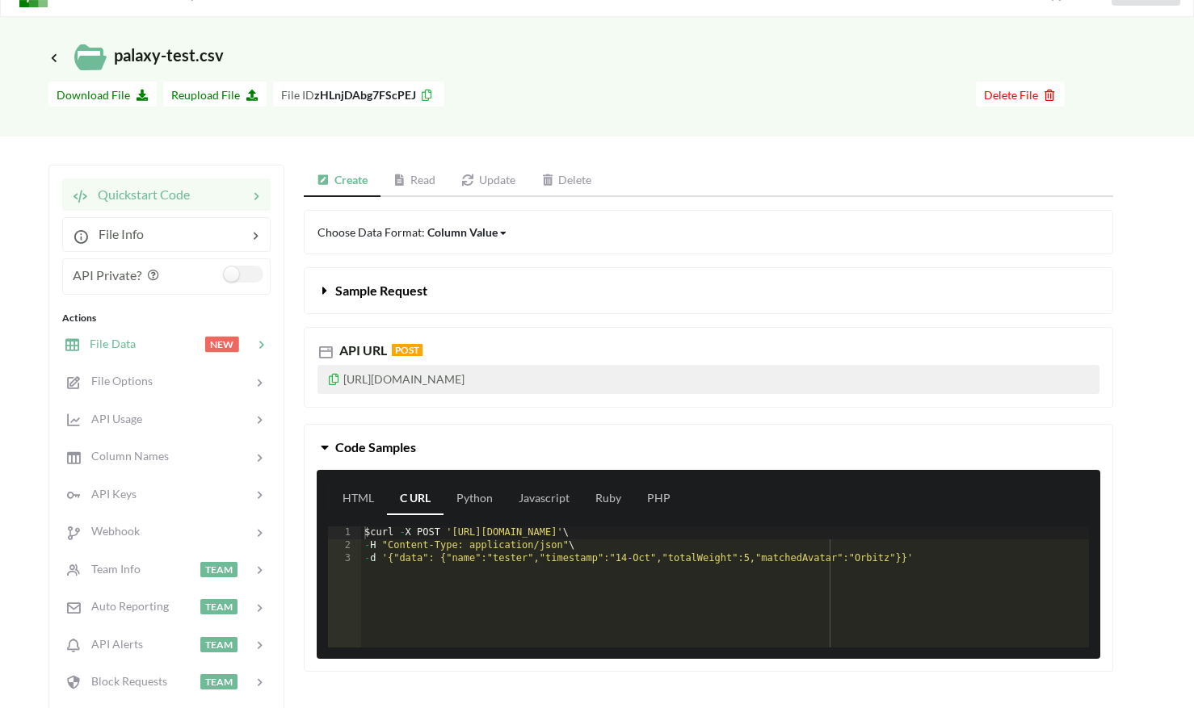
click at [210, 346] on span "NEW" at bounding box center [222, 344] width 34 height 15
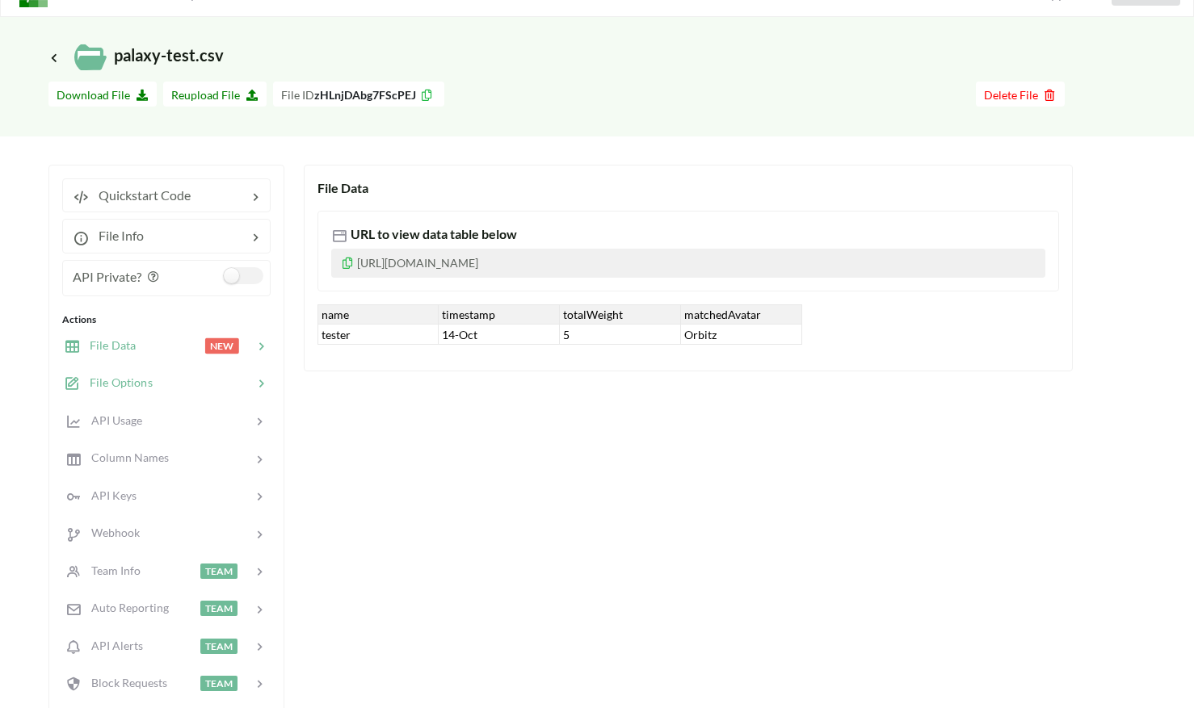
click at [102, 384] on span "File Options" at bounding box center [116, 383] width 73 height 14
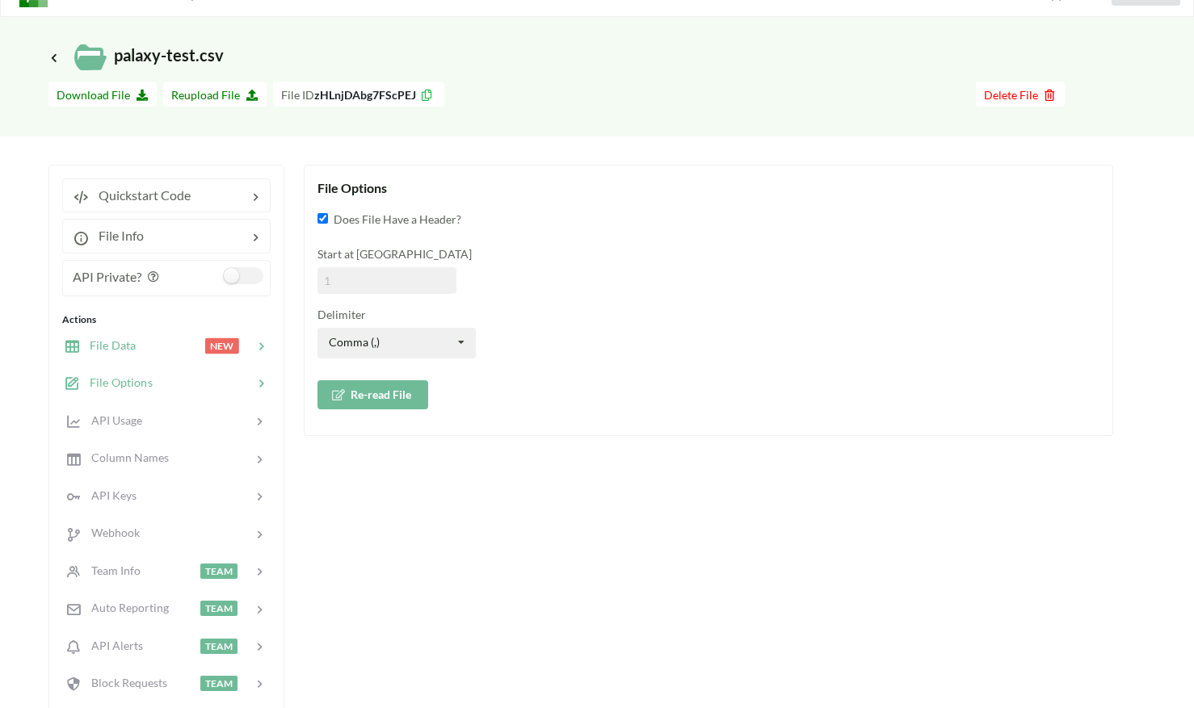
click at [106, 343] on span "File Data" at bounding box center [108, 345] width 56 height 14
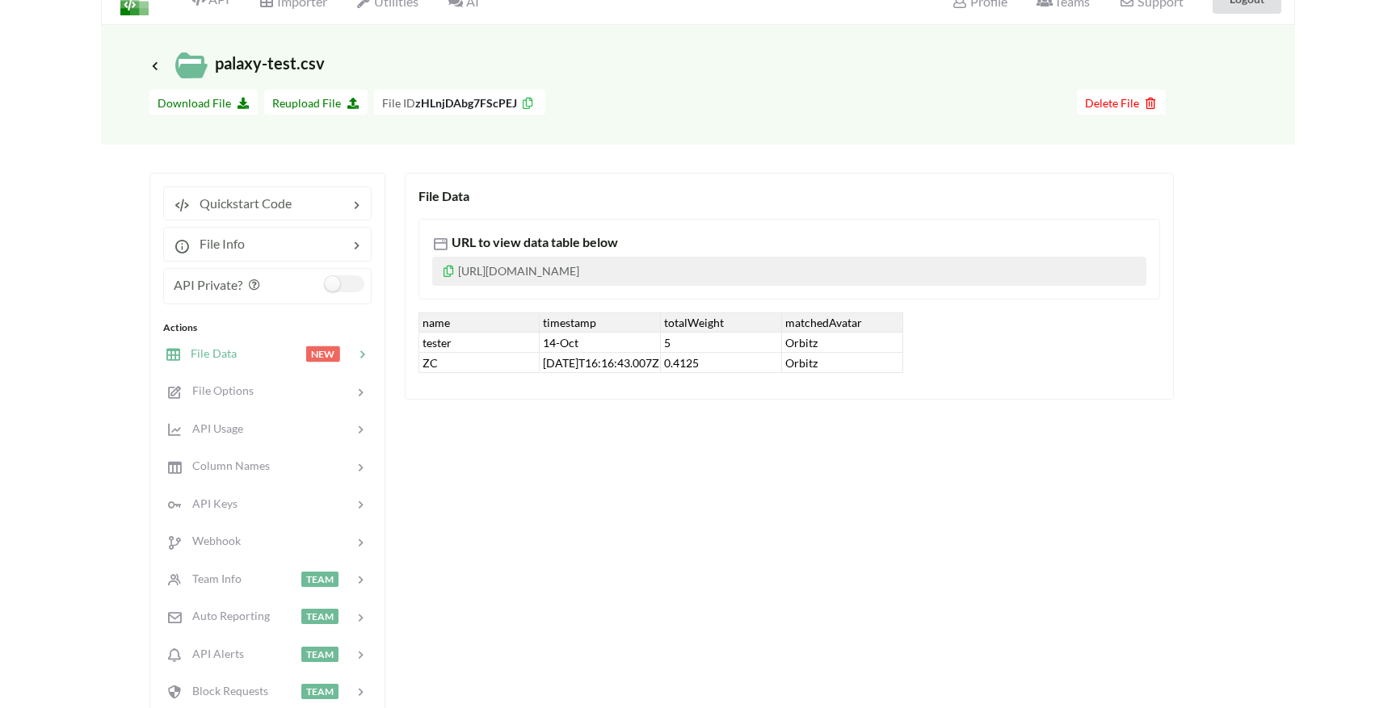
scroll to position [0, 0]
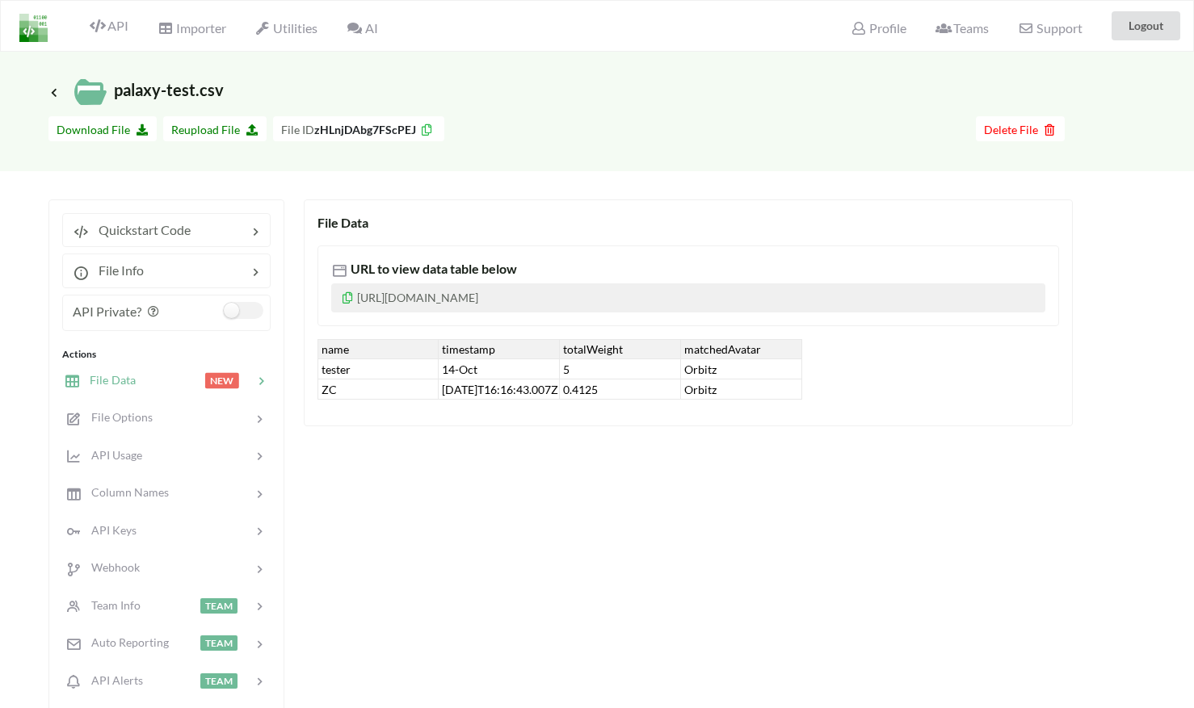
click at [342, 270] on icon at bounding box center [339, 271] width 16 height 16
click at [348, 300] on icon at bounding box center [348, 295] width 14 height 11
click at [502, 637] on div "File Data URL to view data table below https://www.apispreadsheets.com/table/zH…" at bounding box center [708, 494] width 809 height 589
click at [360, 389] on div "ZC" at bounding box center [377, 390] width 121 height 20
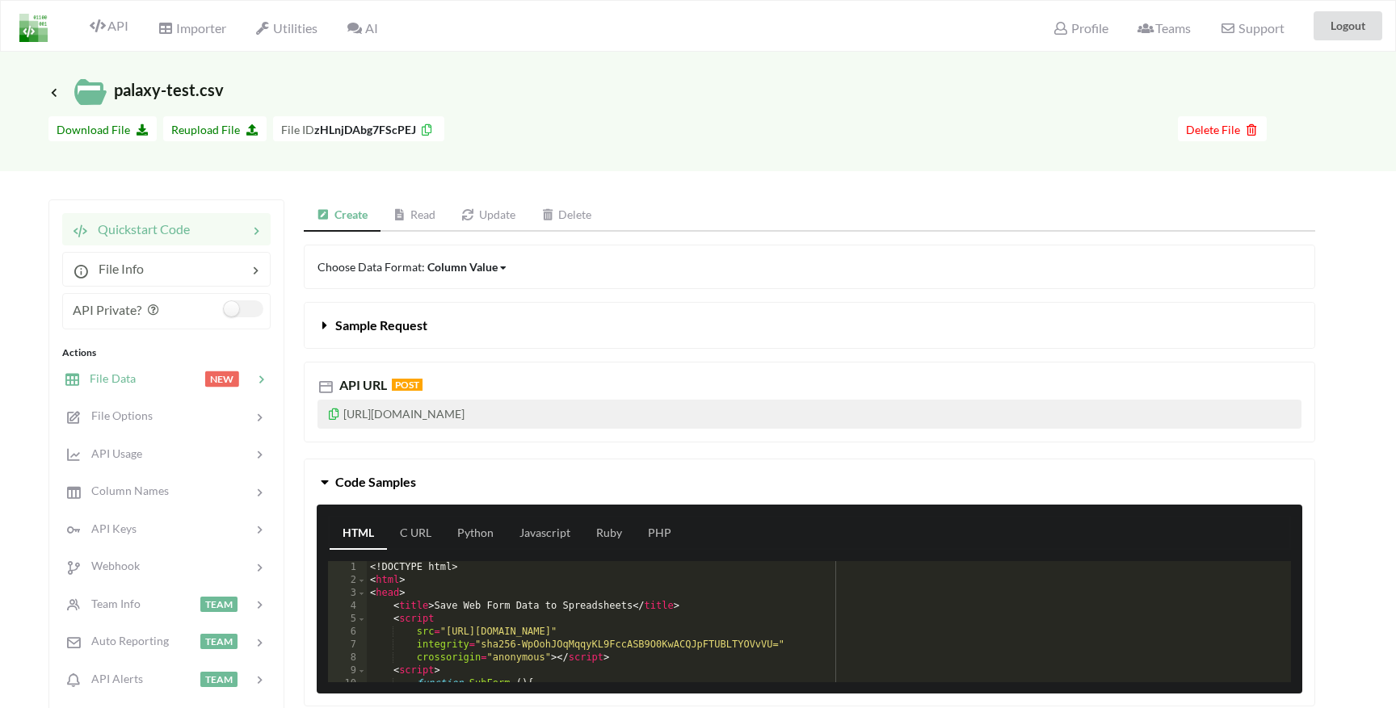
click at [129, 373] on span "File Data" at bounding box center [108, 379] width 56 height 14
click at [423, 209] on link "Read" at bounding box center [415, 216] width 69 height 32
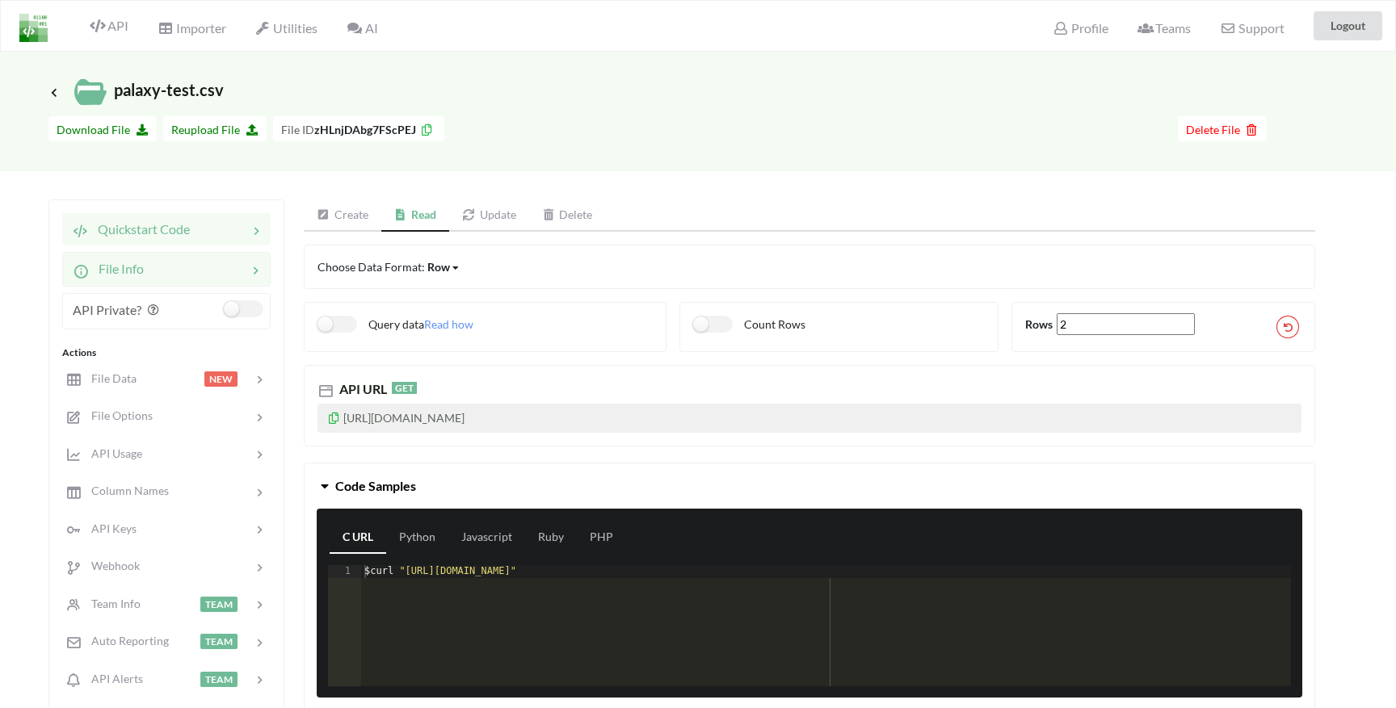
click at [141, 269] on span "File Info" at bounding box center [116, 268] width 55 height 15
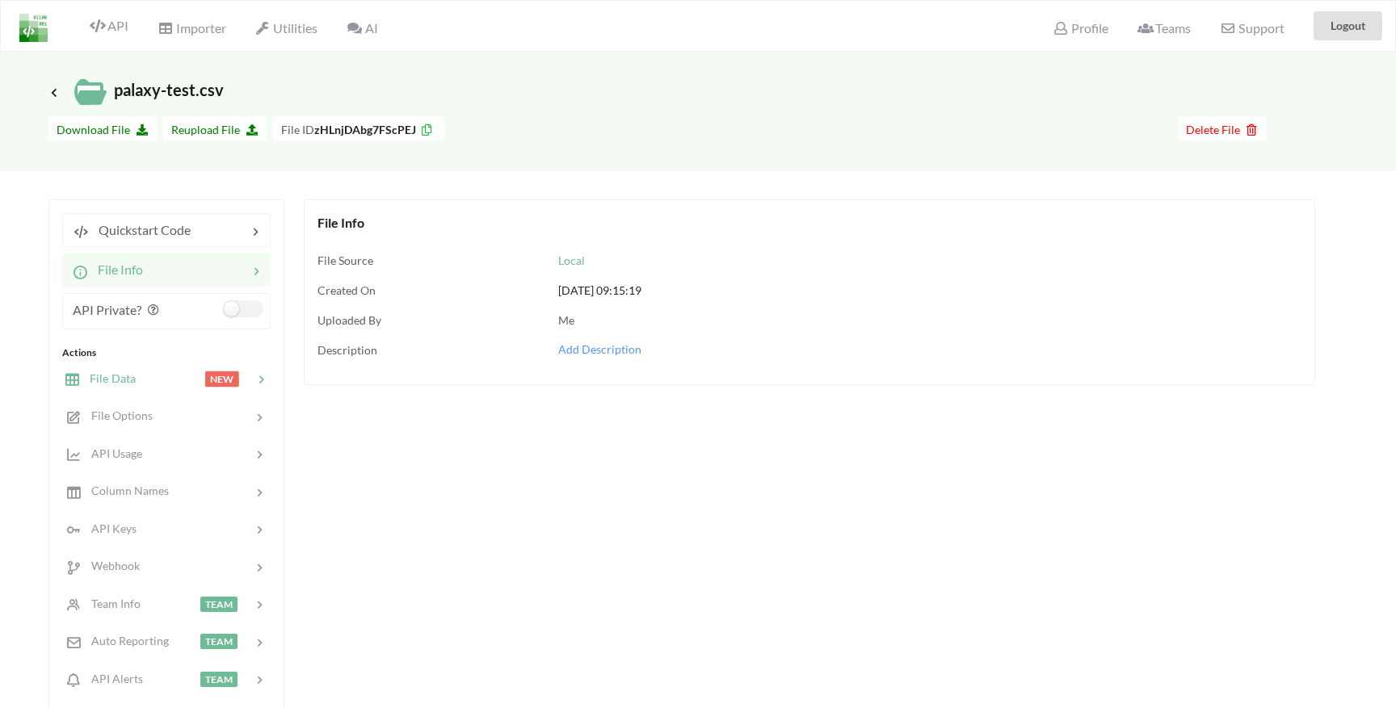
click at [128, 378] on span "File Data" at bounding box center [108, 379] width 56 height 14
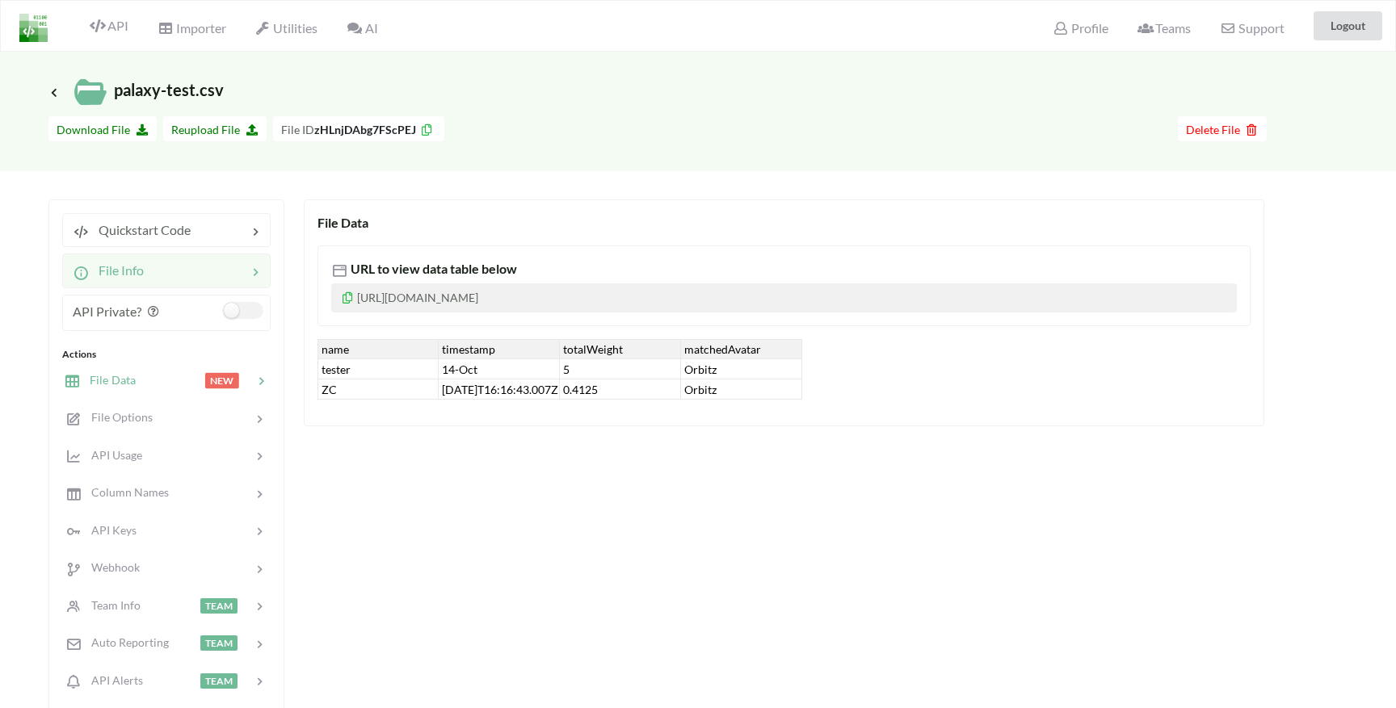
click at [96, 265] on span "File Info" at bounding box center [116, 270] width 55 height 15
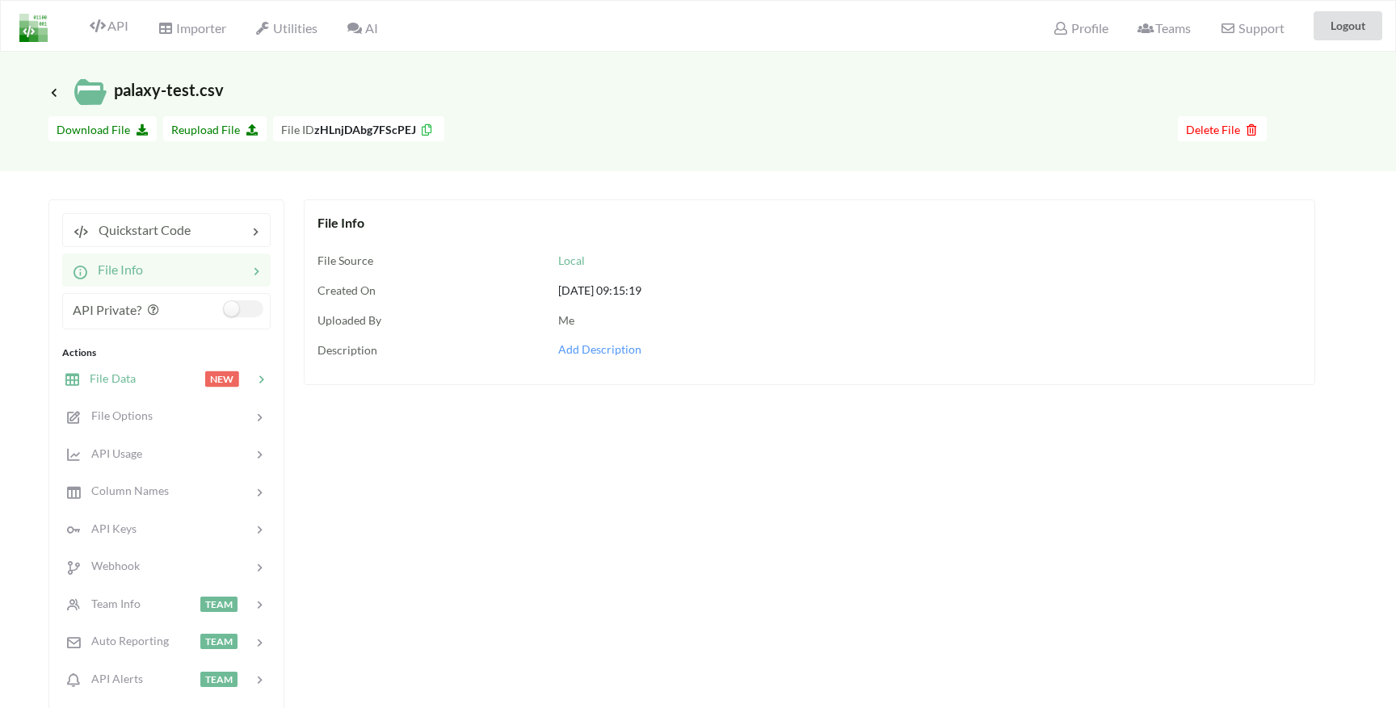
click at [95, 385] on span "File Data" at bounding box center [108, 379] width 56 height 14
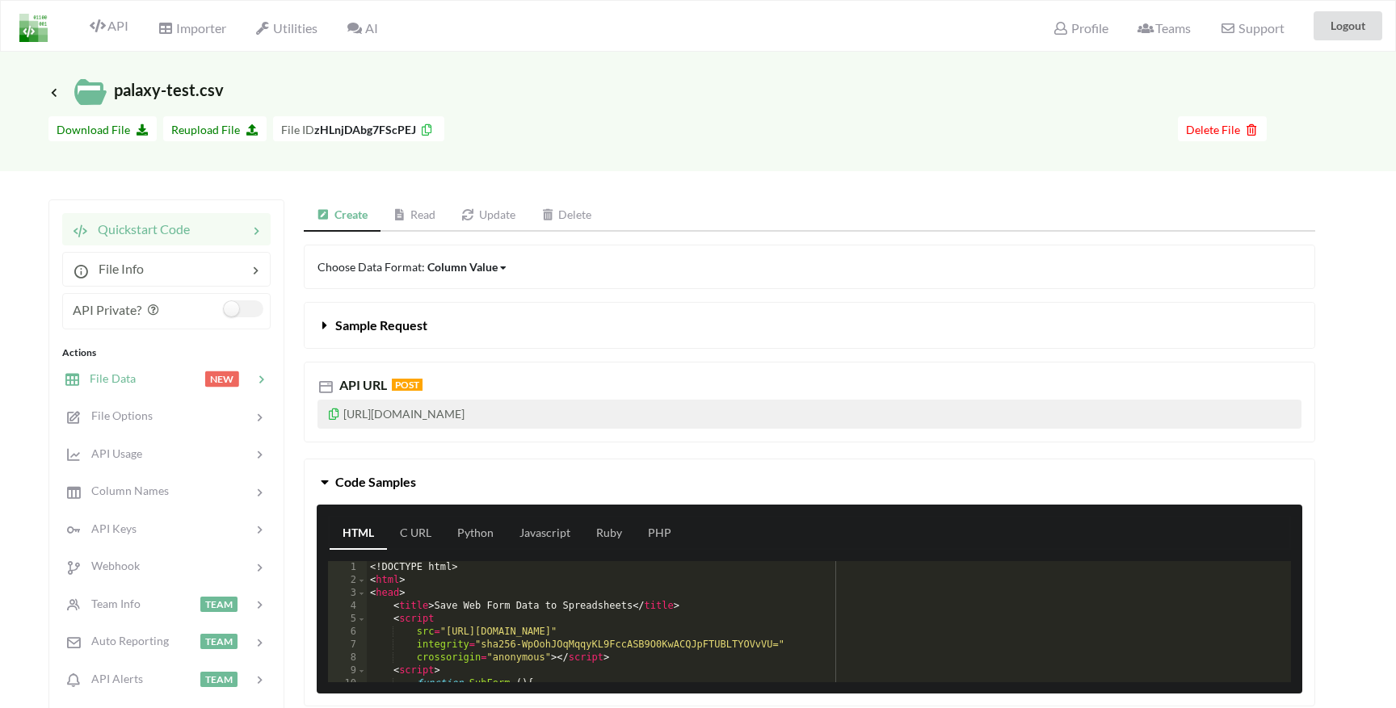
click at [120, 372] on span "File Data" at bounding box center [108, 379] width 56 height 14
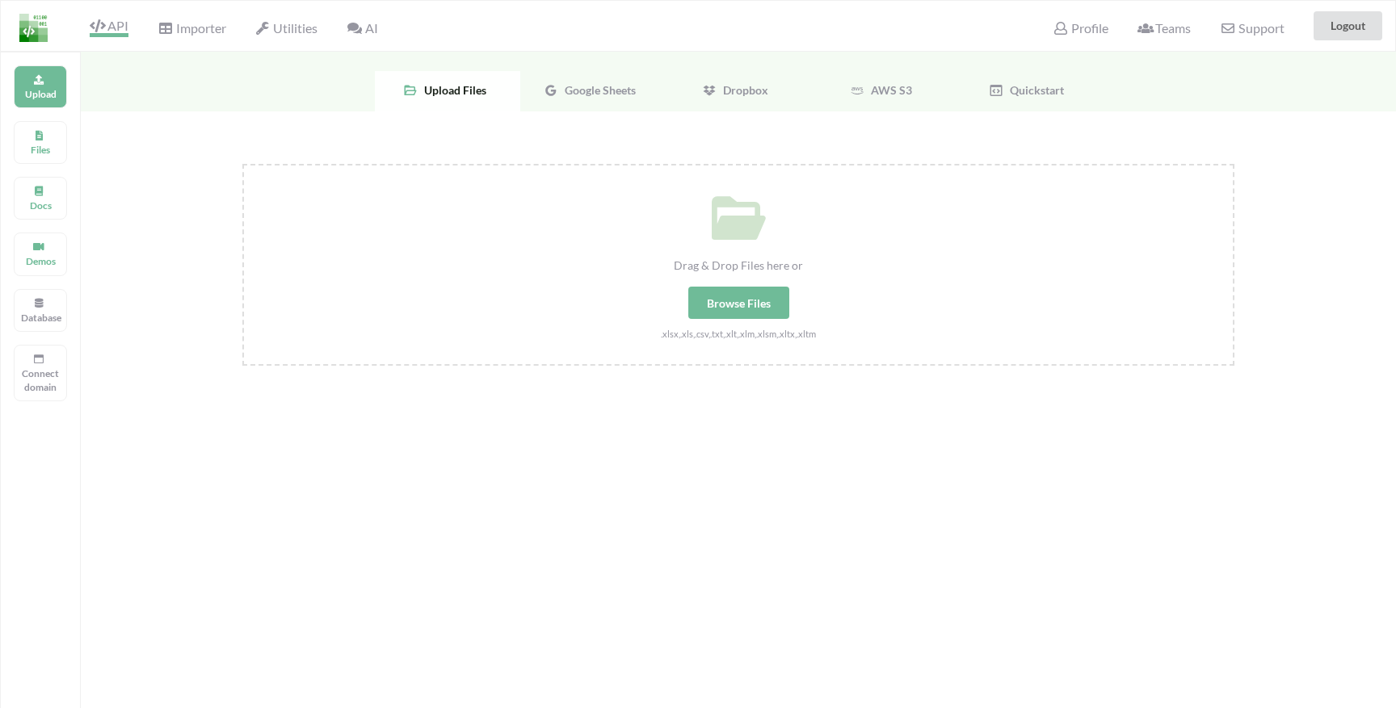
click at [117, 32] on span "API" at bounding box center [109, 27] width 39 height 19
click at [25, 27] on img at bounding box center [33, 28] width 28 height 28
click at [33, 145] on p "Files" at bounding box center [40, 150] width 39 height 14
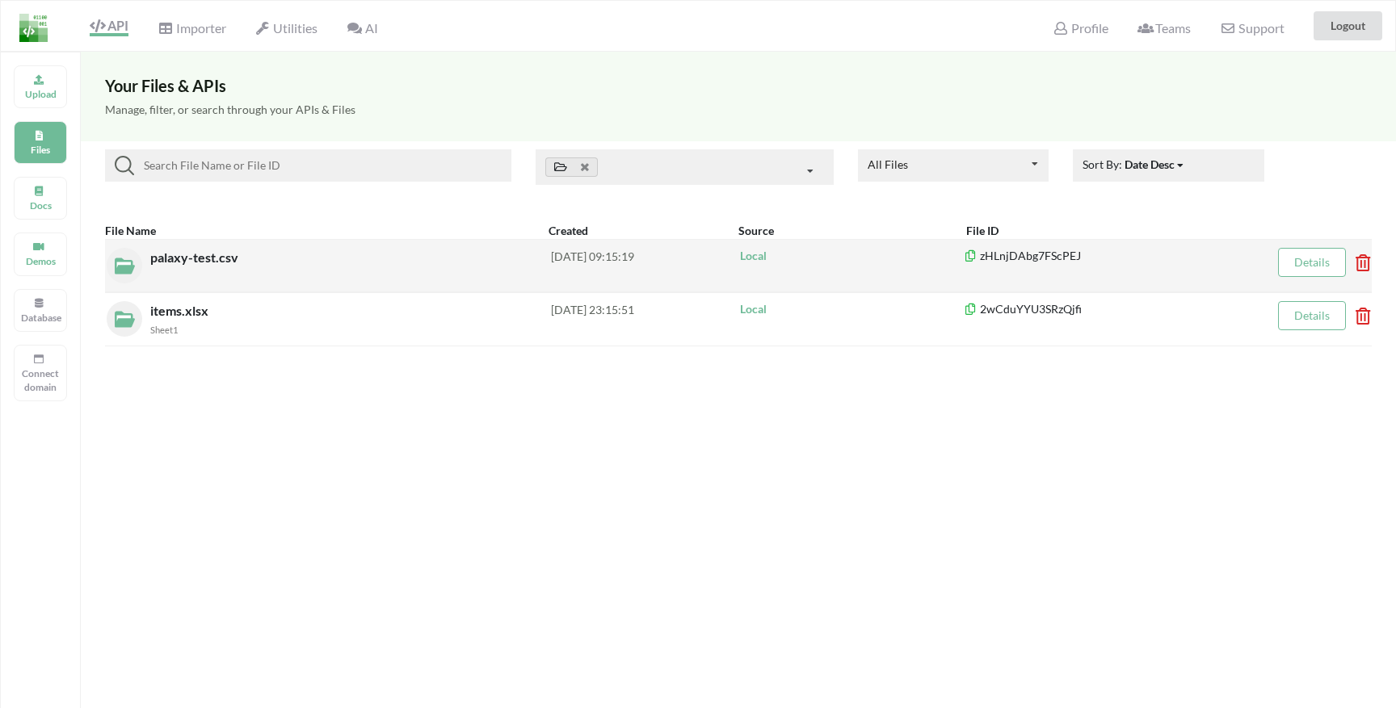
click at [210, 259] on span "palaxy-test.csv" at bounding box center [195, 257] width 91 height 15
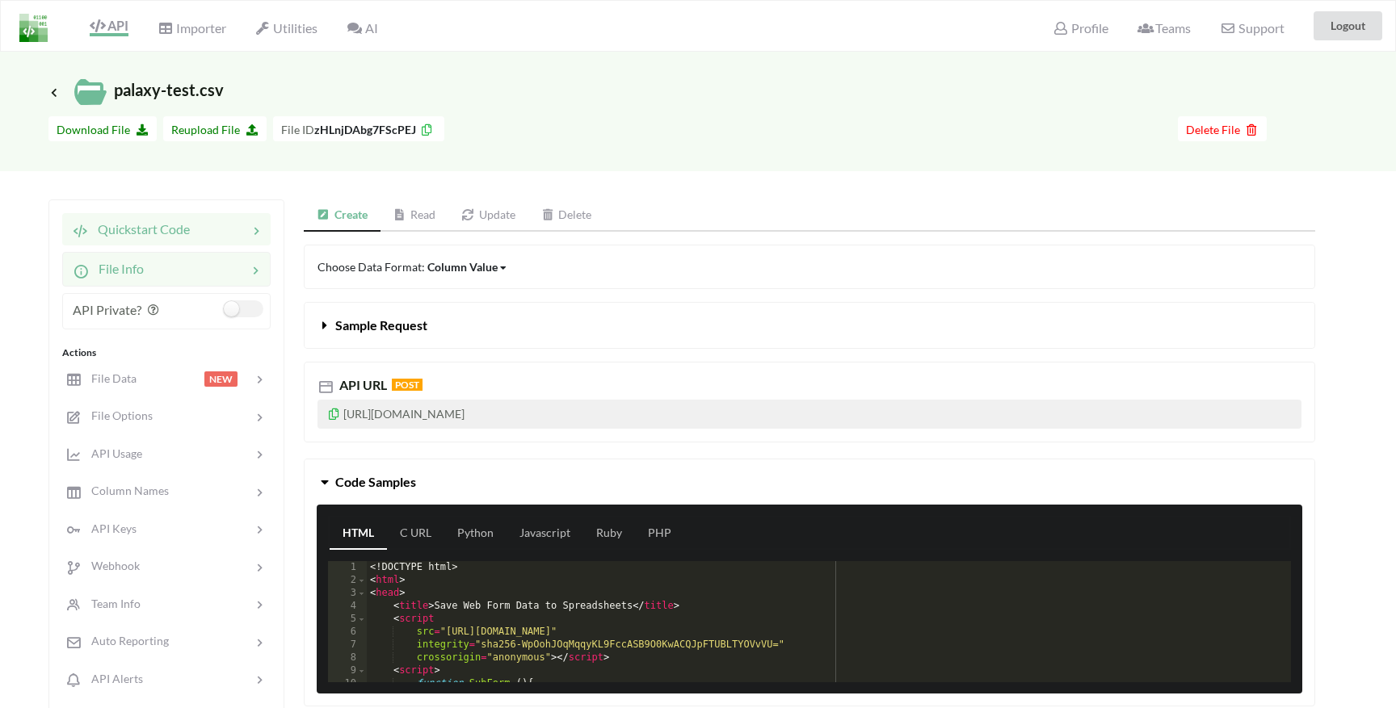
click at [166, 266] on div at bounding box center [195, 268] width 103 height 19
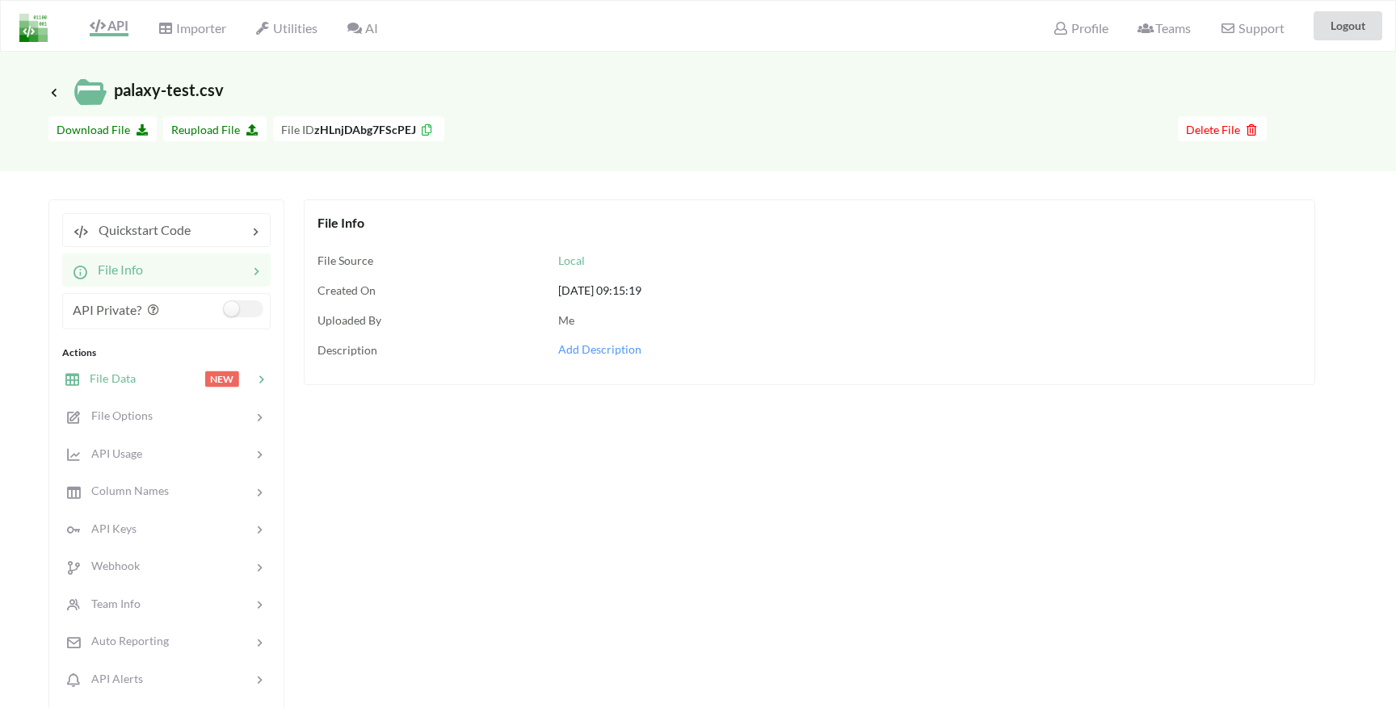
click at [121, 370] on div "File Data" at bounding box center [100, 379] width 73 height 19
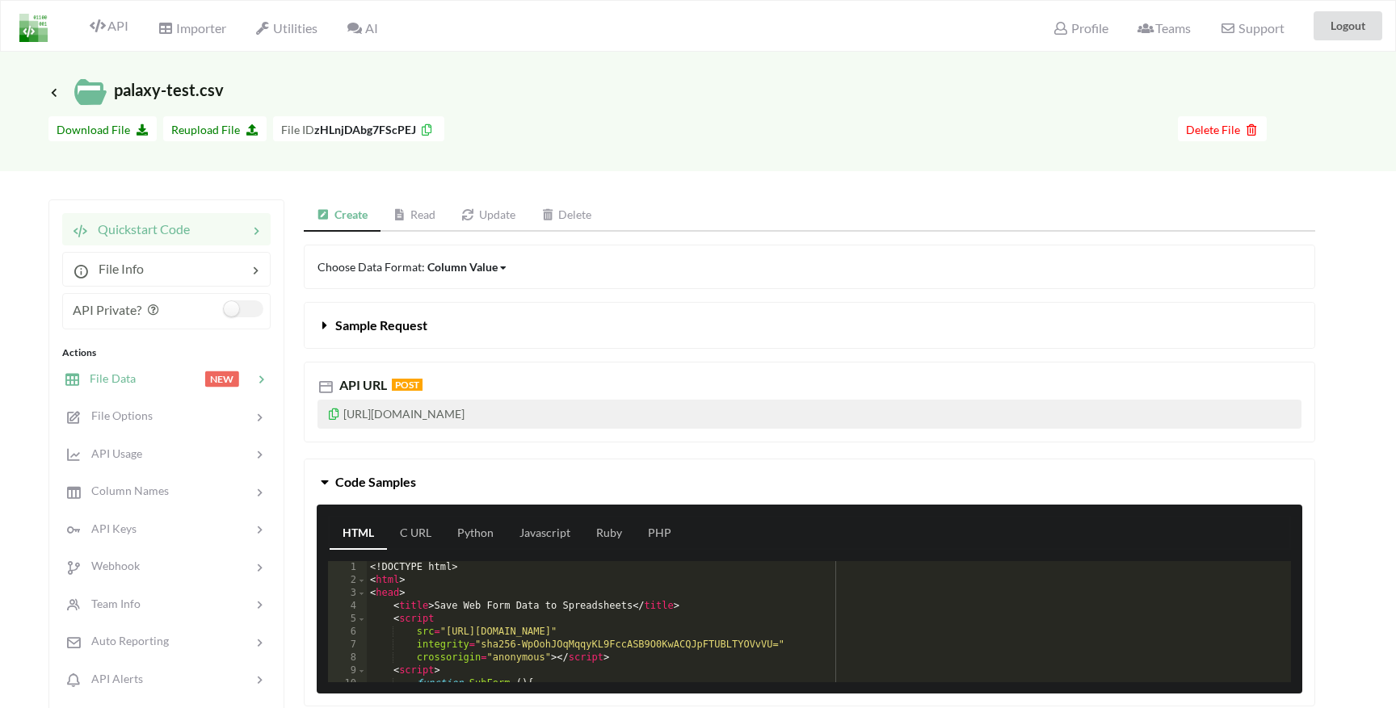
click at [136, 381] on div at bounding box center [170, 379] width 69 height 19
click at [122, 377] on span "File Data" at bounding box center [108, 379] width 56 height 14
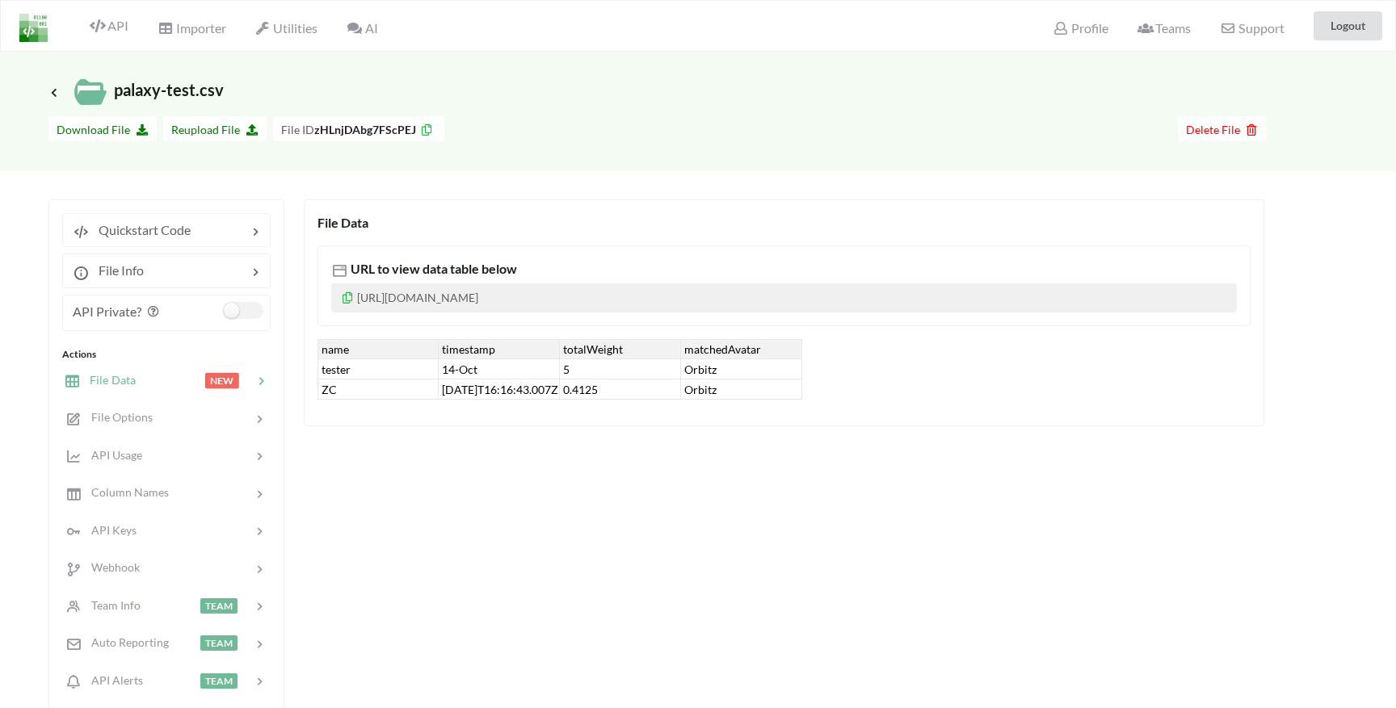
click at [124, 379] on span "File Data" at bounding box center [108, 380] width 56 height 14
click at [120, 459] on span "API Usage" at bounding box center [110, 455] width 61 height 14
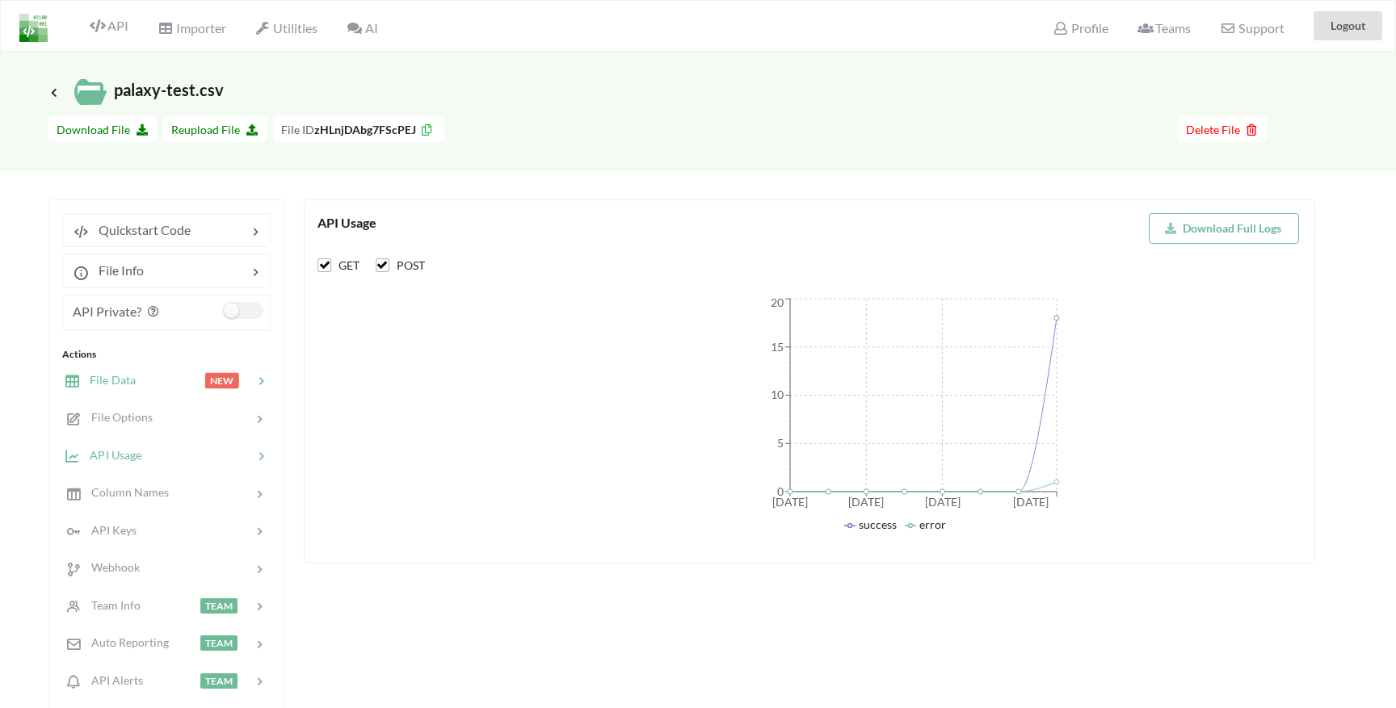
click at [120, 378] on span "File Data" at bounding box center [108, 380] width 56 height 14
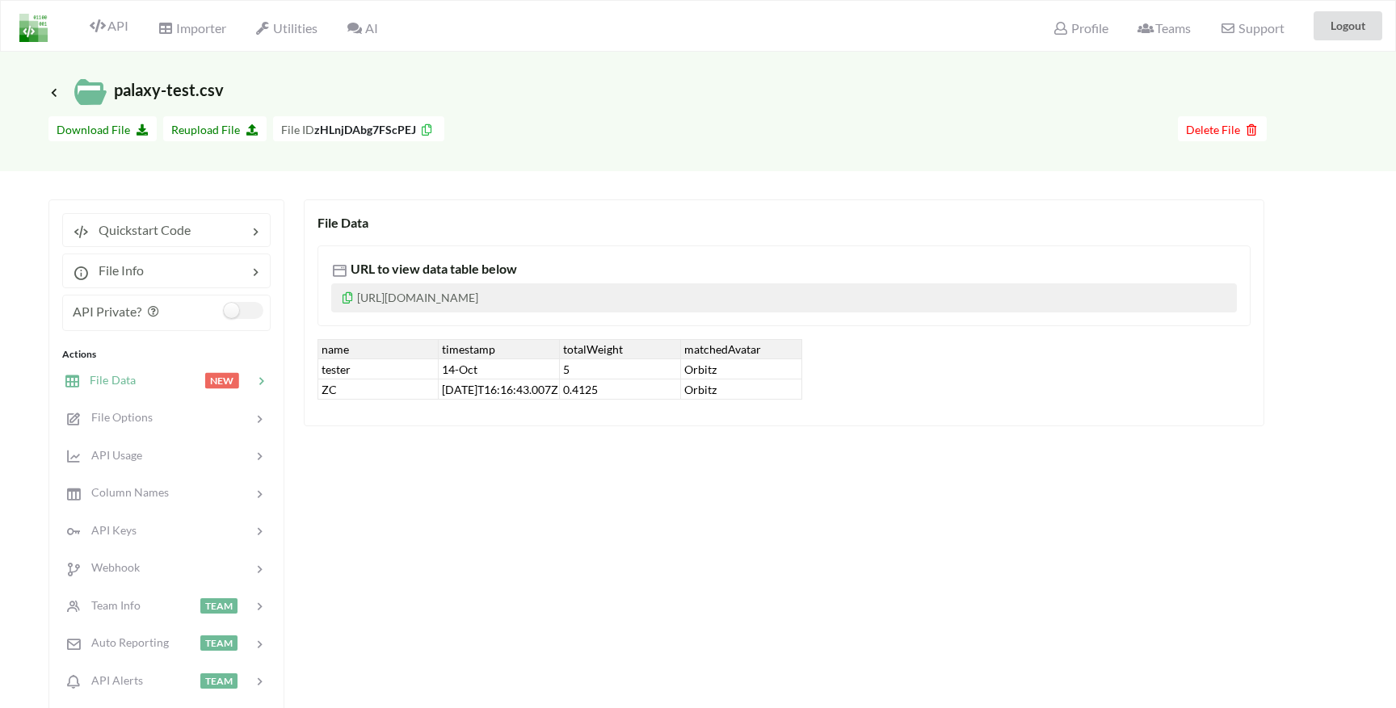
click at [239, 381] on span "NEW" at bounding box center [229, 380] width 48 height 14
click at [165, 265] on div at bounding box center [195, 270] width 103 height 19
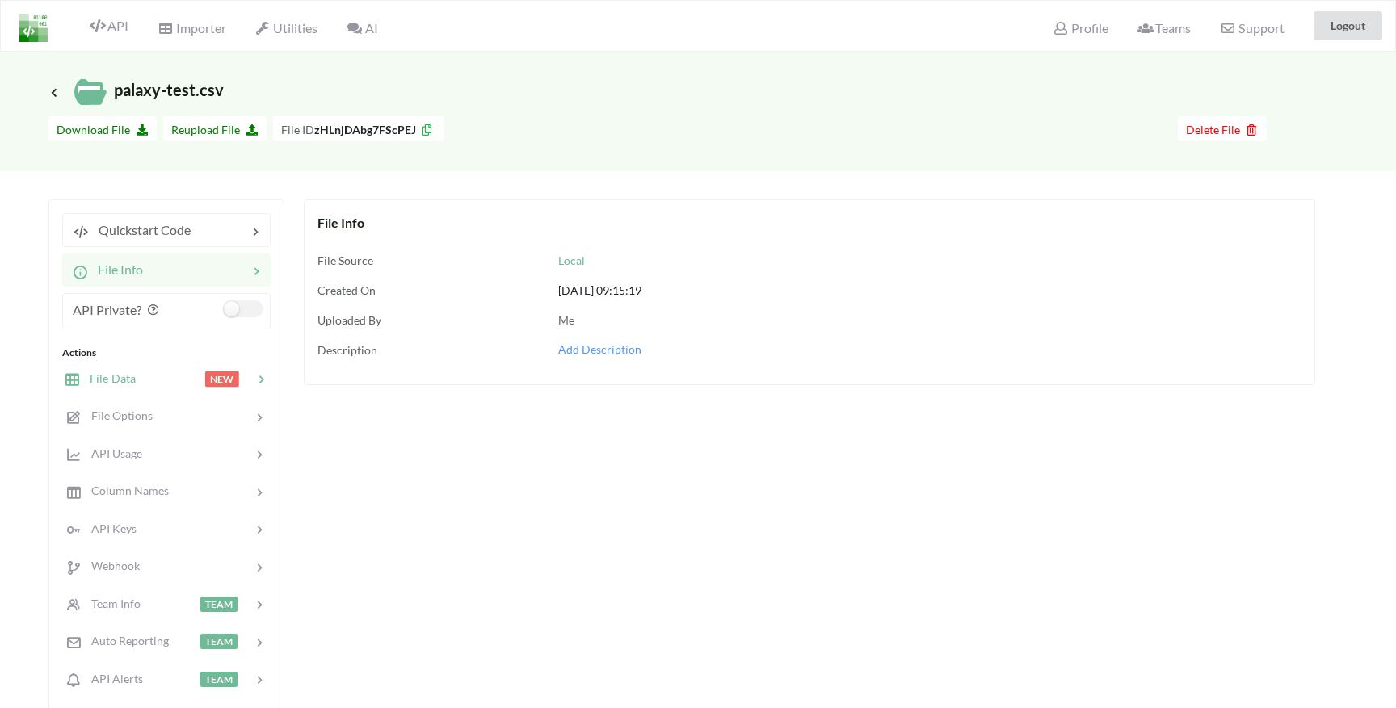
click at [148, 379] on div at bounding box center [170, 379] width 69 height 19
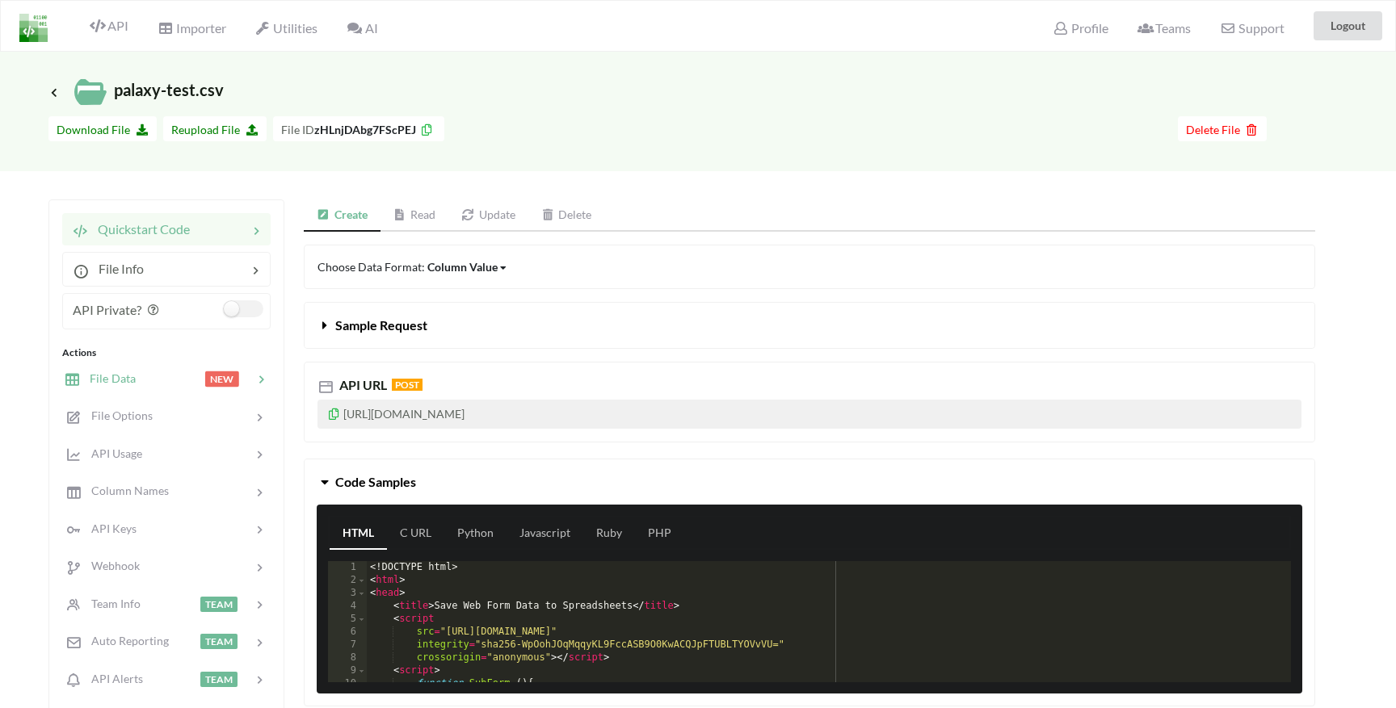
click at [209, 379] on span "NEW" at bounding box center [222, 379] width 34 height 15
click at [119, 381] on span "File Data" at bounding box center [108, 379] width 56 height 14
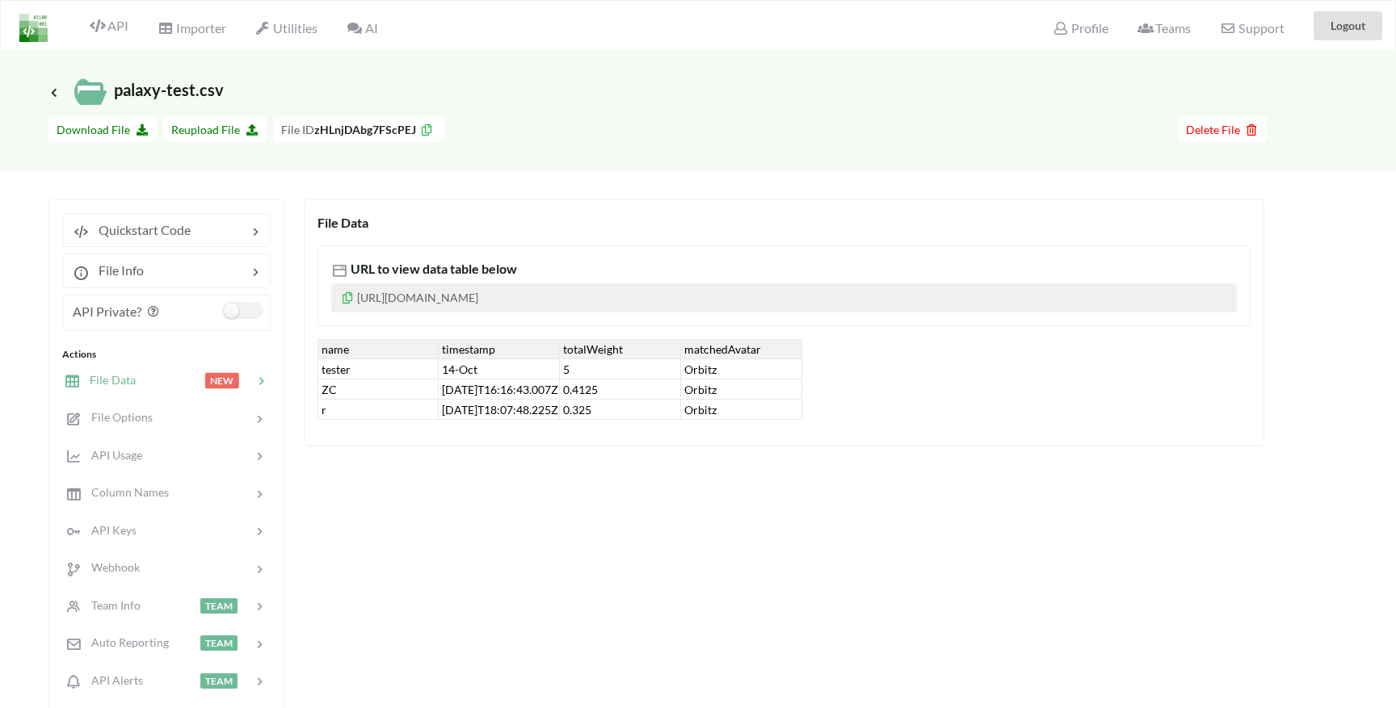
click at [581, 414] on div "0.325" at bounding box center [620, 410] width 121 height 20
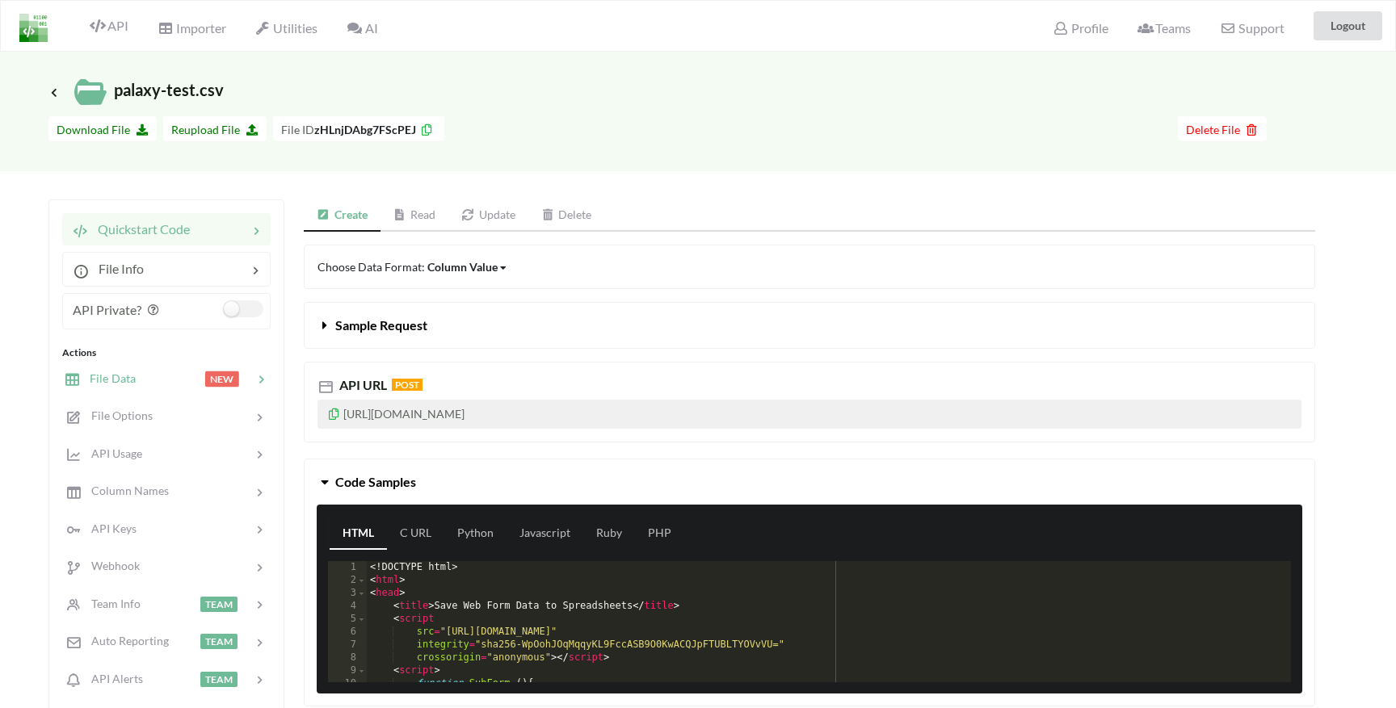
click at [137, 379] on div at bounding box center [170, 379] width 69 height 19
click at [124, 389] on div "File Data NEW" at bounding box center [166, 378] width 212 height 38
click at [163, 382] on div at bounding box center [170, 379] width 69 height 19
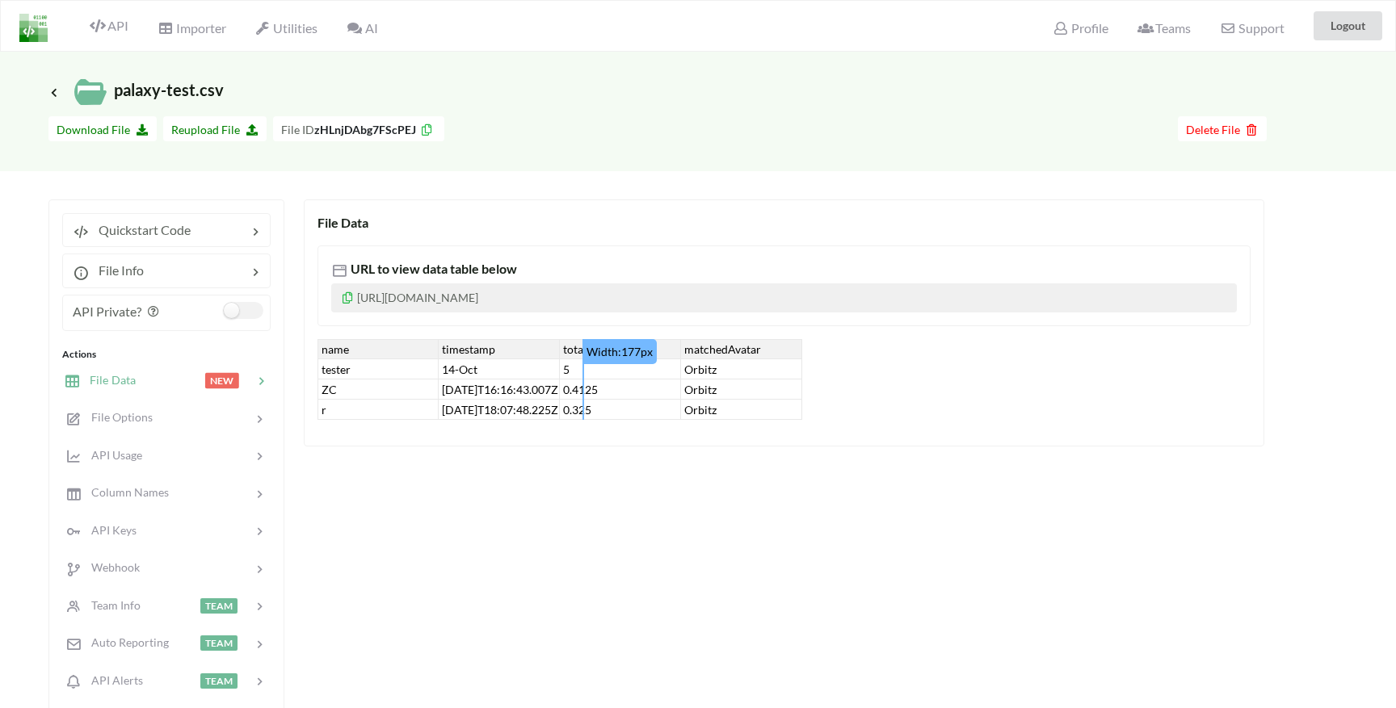
drag, startPoint x: 556, startPoint y: 345, endPoint x: 581, endPoint y: 355, distance: 26.9
click at [581, 355] on div "name timestamp totalWeight matchedAvatar tester 14-Oct 5 Orbitz ZC 2025-10-14T1…" at bounding box center [559, 379] width 485 height 81
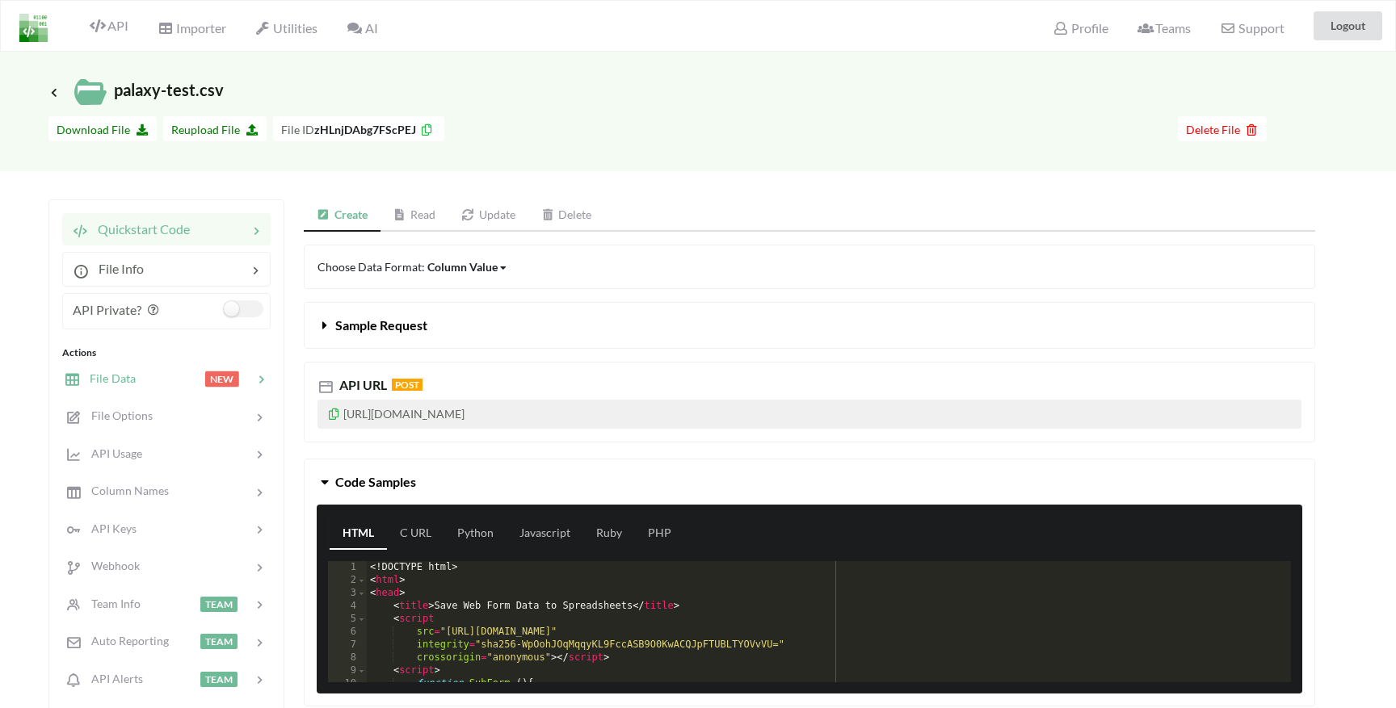
click at [116, 382] on span "File Data" at bounding box center [108, 379] width 56 height 14
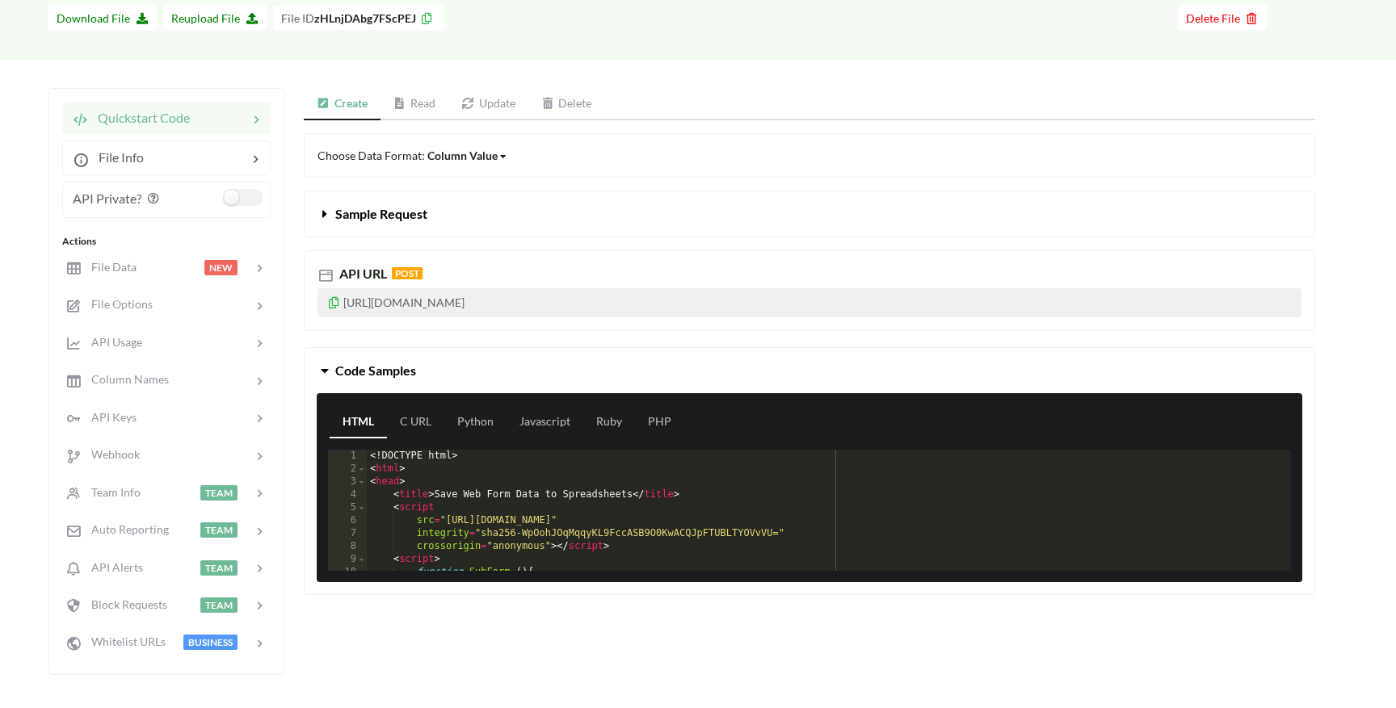
scroll to position [109, 0]
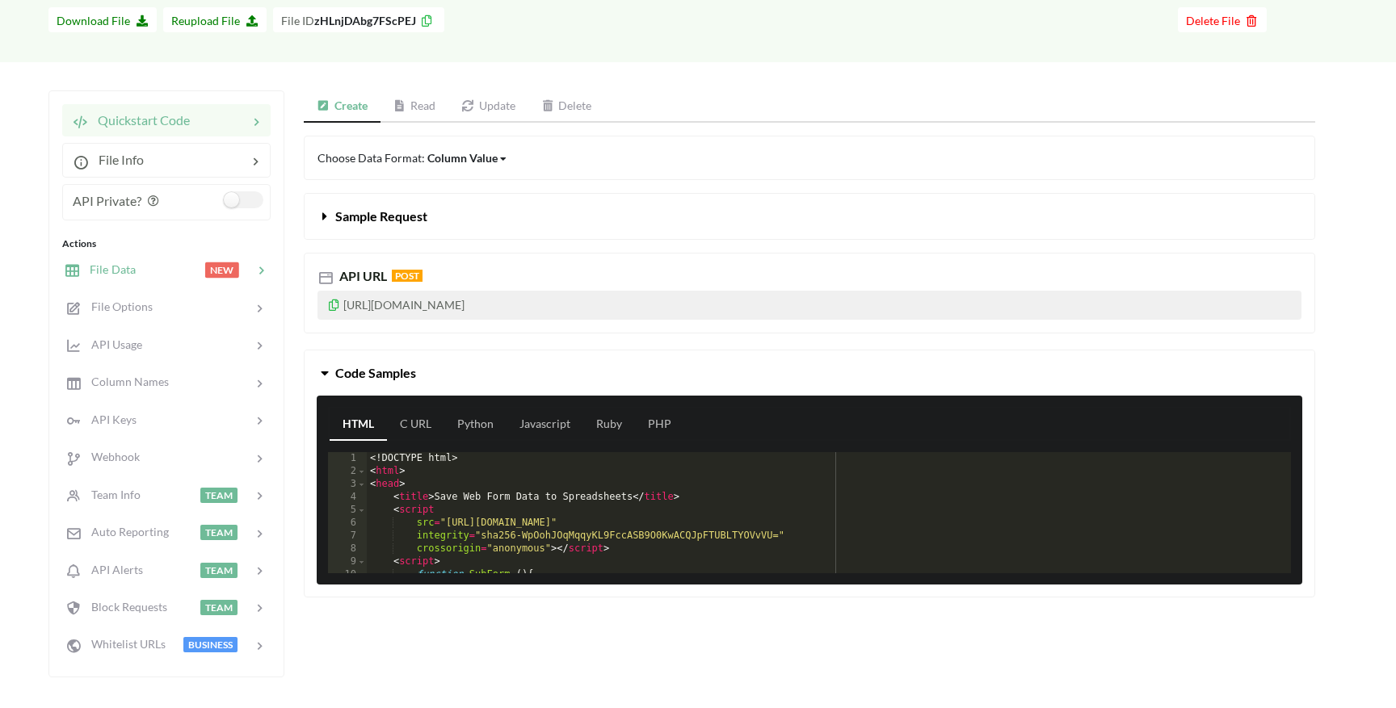
click at [152, 271] on div at bounding box center [170, 270] width 69 height 19
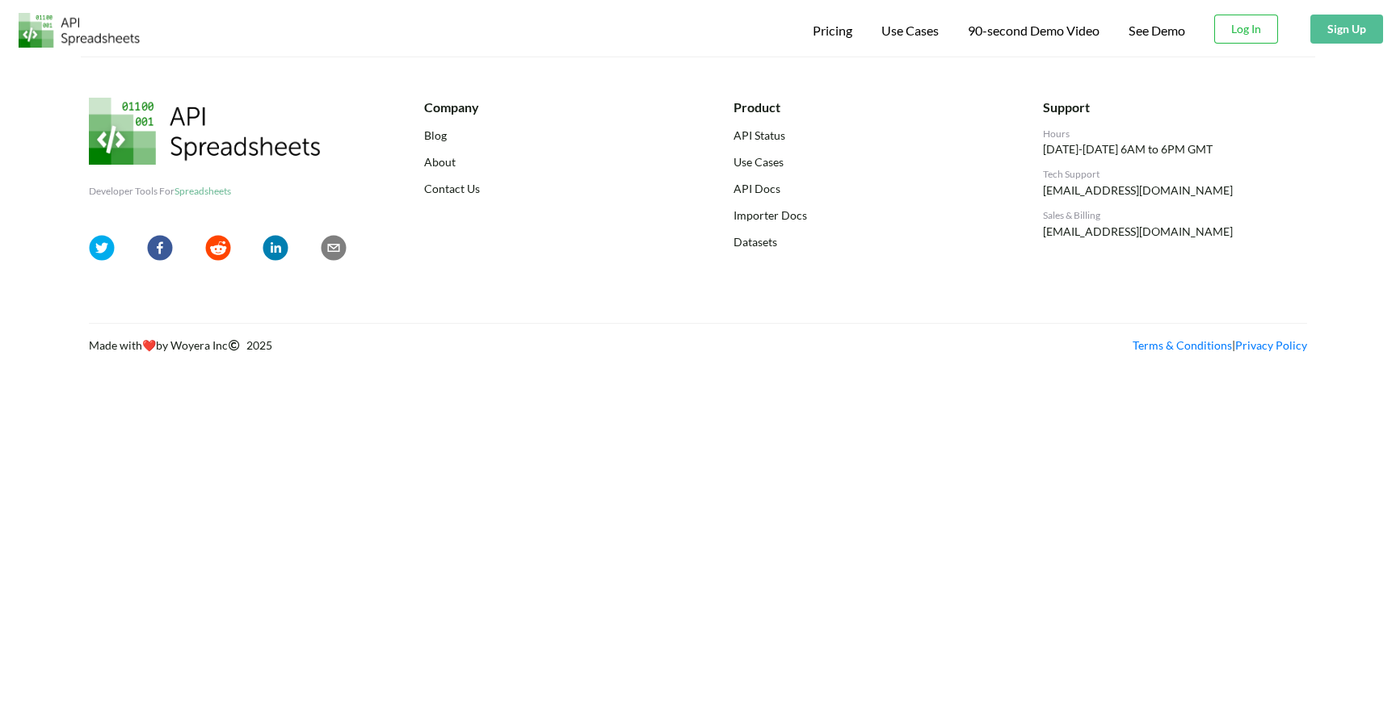
scroll to position [109, 0]
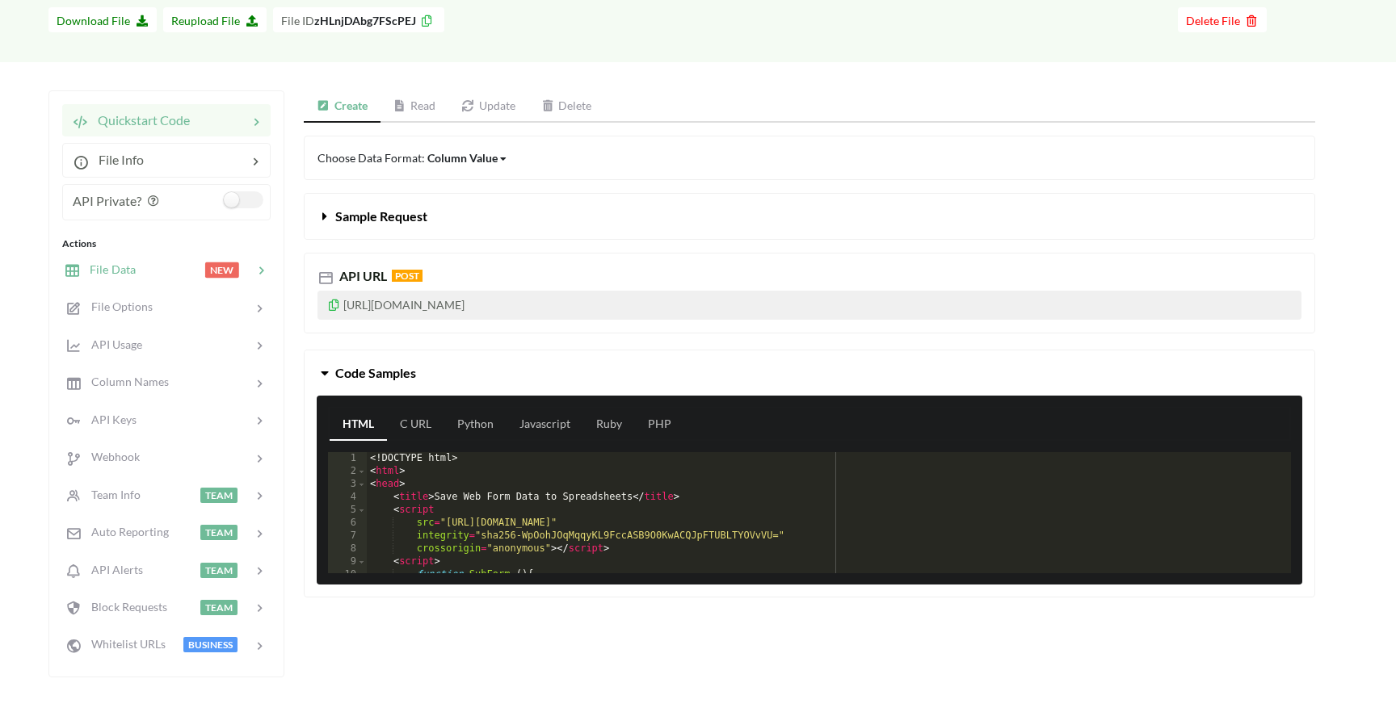
click at [148, 272] on div at bounding box center [170, 270] width 69 height 19
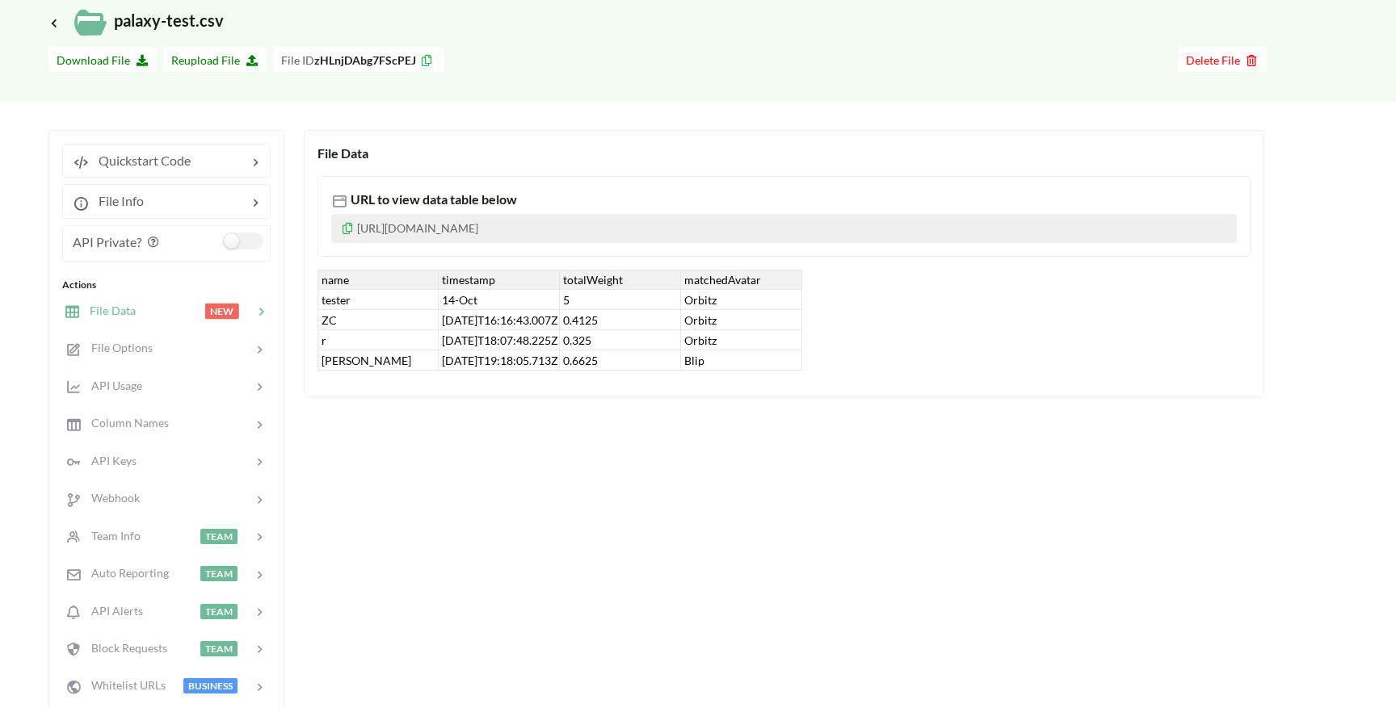
scroll to position [50, 0]
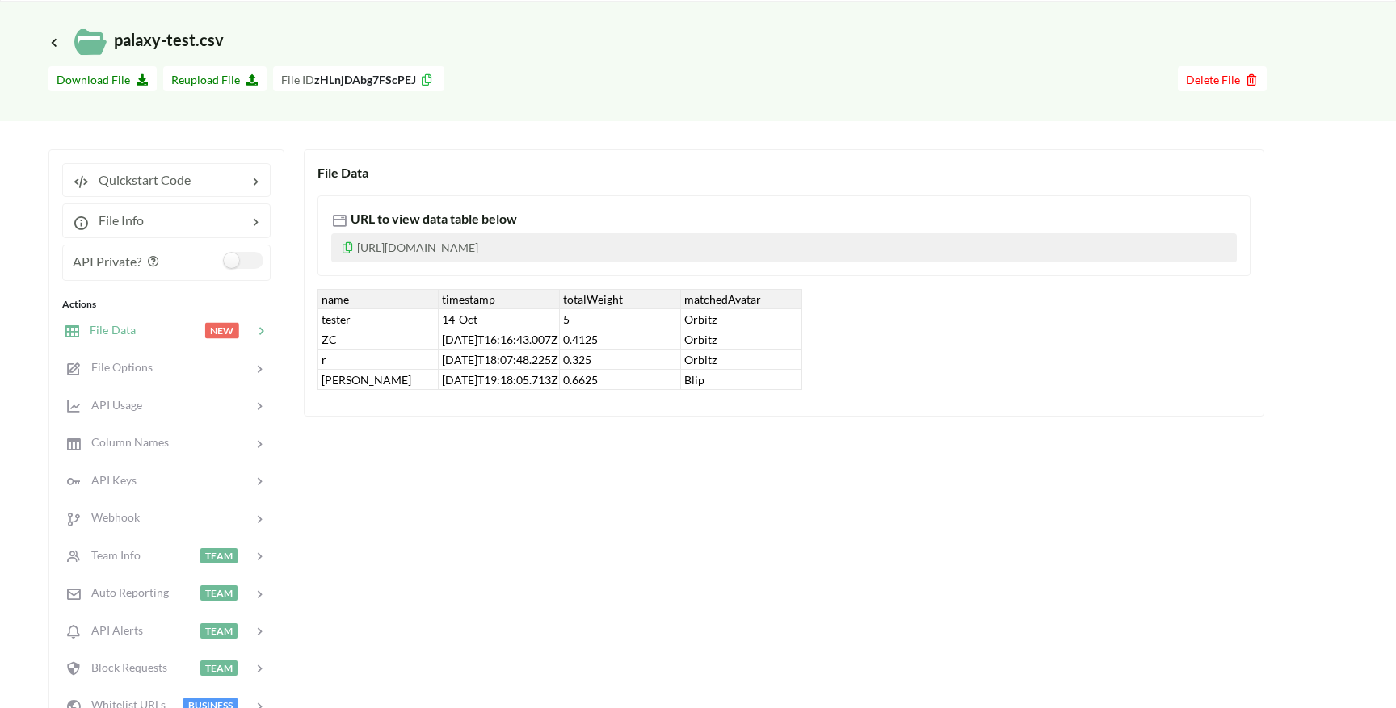
click at [573, 381] on div "0.6625" at bounding box center [620, 380] width 121 height 20
click at [643, 475] on div "File Data URL to view data table below https://www.apispreadsheets.com/table/zH…" at bounding box center [809, 443] width 1011 height 589
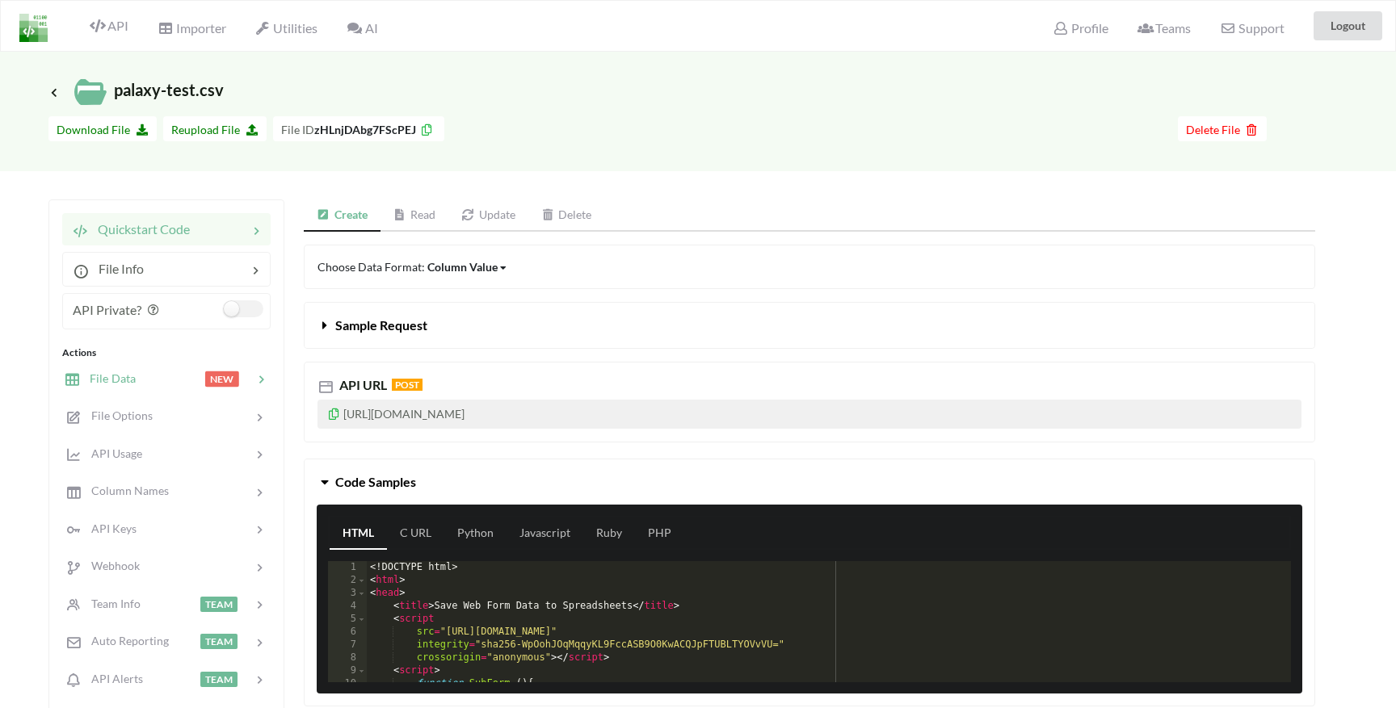
click at [116, 382] on span "File Data" at bounding box center [108, 379] width 56 height 14
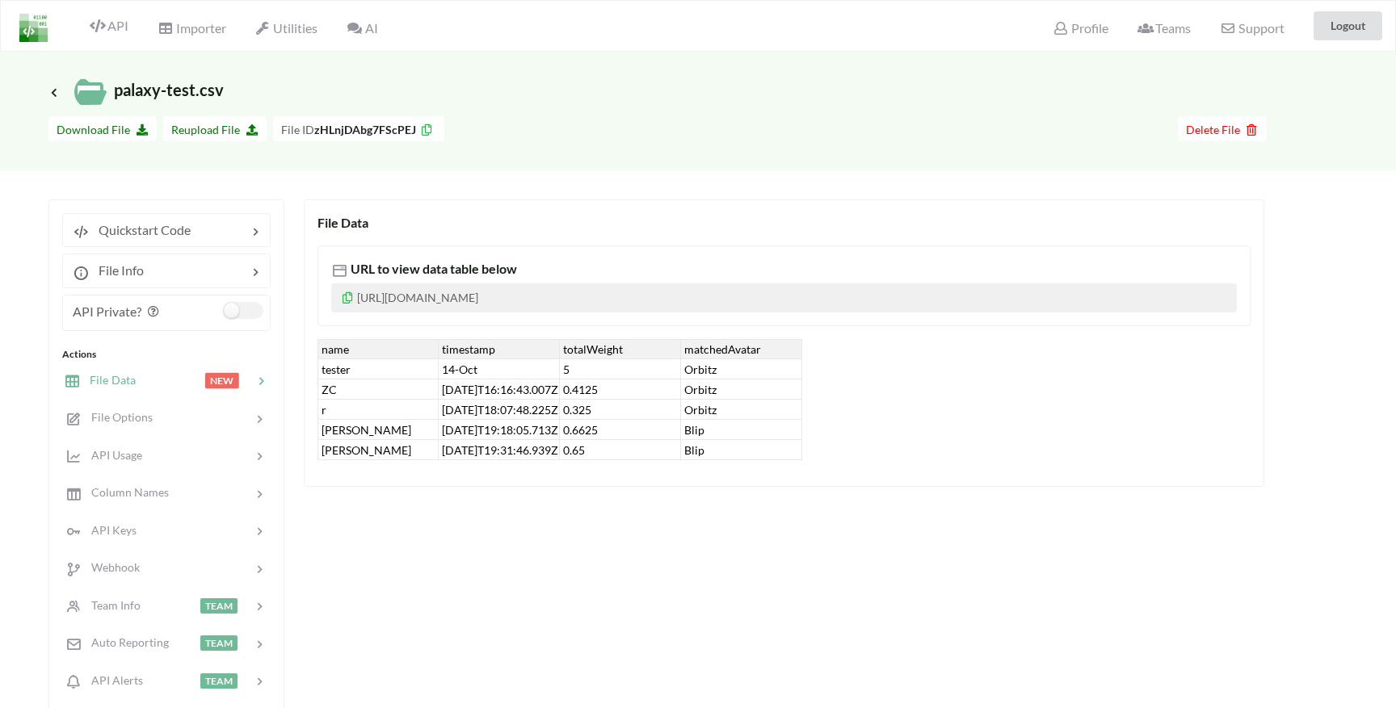
click at [593, 452] on div "0.65" at bounding box center [620, 450] width 121 height 20
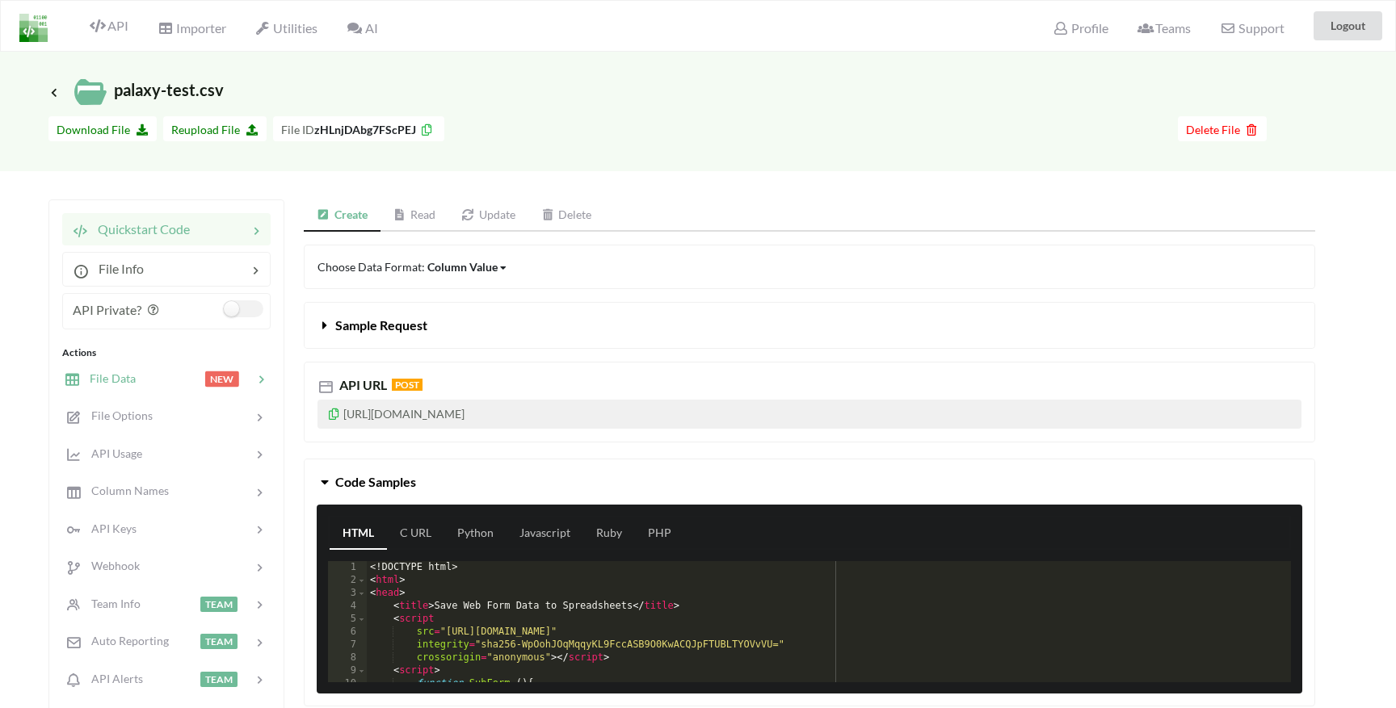
click at [107, 380] on span "File Data" at bounding box center [108, 379] width 56 height 14
click at [183, 384] on div at bounding box center [170, 379] width 69 height 19
click at [148, 378] on div at bounding box center [170, 379] width 69 height 19
click at [191, 386] on div at bounding box center [170, 379] width 69 height 19
click at [93, 390] on div "File Data NEW" at bounding box center [166, 378] width 212 height 38
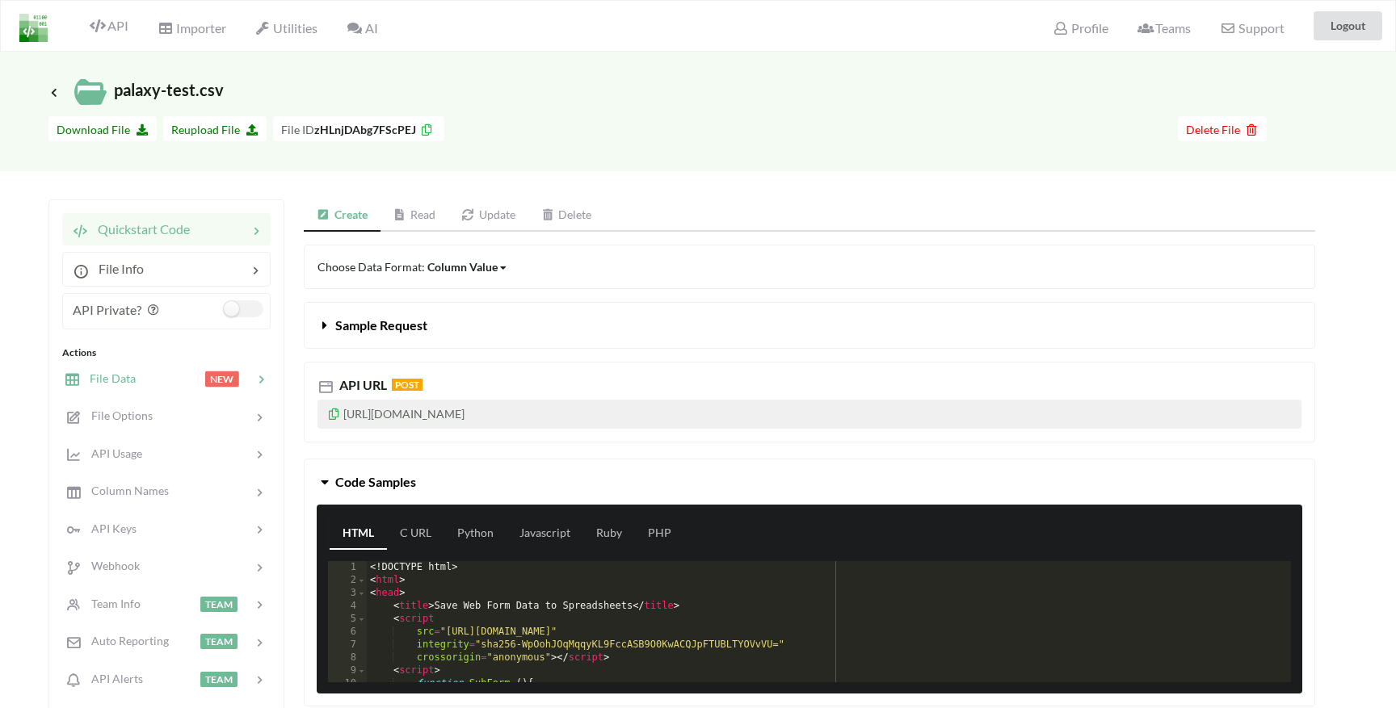
click at [172, 385] on div at bounding box center [170, 379] width 69 height 19
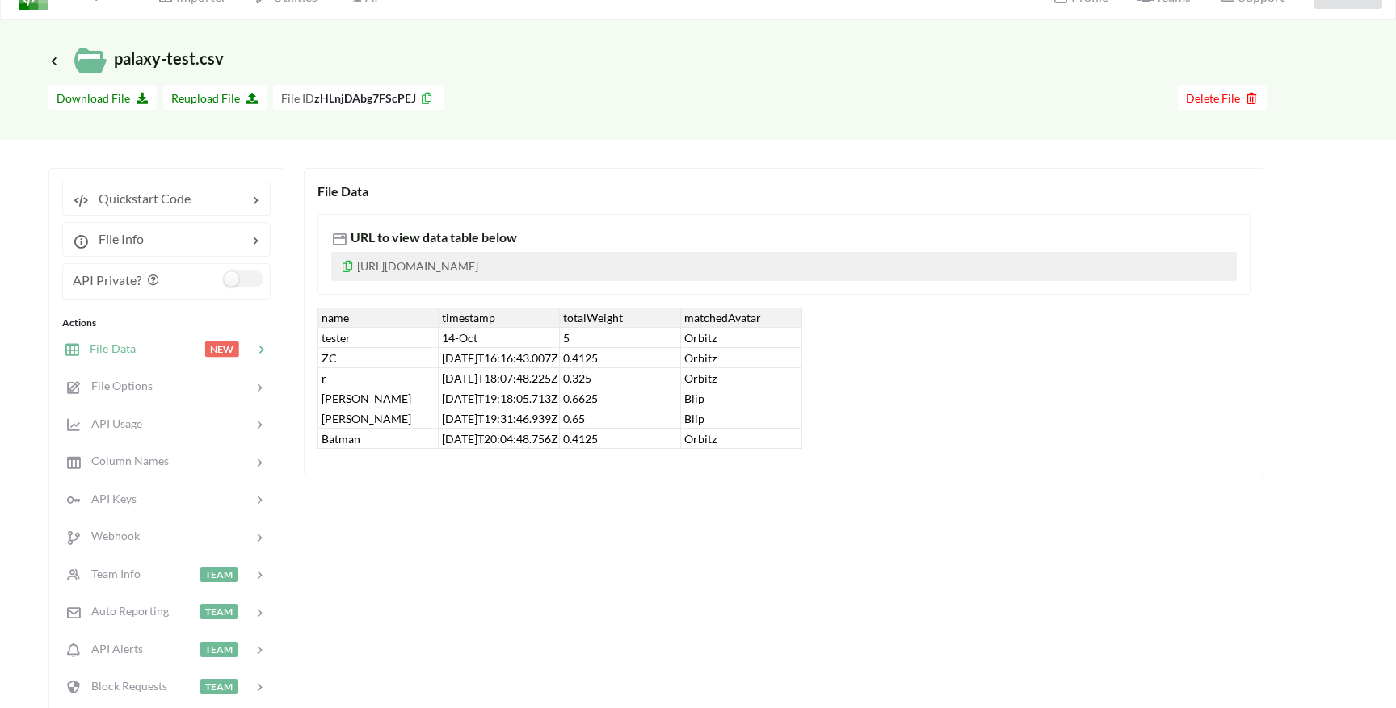
scroll to position [32, 0]
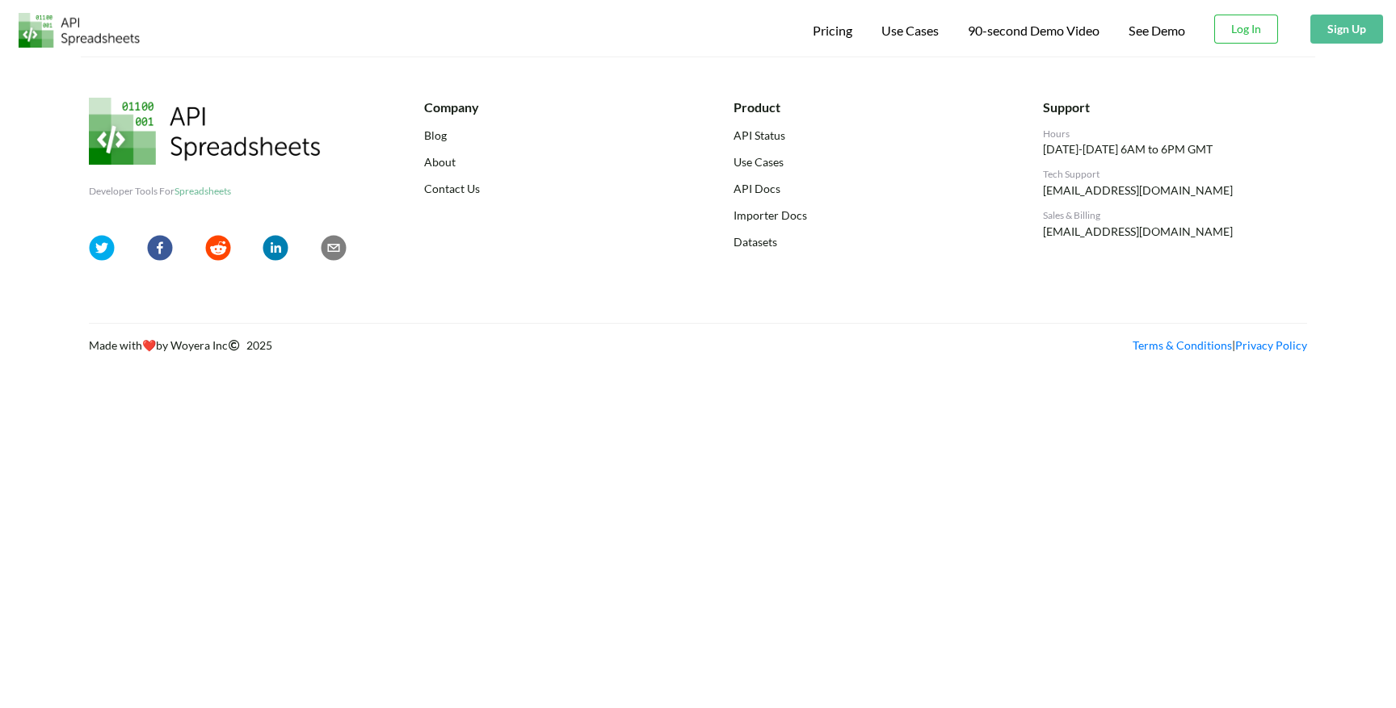
scroll to position [32, 0]
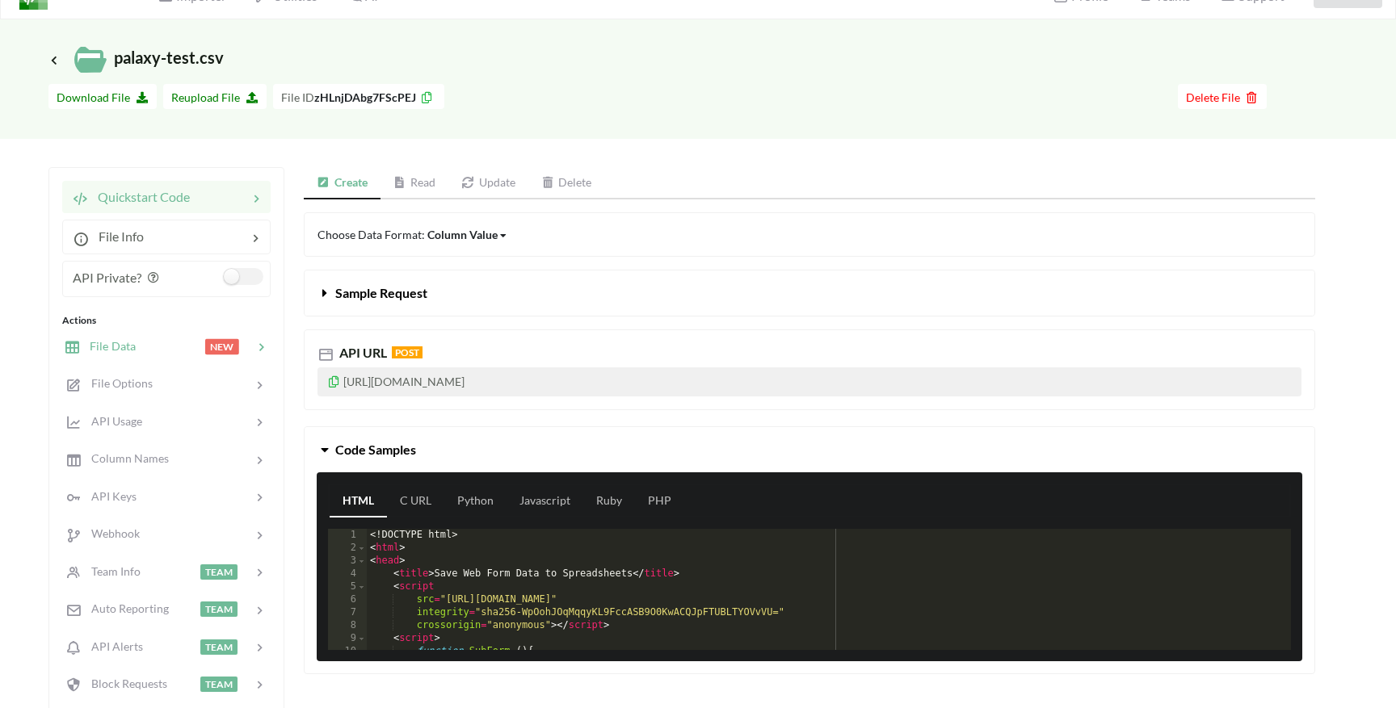
click at [145, 347] on div at bounding box center [170, 347] width 69 height 19
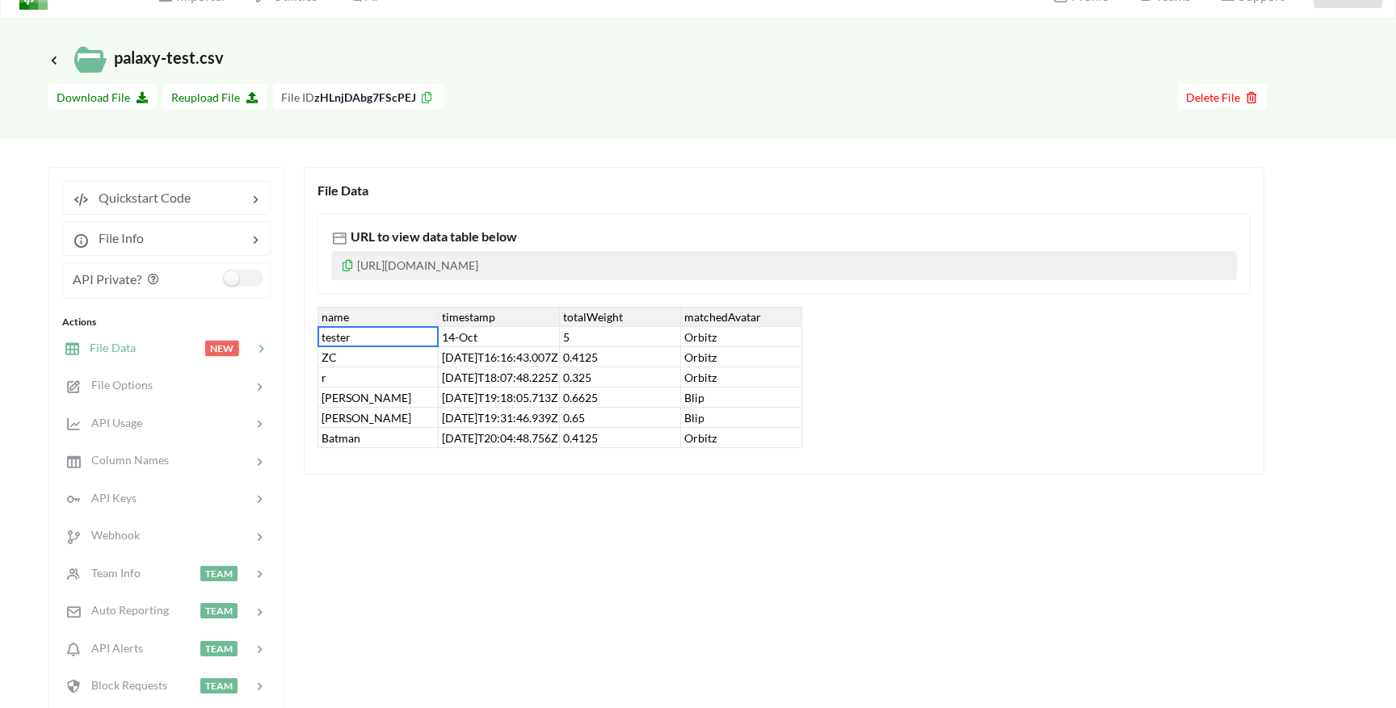
click at [326, 338] on div "tester" at bounding box center [377, 337] width 121 height 20
click at [461, 333] on div "14-Oct" at bounding box center [499, 337] width 121 height 20
click at [320, 338] on div "tester" at bounding box center [377, 337] width 121 height 20
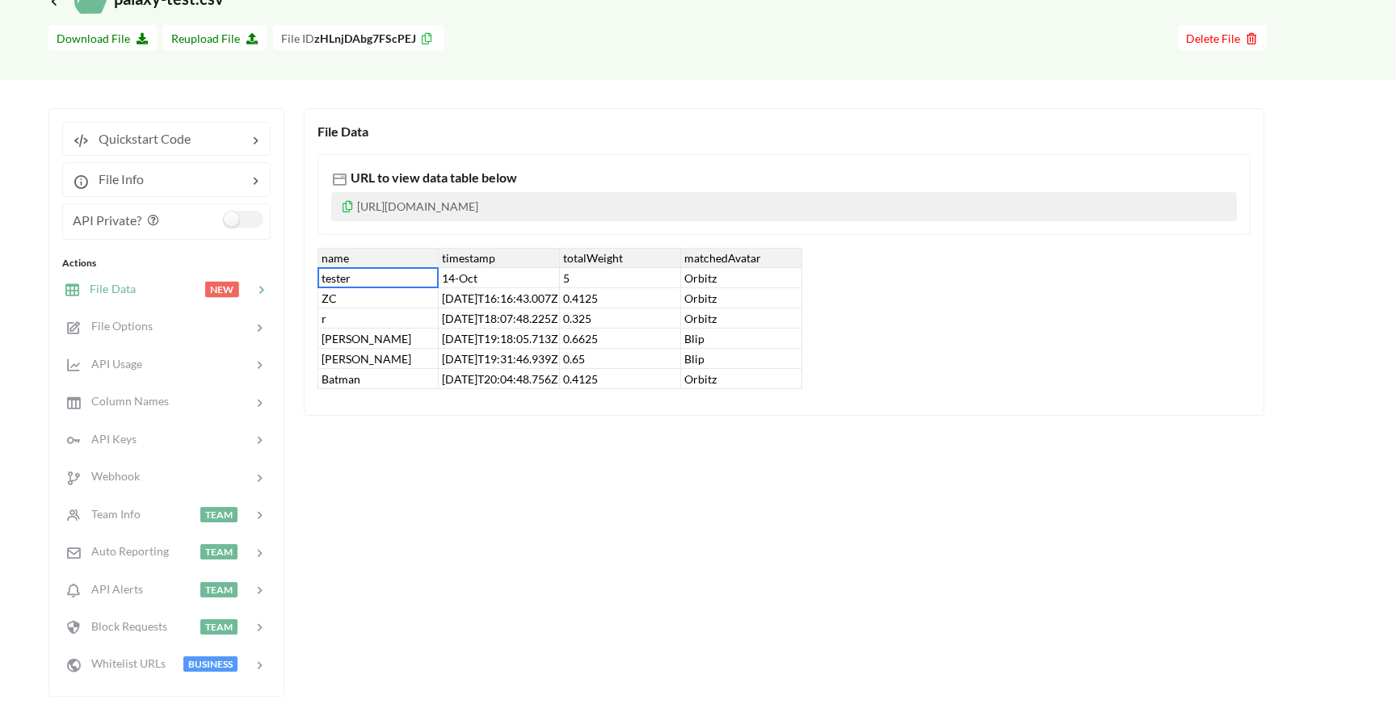
scroll to position [92, 0]
click at [489, 284] on div "14-Oct" at bounding box center [499, 277] width 121 height 20
click at [590, 276] on div "5" at bounding box center [620, 277] width 121 height 20
click at [691, 274] on div "Orbitz" at bounding box center [741, 277] width 121 height 20
